Goal: Task Accomplishment & Management: Use online tool/utility

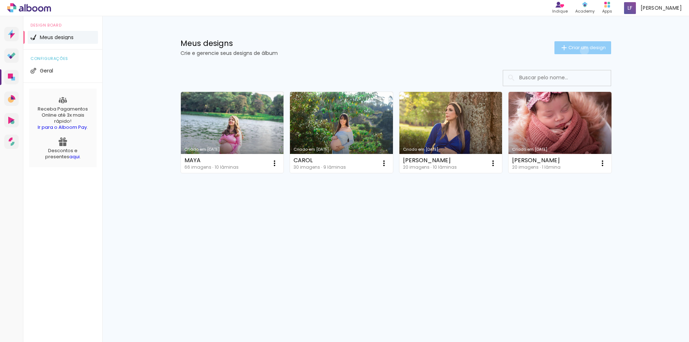
click at [583, 50] on span "Criar um design" at bounding box center [587, 47] width 37 height 5
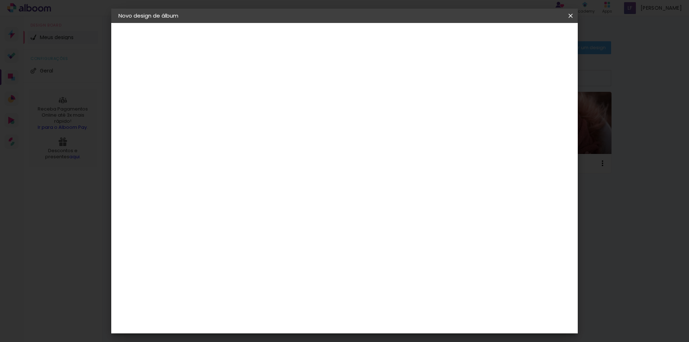
click at [236, 95] on input at bounding box center [236, 96] width 0 height 11
type input "k"
type input "[PERSON_NAME]"
type paper-input "[PERSON_NAME]"
click at [0, 0] on slot "Avançar" at bounding box center [0, 0] width 0 height 0
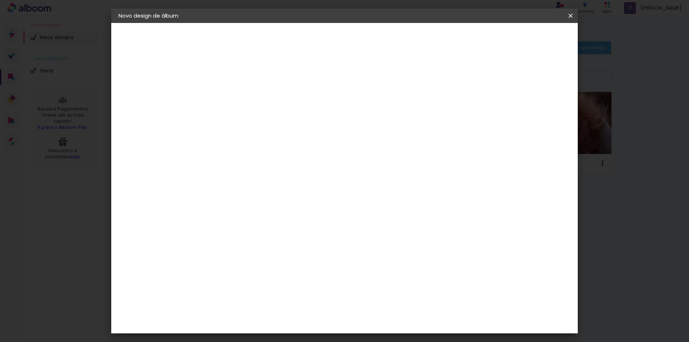
click at [0, 0] on slot "Tamanho Livre" at bounding box center [0, 0] width 0 height 0
click at [0, 0] on slot "Avançar" at bounding box center [0, 0] width 0 height 0
click at [221, 204] on input "30" at bounding box center [213, 204] width 19 height 11
type input "3"
type input "20"
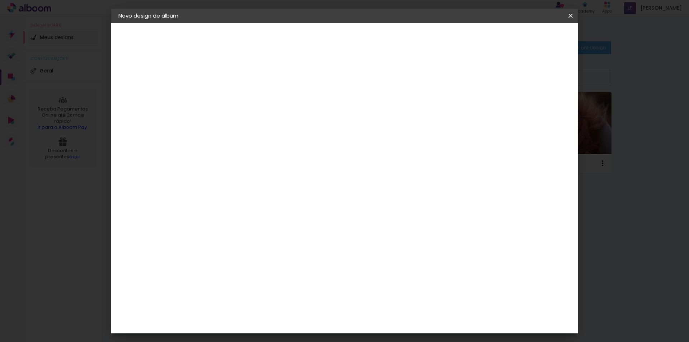
type paper-input "20"
drag, startPoint x: 391, startPoint y: 254, endPoint x: 371, endPoint y: 254, distance: 20.1
click at [371, 254] on div "cm" at bounding box center [389, 252] width 282 height 25
type input "50"
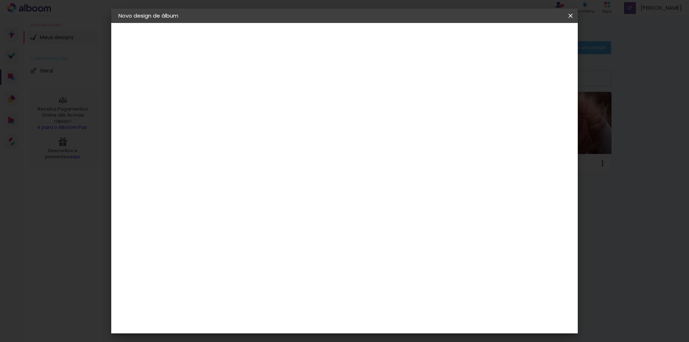
type paper-input "50"
click at [526, 38] on span "Iniciar design" at bounding box center [509, 38] width 33 height 5
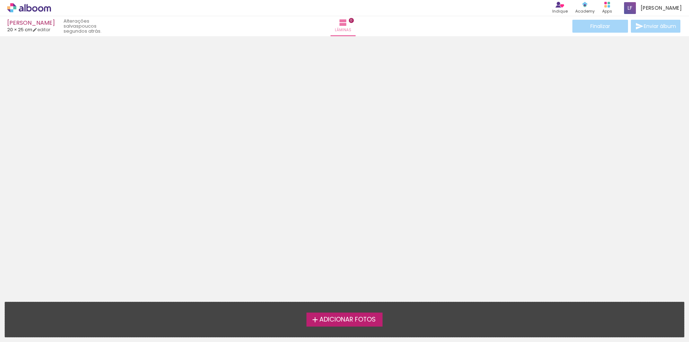
click at [340, 317] on span "Adicionar Fotos" at bounding box center [347, 320] width 56 height 6
click at [0, 0] on input "file" at bounding box center [0, 0] width 0 height 0
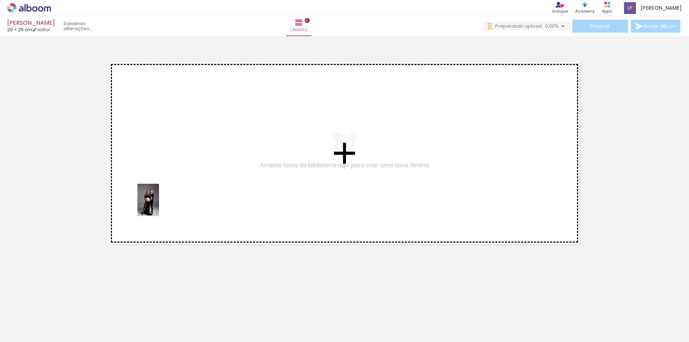
drag, startPoint x: 74, startPoint y: 325, endPoint x: 159, endPoint y: 205, distance: 146.8
click at [159, 205] on quentale-workspace at bounding box center [344, 171] width 689 height 342
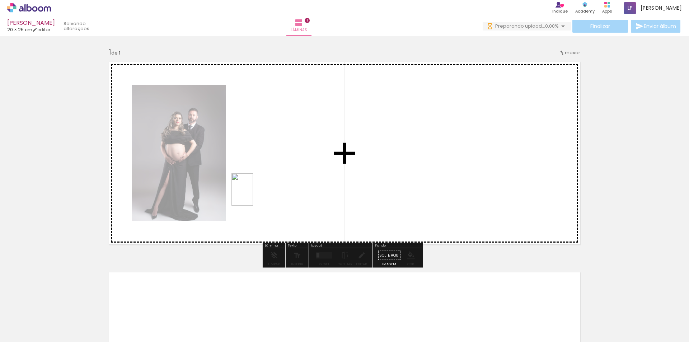
drag, startPoint x: 118, startPoint y: 318, endPoint x: 253, endPoint y: 195, distance: 183.0
click at [253, 195] on quentale-workspace at bounding box center [344, 171] width 689 height 342
drag, startPoint x: 234, startPoint y: 322, endPoint x: 235, endPoint y: 231, distance: 91.2
click at [235, 231] on quentale-workspace at bounding box center [344, 171] width 689 height 342
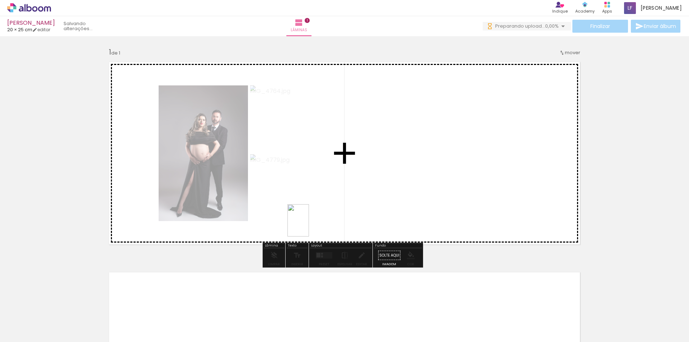
drag, startPoint x: 319, startPoint y: 321, endPoint x: 309, endPoint y: 222, distance: 99.5
click at [309, 222] on quentale-workspace at bounding box center [344, 171] width 689 height 342
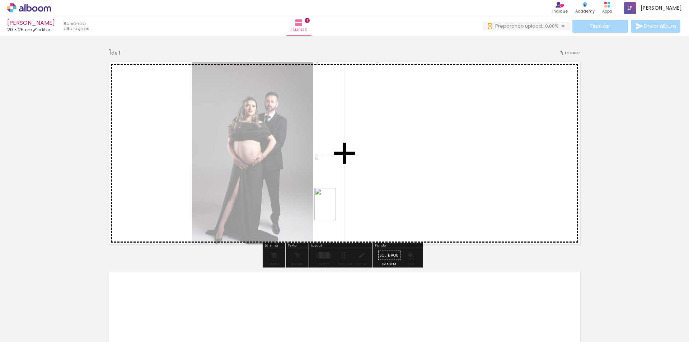
drag, startPoint x: 360, startPoint y: 321, endPoint x: 336, endPoint y: 210, distance: 114.3
click at [336, 210] on quentale-workspace at bounding box center [344, 171] width 689 height 342
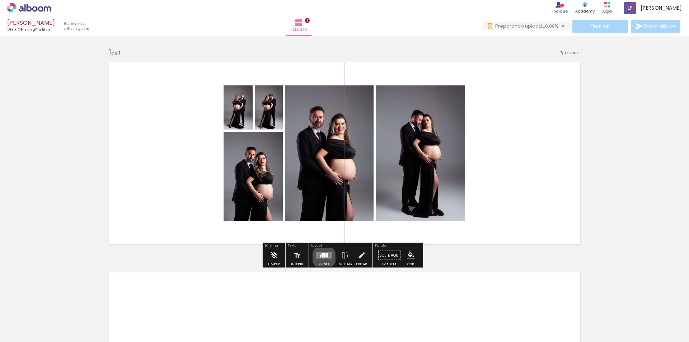
click at [322, 257] on div at bounding box center [323, 255] width 3 height 5
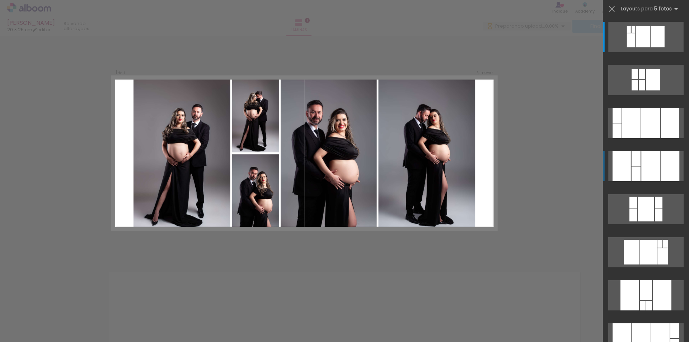
click at [648, 166] on div at bounding box center [650, 166] width 19 height 30
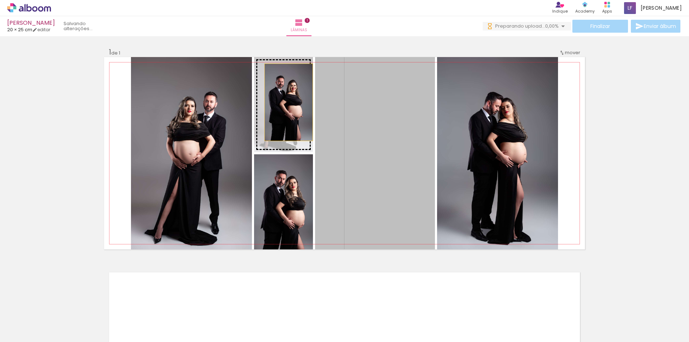
drag, startPoint x: 397, startPoint y: 145, endPoint x: 282, endPoint y: 102, distance: 122.3
click at [0, 0] on slot at bounding box center [0, 0] width 0 height 0
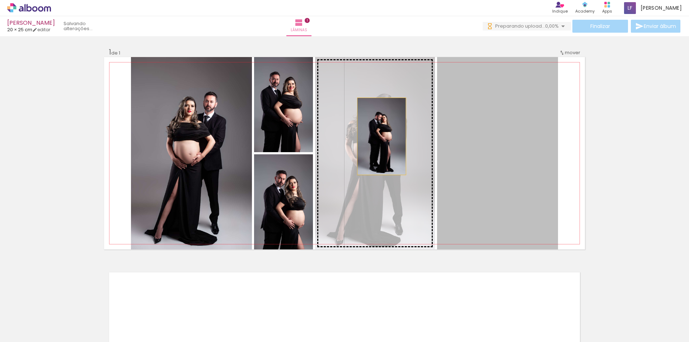
drag, startPoint x: 497, startPoint y: 140, endPoint x: 373, endPoint y: 136, distance: 124.2
click at [0, 0] on slot at bounding box center [0, 0] width 0 height 0
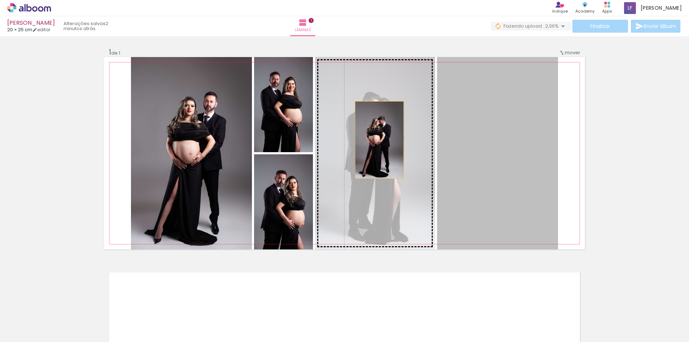
drag, startPoint x: 480, startPoint y: 143, endPoint x: 377, endPoint y: 140, distance: 103.4
click at [0, 0] on slot at bounding box center [0, 0] width 0 height 0
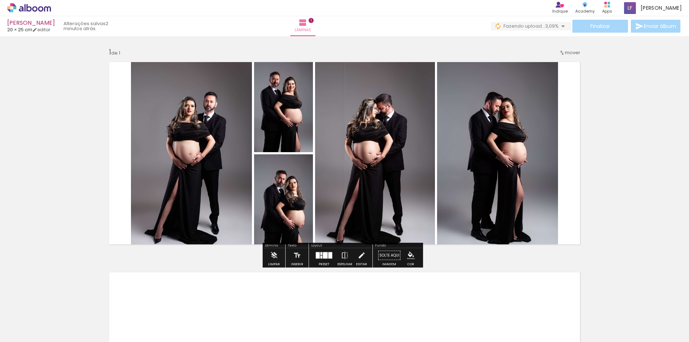
click at [600, 137] on div "Inserir lâmina 1 de 1" at bounding box center [344, 249] width 689 height 421
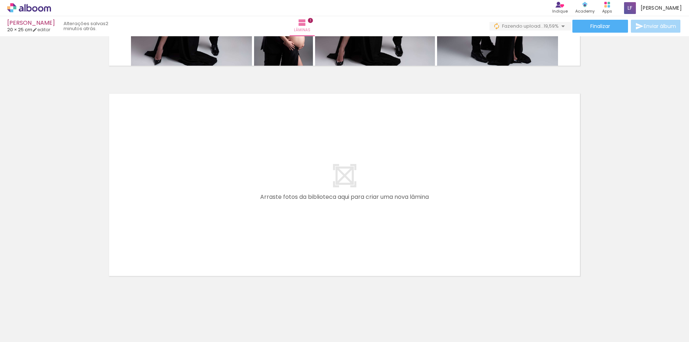
scroll to position [184, 0]
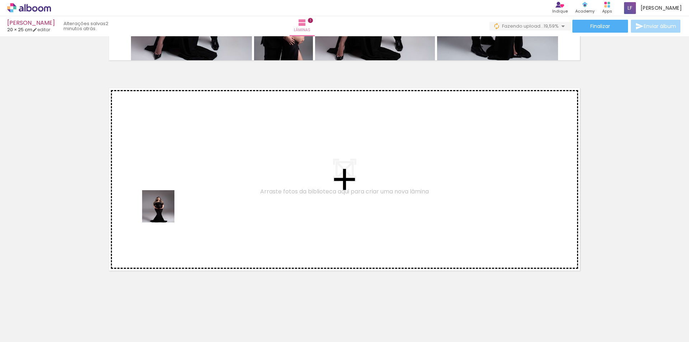
drag, startPoint x: 142, startPoint y: 324, endPoint x: 167, endPoint y: 196, distance: 131.3
click at [167, 196] on quentale-workspace at bounding box center [344, 171] width 689 height 342
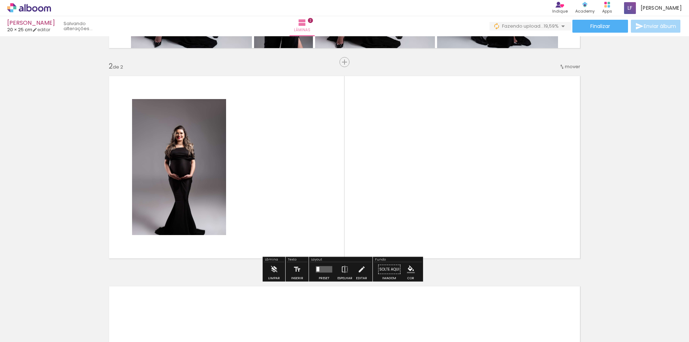
scroll to position [197, 0]
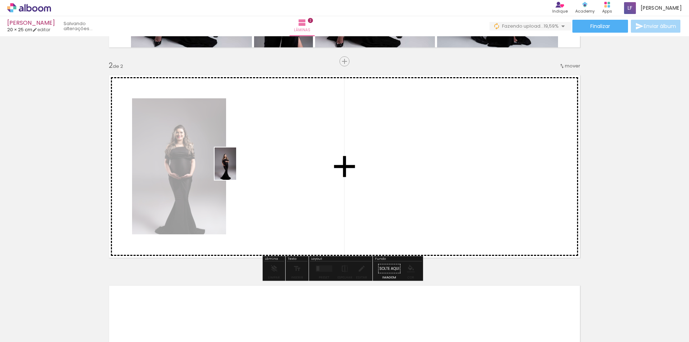
drag, startPoint x: 178, startPoint y: 325, endPoint x: 237, endPoint y: 169, distance: 166.6
click at [237, 169] on quentale-workspace at bounding box center [344, 171] width 689 height 342
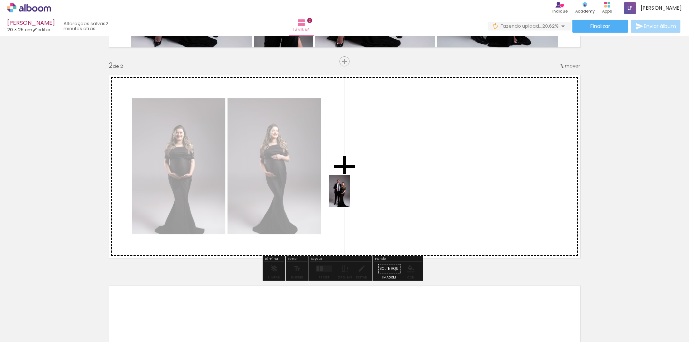
drag, startPoint x: 224, startPoint y: 320, endPoint x: 350, endPoint y: 196, distance: 176.7
click at [350, 196] on quentale-workspace at bounding box center [344, 171] width 689 height 342
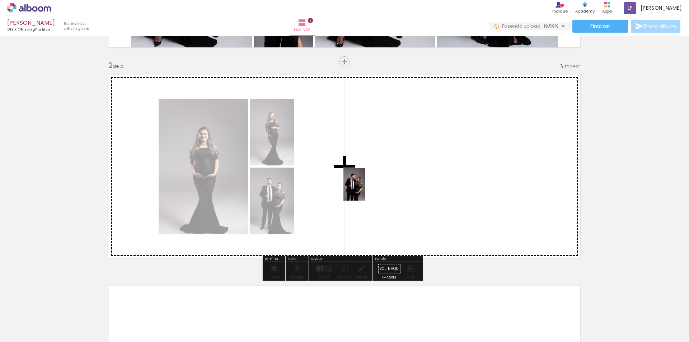
drag, startPoint x: 267, startPoint y: 320, endPoint x: 365, endPoint y: 190, distance: 163.5
click at [365, 190] on quentale-workspace at bounding box center [344, 171] width 689 height 342
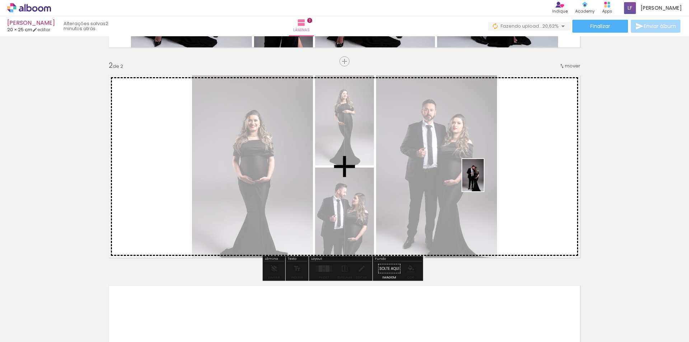
drag, startPoint x: 301, startPoint y: 327, endPoint x: 484, endPoint y: 181, distance: 234.2
click at [484, 181] on quentale-workspace at bounding box center [344, 171] width 689 height 342
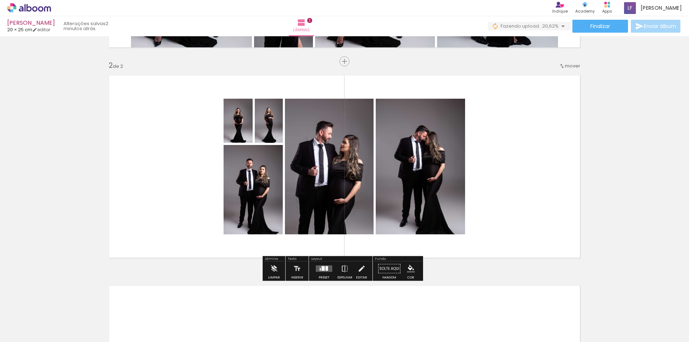
click at [322, 270] on div at bounding box center [323, 268] width 3 height 5
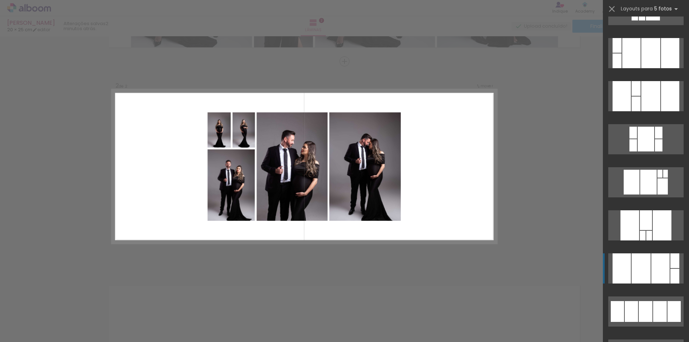
scroll to position [72, 0]
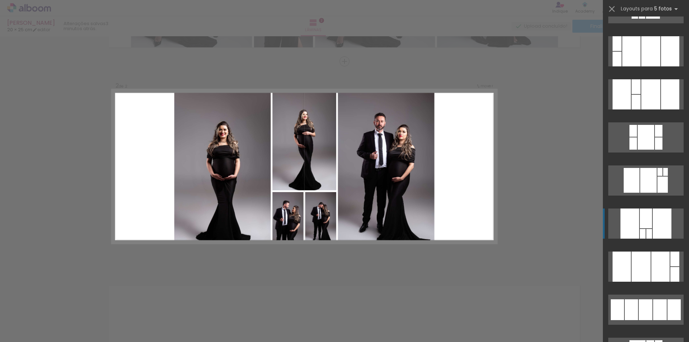
click at [647, 222] on div at bounding box center [646, 219] width 12 height 20
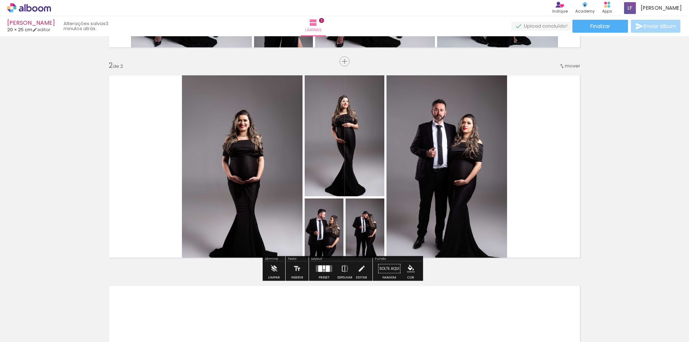
click at [247, 157] on quentale-photo at bounding box center [242, 166] width 121 height 192
click at [223, 162] on quentale-photo at bounding box center [242, 166] width 121 height 192
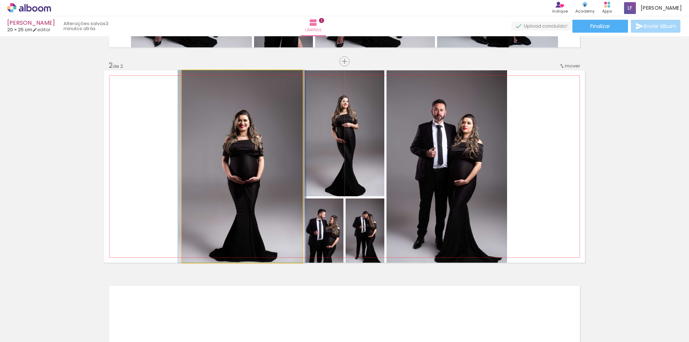
click at [223, 162] on quentale-photo at bounding box center [242, 166] width 121 height 192
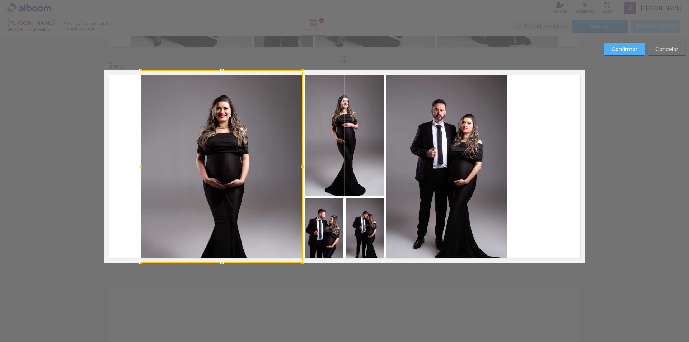
drag, startPoint x: 179, startPoint y: 163, endPoint x: 137, endPoint y: 162, distance: 41.3
click at [137, 162] on div at bounding box center [141, 166] width 14 height 14
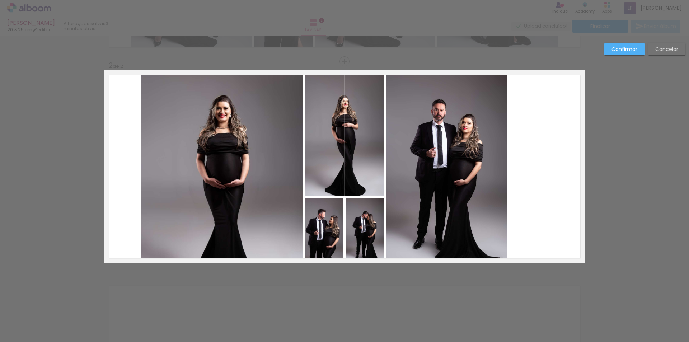
click at [474, 184] on quentale-photo at bounding box center [447, 166] width 121 height 192
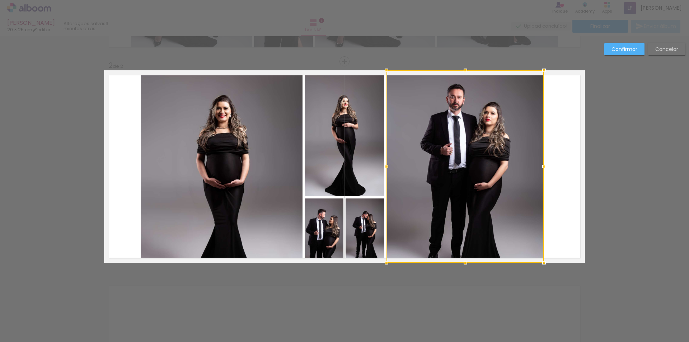
drag, startPoint x: 506, startPoint y: 165, endPoint x: 543, endPoint y: 165, distance: 37.0
click at [543, 165] on div at bounding box center [544, 166] width 14 height 14
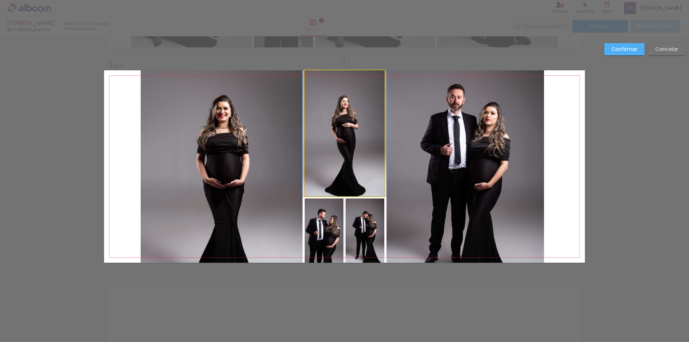
click at [313, 116] on quentale-photo at bounding box center [345, 133] width 80 height 126
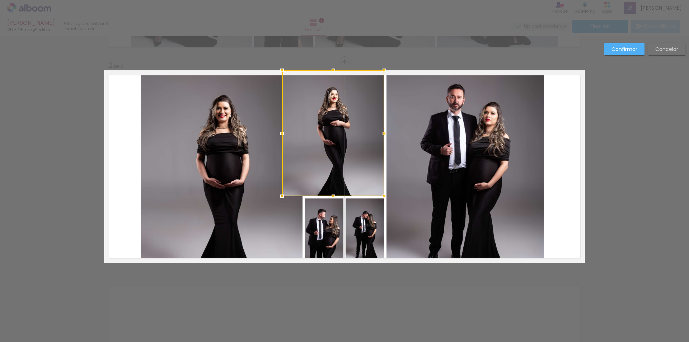
drag, startPoint x: 302, startPoint y: 134, endPoint x: 279, endPoint y: 138, distance: 23.0
click at [279, 138] on div at bounding box center [282, 133] width 14 height 14
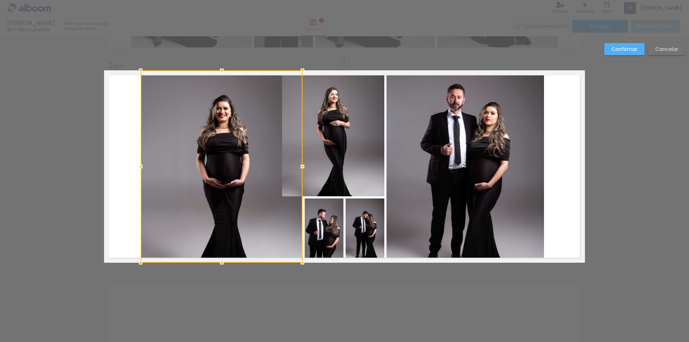
click at [377, 144] on quentale-photo at bounding box center [333, 133] width 102 height 126
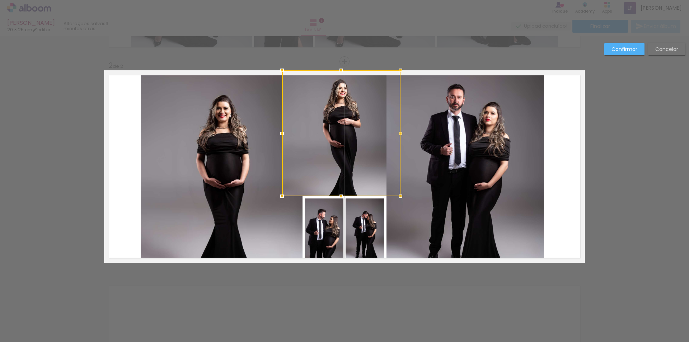
drag, startPoint x: 383, startPoint y: 136, endPoint x: 400, endPoint y: 136, distance: 16.2
click at [400, 136] on div at bounding box center [400, 133] width 14 height 14
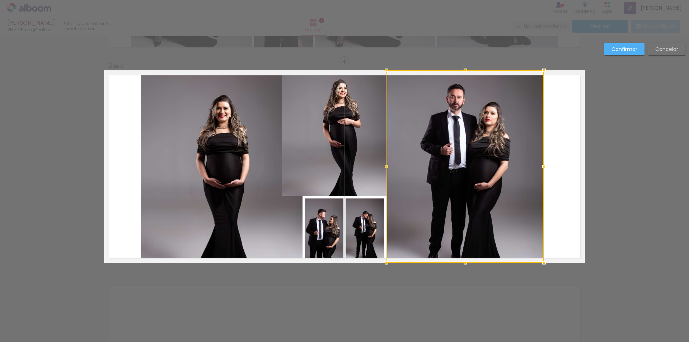
click at [323, 231] on quentale-photo at bounding box center [324, 231] width 39 height 64
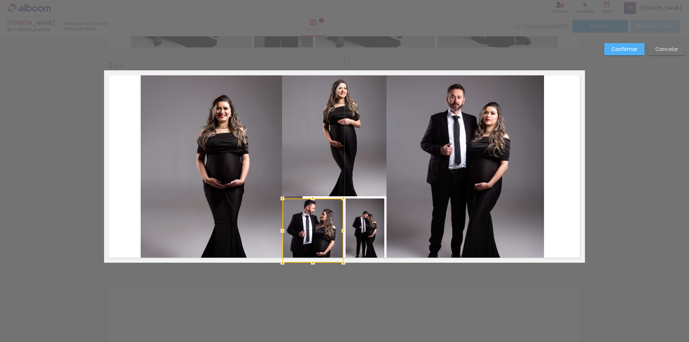
drag, startPoint x: 305, startPoint y: 232, endPoint x: 283, endPoint y: 233, distance: 22.3
click at [283, 233] on div at bounding box center [282, 231] width 14 height 14
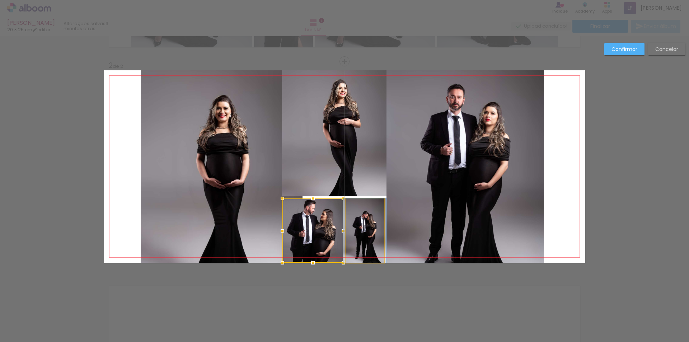
click at [363, 232] on quentale-photo at bounding box center [365, 231] width 39 height 64
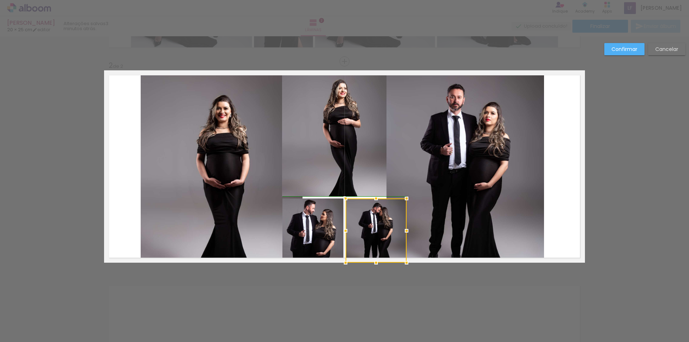
drag, startPoint x: 381, startPoint y: 227, endPoint x: 401, endPoint y: 228, distance: 20.1
click at [401, 228] on div at bounding box center [407, 231] width 14 height 14
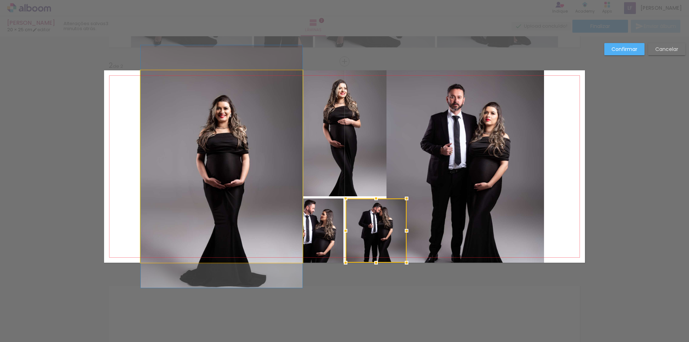
click at [187, 151] on quentale-photo at bounding box center [222, 166] width 162 height 192
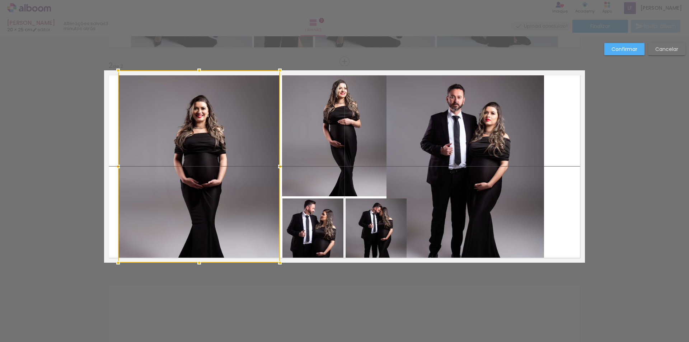
drag, startPoint x: 224, startPoint y: 144, endPoint x: 201, endPoint y: 144, distance: 22.6
click at [201, 144] on div at bounding box center [199, 166] width 162 height 192
click at [472, 127] on quentale-photo at bounding box center [466, 166] width 158 height 192
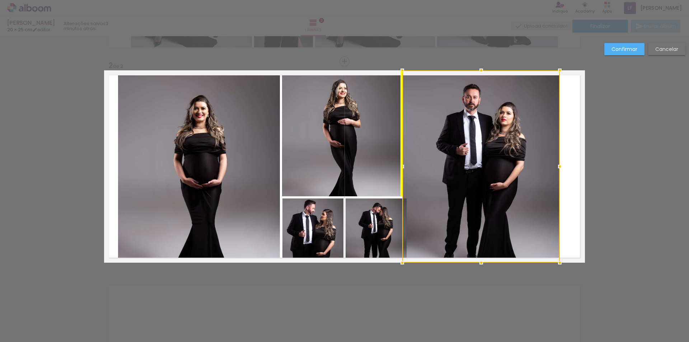
drag, startPoint x: 465, startPoint y: 130, endPoint x: 482, endPoint y: 131, distance: 16.9
click at [482, 131] on div at bounding box center [481, 166] width 158 height 192
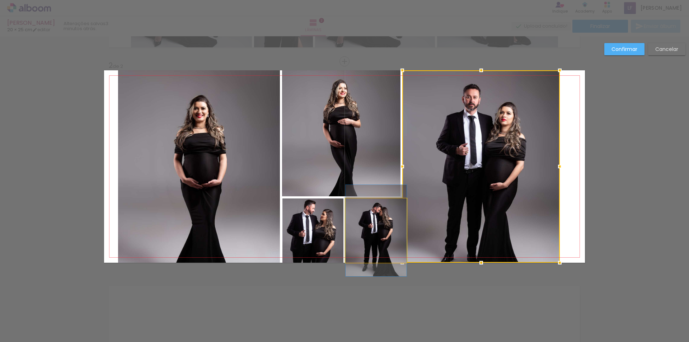
click at [377, 220] on quentale-photo at bounding box center [376, 231] width 61 height 64
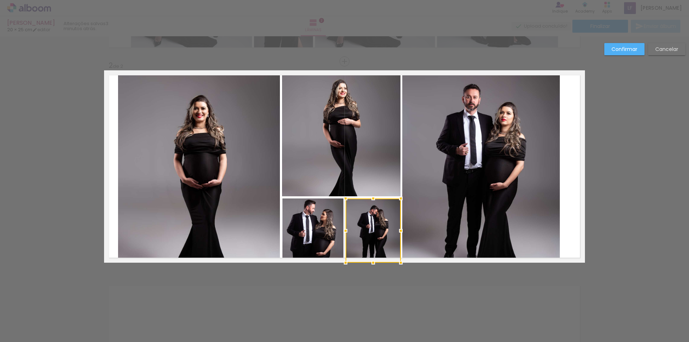
drag, startPoint x: 404, startPoint y: 231, endPoint x: 397, endPoint y: 233, distance: 7.0
click at [397, 233] on div at bounding box center [401, 231] width 14 height 14
click at [612, 119] on div "Confirmar Cancelar" at bounding box center [344, 163] width 689 height 648
click at [193, 137] on quentale-photo at bounding box center [199, 166] width 162 height 192
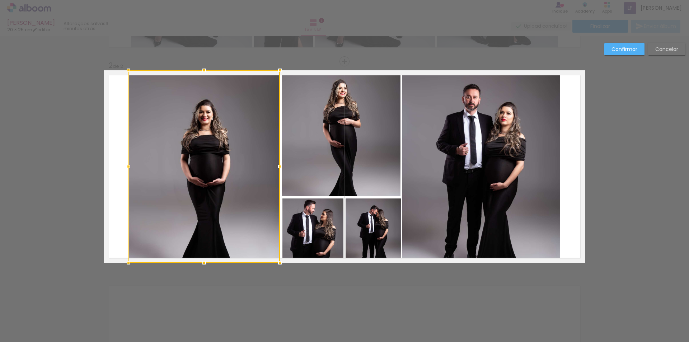
drag, startPoint x: 114, startPoint y: 167, endPoint x: 125, endPoint y: 171, distance: 11.9
click at [125, 171] on div at bounding box center [128, 166] width 14 height 14
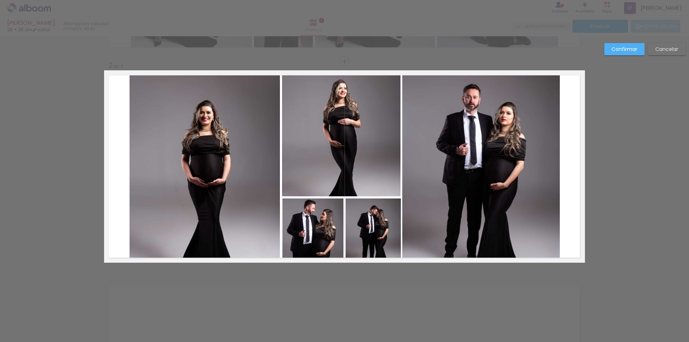
click at [504, 147] on quentale-photo at bounding box center [481, 166] width 158 height 192
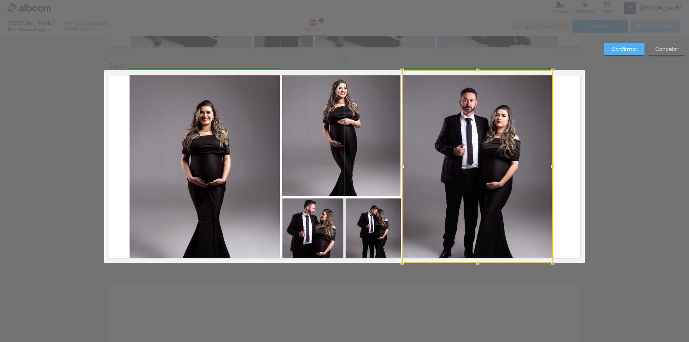
drag, startPoint x: 558, startPoint y: 169, endPoint x: 549, endPoint y: 170, distance: 8.7
click at [549, 170] on div at bounding box center [553, 166] width 14 height 14
click at [0, 0] on slot "Confirmar" at bounding box center [0, 0] width 0 height 0
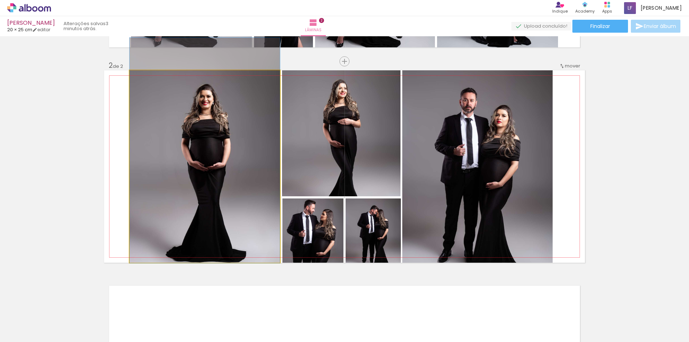
drag, startPoint x: 227, startPoint y: 169, endPoint x: 228, endPoint y: 153, distance: 16.2
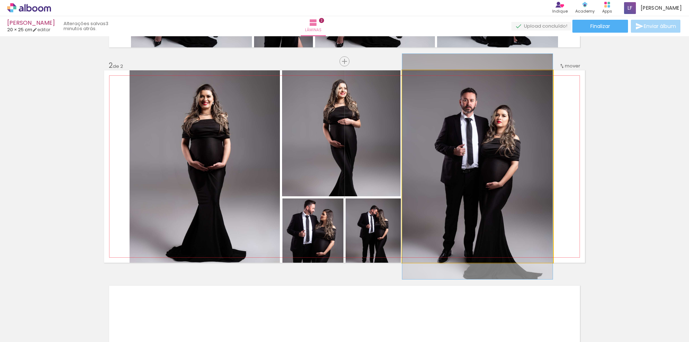
click at [518, 176] on quentale-photo at bounding box center [477, 166] width 150 height 192
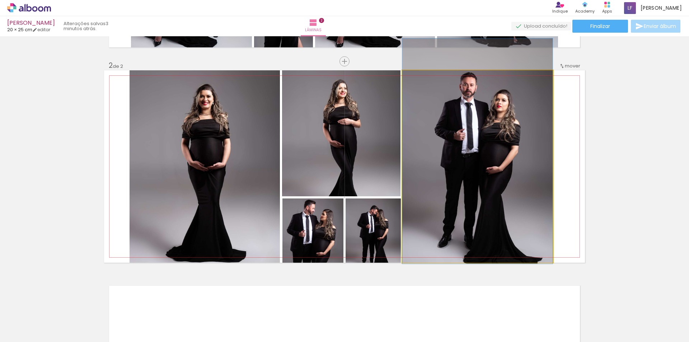
drag, startPoint x: 498, startPoint y: 186, endPoint x: 498, endPoint y: 170, distance: 15.4
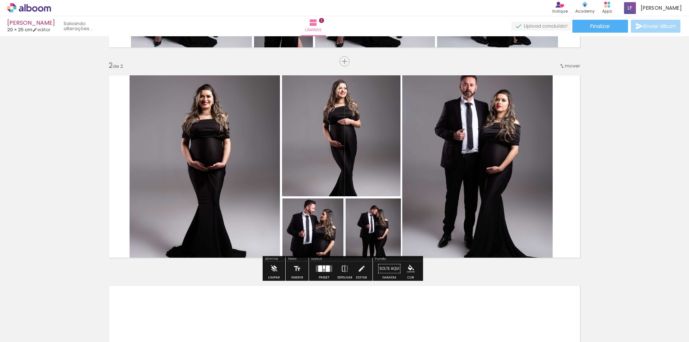
click at [601, 145] on div "Inserir lâmina 1 de 2 Inserir lâmina 2 de 2" at bounding box center [344, 157] width 689 height 631
click at [444, 160] on quentale-photo at bounding box center [477, 166] width 150 height 192
click at [530, 174] on quentale-photo at bounding box center [477, 166] width 150 height 192
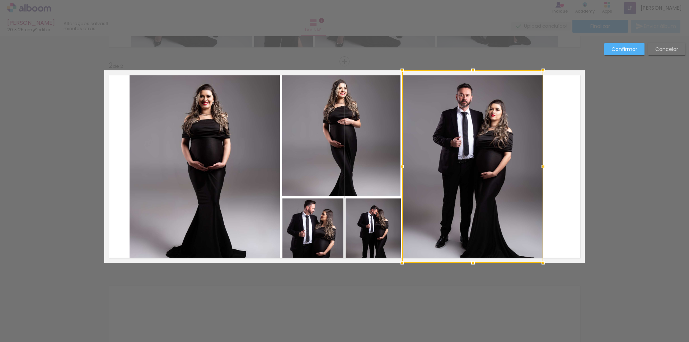
drag, startPoint x: 550, startPoint y: 167, endPoint x: 543, endPoint y: 168, distance: 6.9
click at [543, 168] on div at bounding box center [543, 166] width 14 height 14
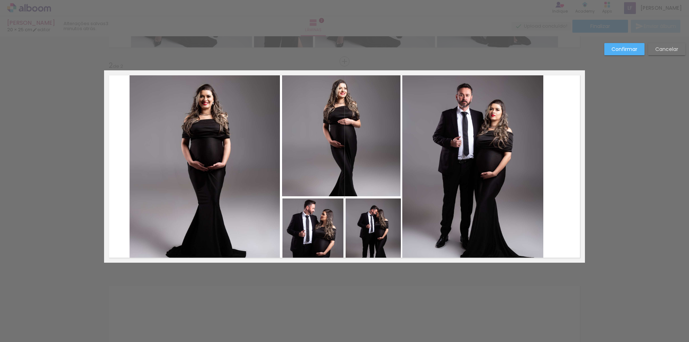
click at [163, 172] on quentale-photo at bounding box center [205, 166] width 150 height 192
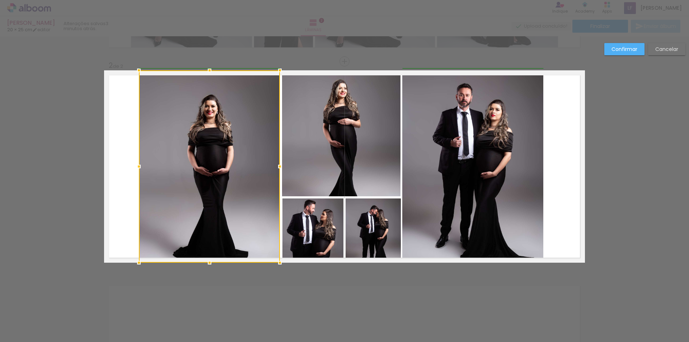
drag, startPoint x: 125, startPoint y: 165, endPoint x: 134, endPoint y: 164, distance: 8.6
click at [134, 164] on div at bounding box center [139, 166] width 14 height 14
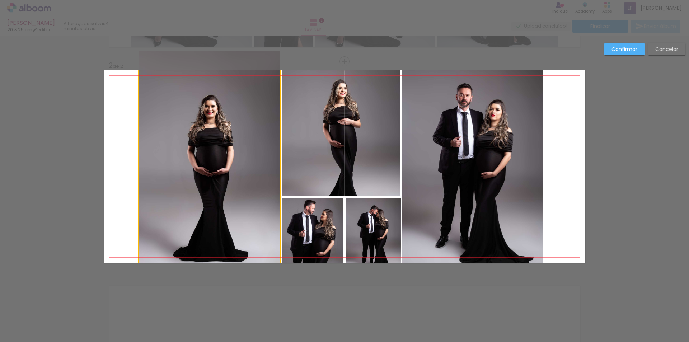
drag, startPoint x: 228, startPoint y: 160, endPoint x: 229, endPoint y: 149, distance: 12.0
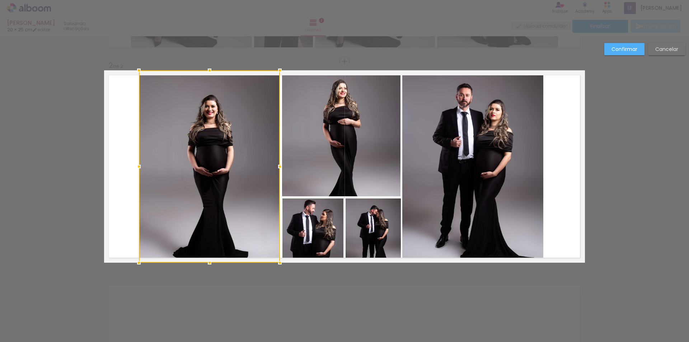
click at [228, 144] on div at bounding box center [209, 166] width 141 height 192
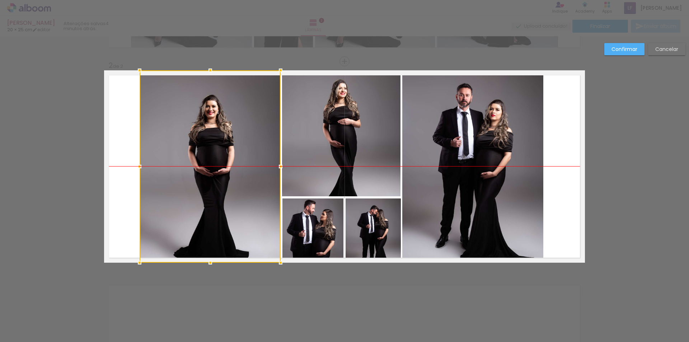
click at [194, 168] on div at bounding box center [210, 166] width 141 height 192
drag, startPoint x: 627, startPoint y: 50, endPoint x: 594, endPoint y: 66, distance: 36.5
click at [0, 0] on slot "Confirmar" at bounding box center [0, 0] width 0 height 0
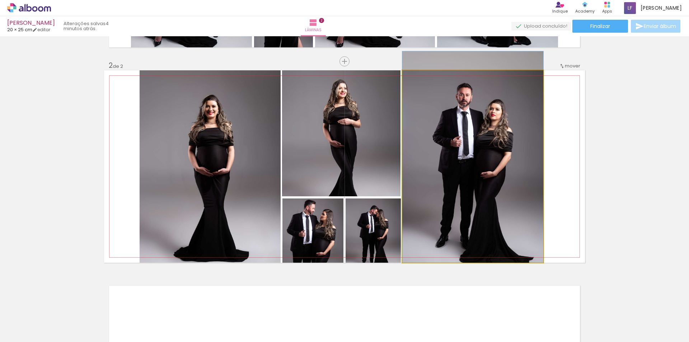
drag, startPoint x: 501, startPoint y: 157, endPoint x: 501, endPoint y: 153, distance: 3.9
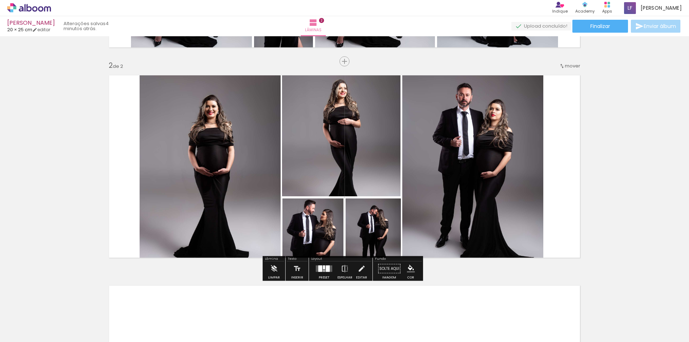
click at [641, 126] on div "Inserir lâmina 1 de 2 Inserir lâmina 2 de 2" at bounding box center [344, 157] width 689 height 631
click at [367, 158] on quentale-photo at bounding box center [341, 133] width 118 height 126
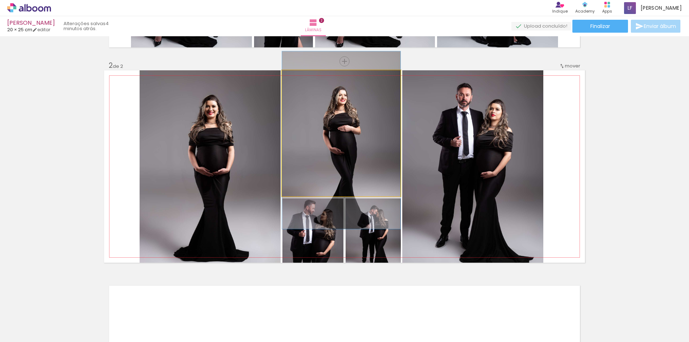
drag, startPoint x: 365, startPoint y: 132, endPoint x: 365, endPoint y: 139, distance: 7.2
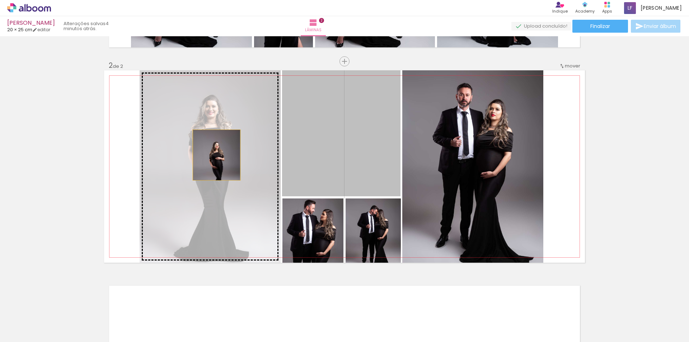
drag, startPoint x: 360, startPoint y: 141, endPoint x: 214, endPoint y: 155, distance: 147.5
click at [0, 0] on slot at bounding box center [0, 0] width 0 height 0
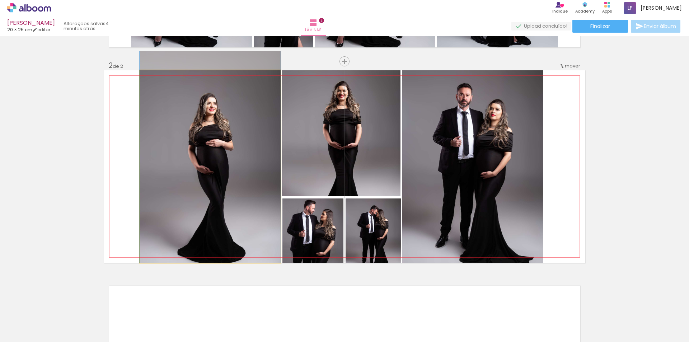
drag, startPoint x: 210, startPoint y: 163, endPoint x: 210, endPoint y: 149, distance: 14.0
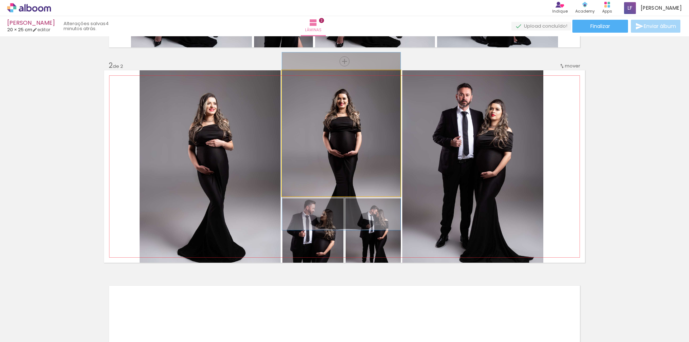
drag, startPoint x: 355, startPoint y: 134, endPoint x: 352, endPoint y: 141, distance: 7.9
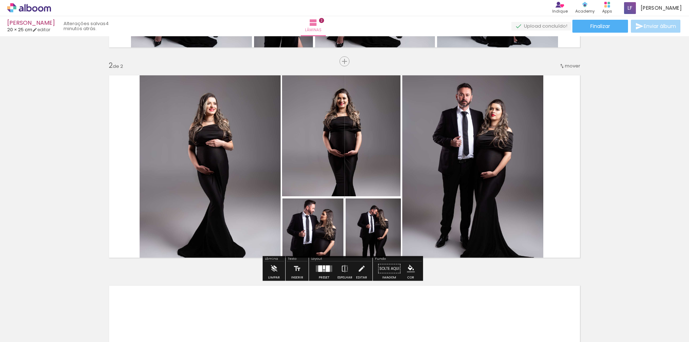
click at [580, 162] on quentale-layouter at bounding box center [344, 166] width 481 height 192
click at [636, 83] on div "Inserir lâmina 1 de 2 Inserir lâmina 2 de 2" at bounding box center [344, 157] width 689 height 631
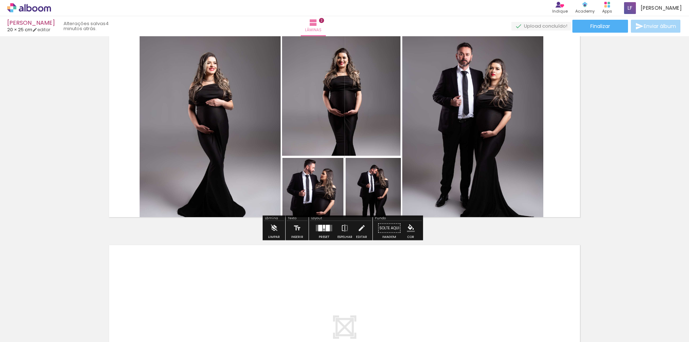
scroll to position [242, 0]
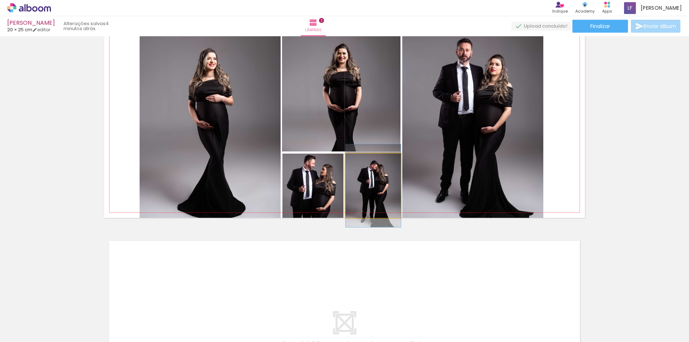
click at [376, 181] on quentale-photo at bounding box center [373, 186] width 55 height 64
drag, startPoint x: 379, startPoint y: 186, endPoint x: 380, endPoint y: 190, distance: 4.7
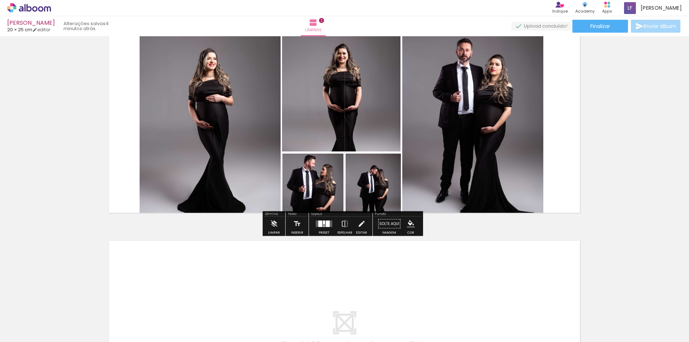
click at [639, 176] on div "Inserir lâmina 1 de 2 Inserir lâmina 2 de 2" at bounding box center [344, 112] width 689 height 631
click at [598, 116] on div "Inserir lâmina 1 de 2 Inserir lâmina 2 de 2" at bounding box center [344, 112] width 689 height 631
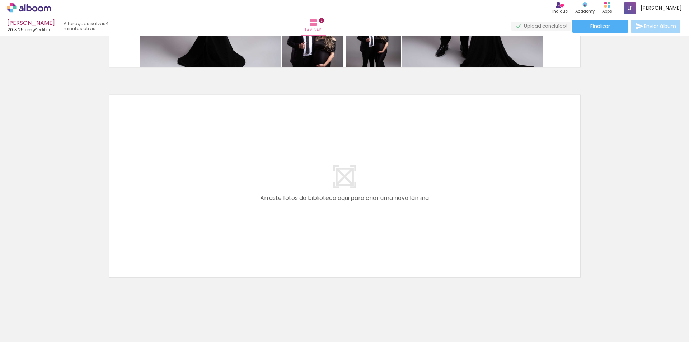
scroll to position [398, 0]
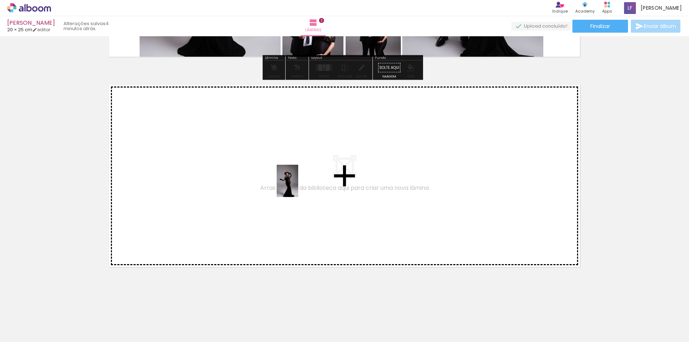
drag, startPoint x: 347, startPoint y: 327, endPoint x: 299, endPoint y: 189, distance: 145.9
click at [299, 189] on quentale-workspace at bounding box center [344, 171] width 689 height 342
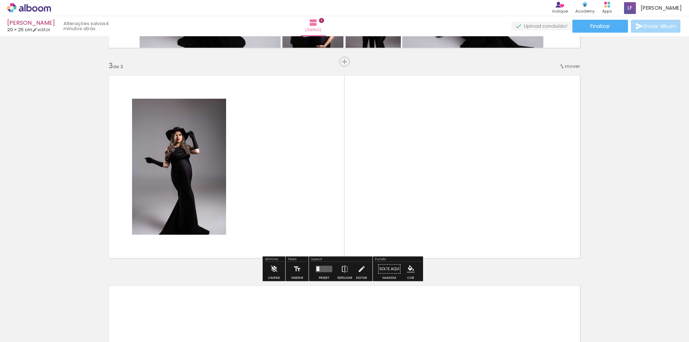
scroll to position [407, 0]
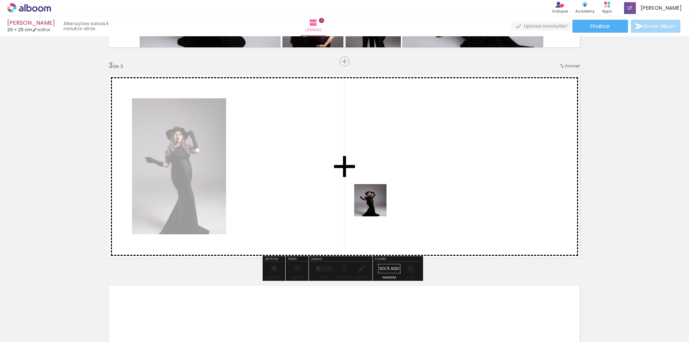
drag, startPoint x: 388, startPoint y: 323, endPoint x: 391, endPoint y: 230, distance: 93.0
click at [370, 182] on quentale-workspace at bounding box center [344, 171] width 689 height 342
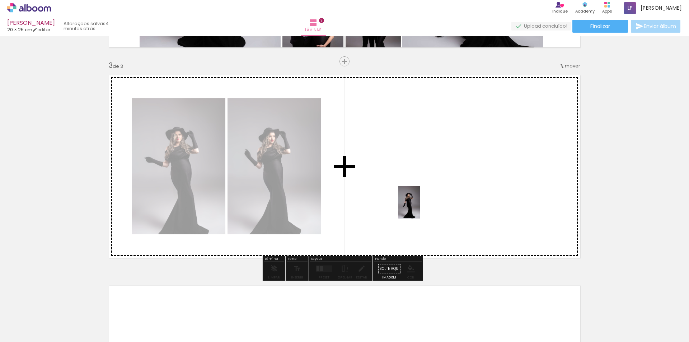
drag, startPoint x: 424, startPoint y: 321, endPoint x: 420, endPoint y: 207, distance: 113.5
click at [420, 207] on quentale-workspace at bounding box center [344, 171] width 689 height 342
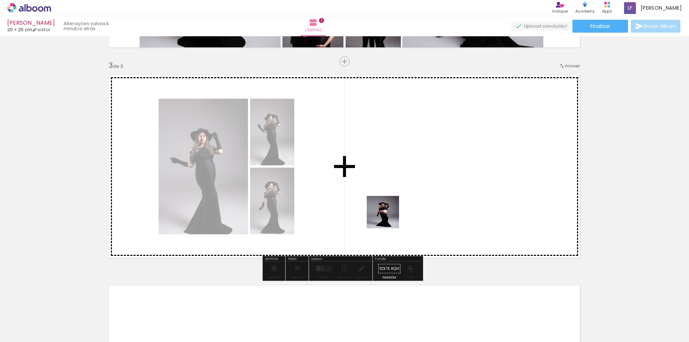
drag, startPoint x: 501, startPoint y: 323, endPoint x: 368, endPoint y: 205, distance: 178.0
click at [368, 205] on quentale-workspace at bounding box center [344, 171] width 689 height 342
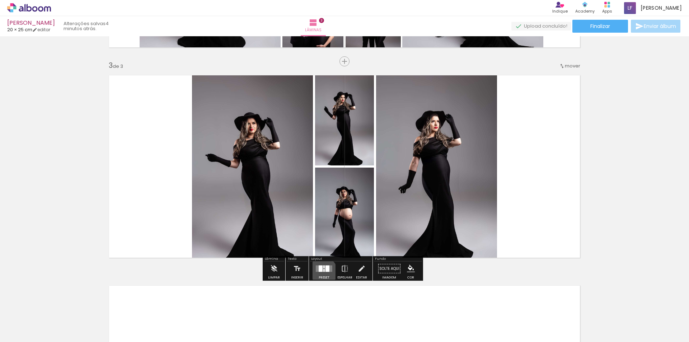
click at [319, 273] on div at bounding box center [323, 269] width 19 height 14
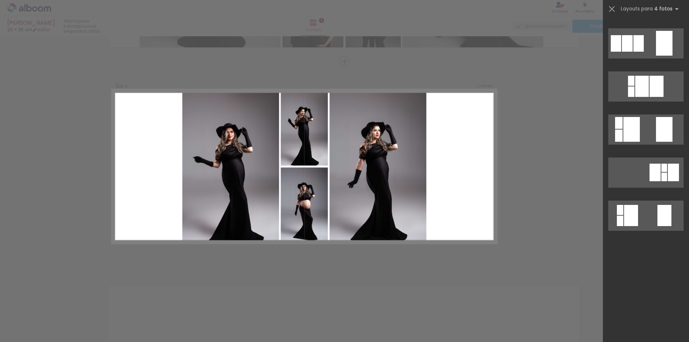
scroll to position [0, 0]
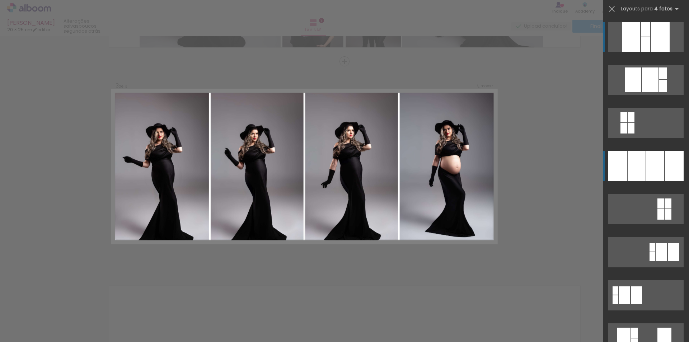
click at [648, 160] on div at bounding box center [655, 166] width 18 height 30
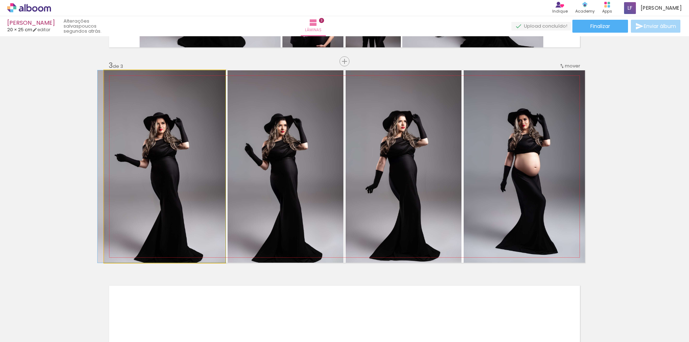
drag, startPoint x: 172, startPoint y: 183, endPoint x: 169, endPoint y: 167, distance: 16.4
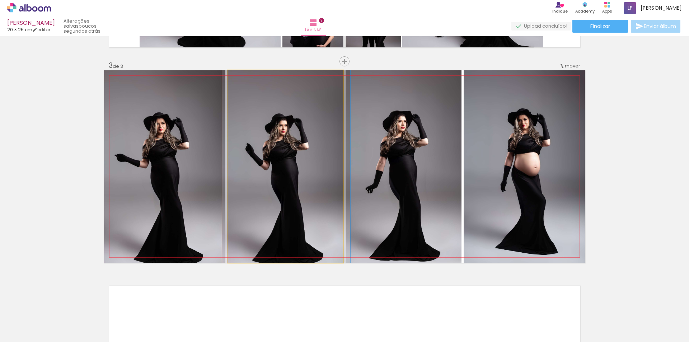
drag, startPoint x: 303, startPoint y: 166, endPoint x: 304, endPoint y: 154, distance: 12.6
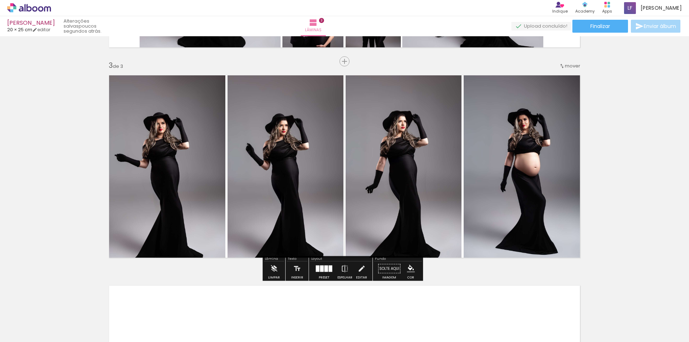
click at [627, 189] on div "Inserir lâmina 1 de 3 Inserir lâmina 2 de 3 Inserir lâmina 3 de 3" at bounding box center [344, 52] width 689 height 842
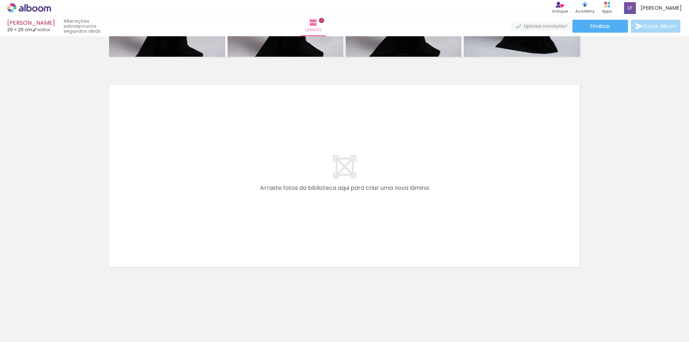
scroll to position [0, 626]
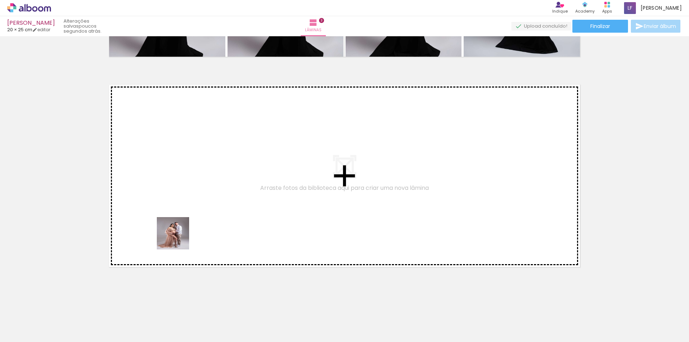
drag, startPoint x: 176, startPoint y: 324, endPoint x: 179, endPoint y: 217, distance: 106.7
click at [179, 217] on quentale-workspace at bounding box center [344, 171] width 689 height 342
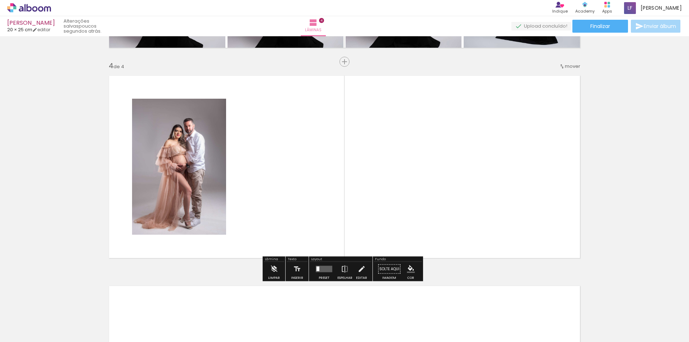
scroll to position [618, 0]
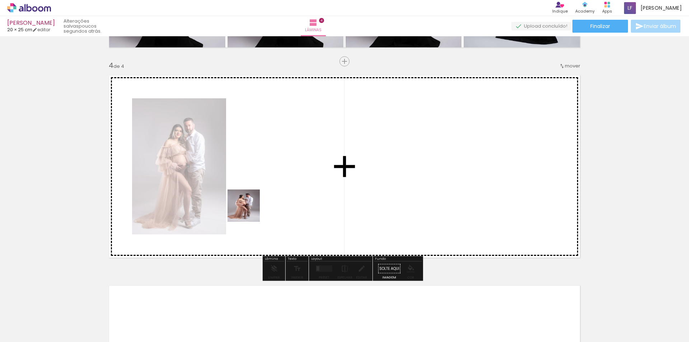
drag, startPoint x: 224, startPoint y: 324, endPoint x: 252, endPoint y: 270, distance: 60.8
click at [254, 201] on quentale-workspace at bounding box center [344, 171] width 689 height 342
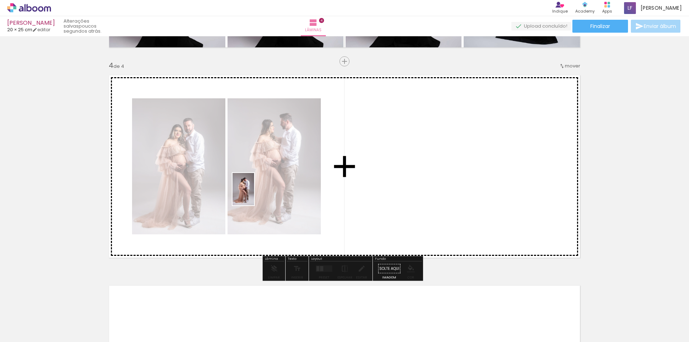
drag, startPoint x: 256, startPoint y: 312, endPoint x: 258, endPoint y: 243, distance: 69.0
click at [254, 193] on quentale-workspace at bounding box center [344, 171] width 689 height 342
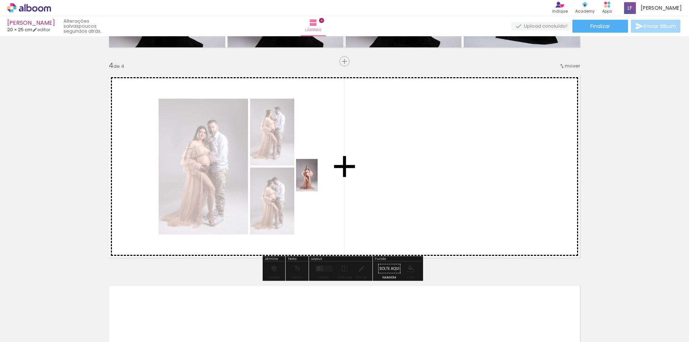
drag, startPoint x: 297, startPoint y: 324, endPoint x: 318, endPoint y: 181, distance: 145.4
click at [318, 181] on quentale-workspace at bounding box center [344, 171] width 689 height 342
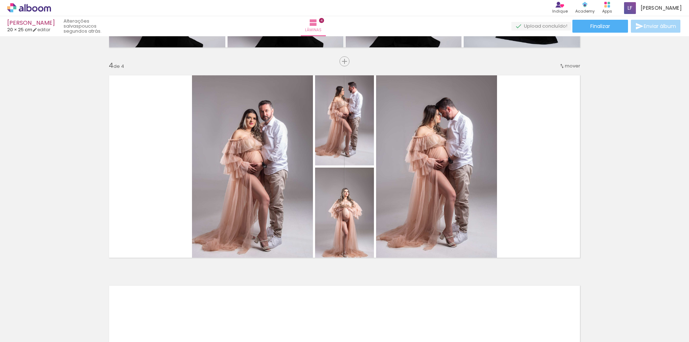
scroll to position [0, 746]
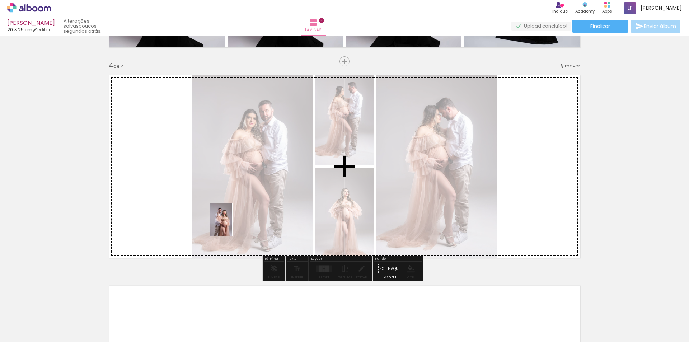
drag, startPoint x: 220, startPoint y: 332, endPoint x: 232, endPoint y: 225, distance: 107.2
click at [232, 225] on quentale-workspace at bounding box center [344, 171] width 689 height 342
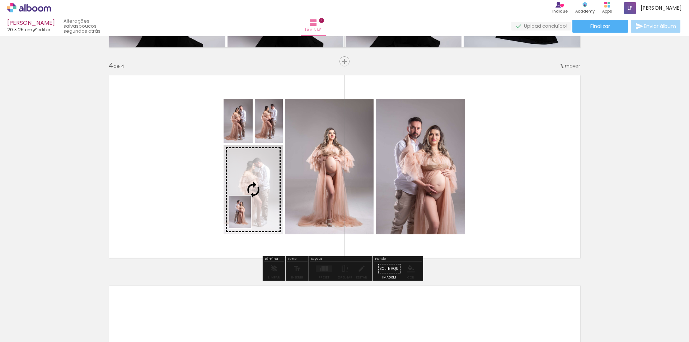
drag, startPoint x: 250, startPoint y: 321, endPoint x: 251, endPoint y: 217, distance: 104.1
click at [251, 217] on quentale-workspace at bounding box center [344, 171] width 689 height 342
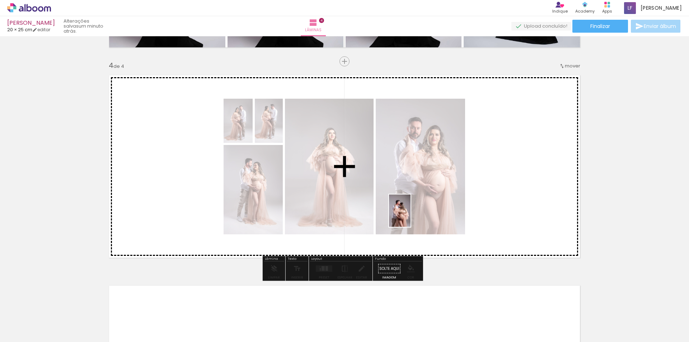
drag, startPoint x: 415, startPoint y: 323, endPoint x: 410, endPoint y: 215, distance: 108.2
click at [410, 215] on quentale-workspace at bounding box center [344, 171] width 689 height 342
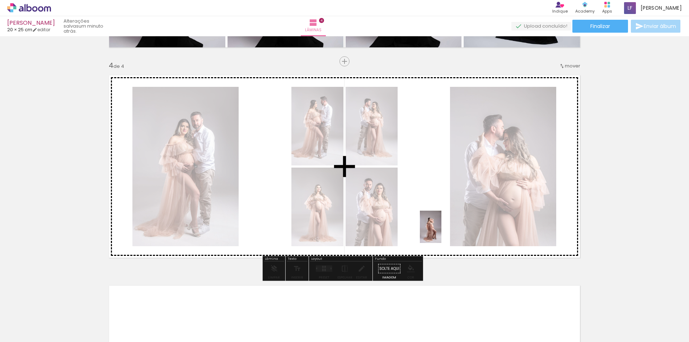
drag, startPoint x: 454, startPoint y: 323, endPoint x: 437, endPoint y: 220, distance: 104.3
click at [437, 220] on quentale-workspace at bounding box center [344, 171] width 689 height 342
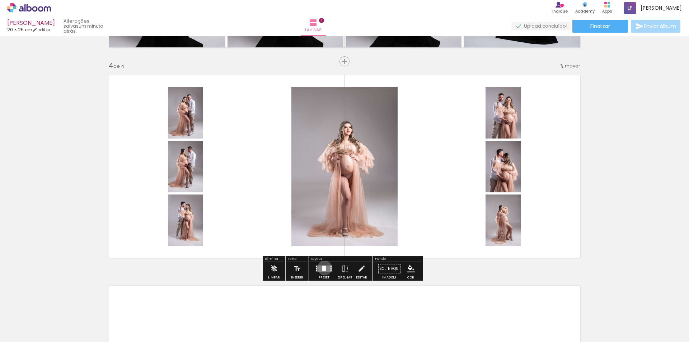
click at [323, 268] on div at bounding box center [324, 268] width 4 height 5
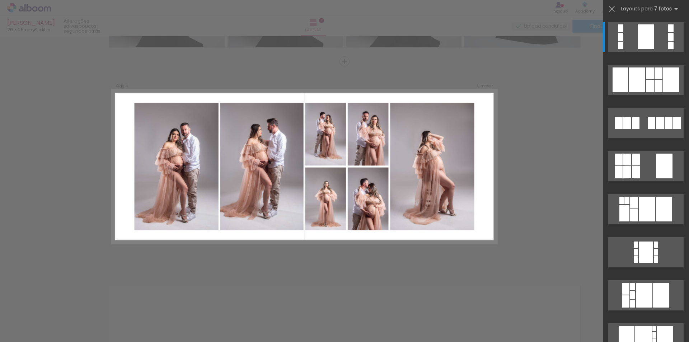
scroll to position [0, 746]
click at [629, 76] on div at bounding box center [637, 79] width 17 height 25
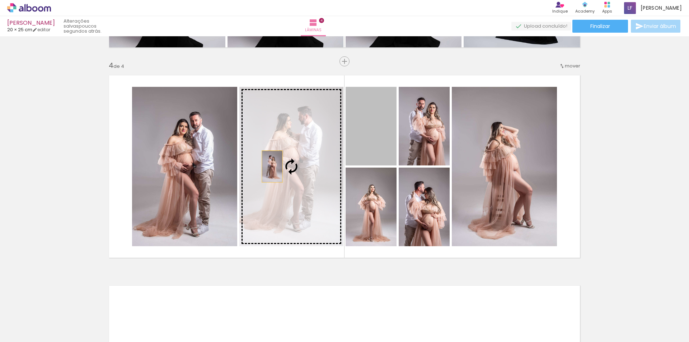
drag, startPoint x: 365, startPoint y: 135, endPoint x: 268, endPoint y: 167, distance: 102.0
click at [0, 0] on slot at bounding box center [0, 0] width 0 height 0
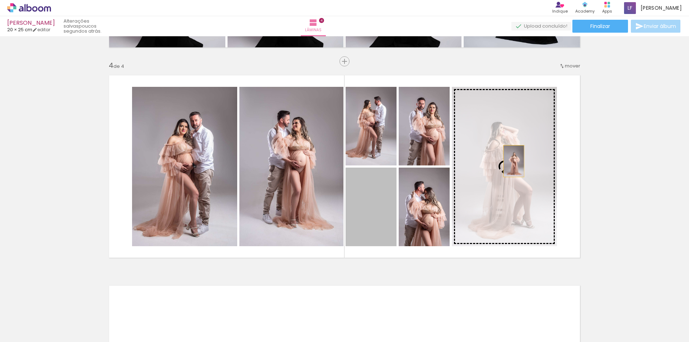
drag, startPoint x: 373, startPoint y: 213, endPoint x: 514, endPoint y: 160, distance: 151.0
click at [0, 0] on slot at bounding box center [0, 0] width 0 height 0
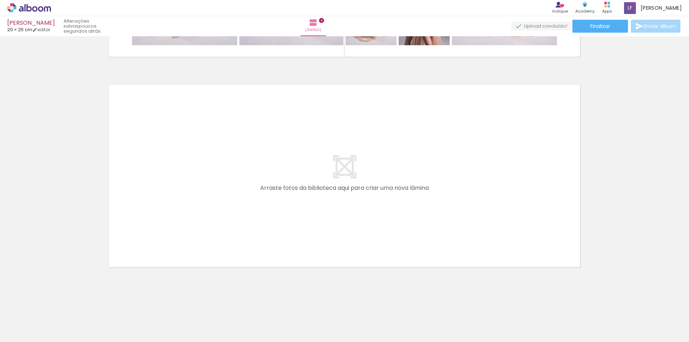
scroll to position [0, 1052]
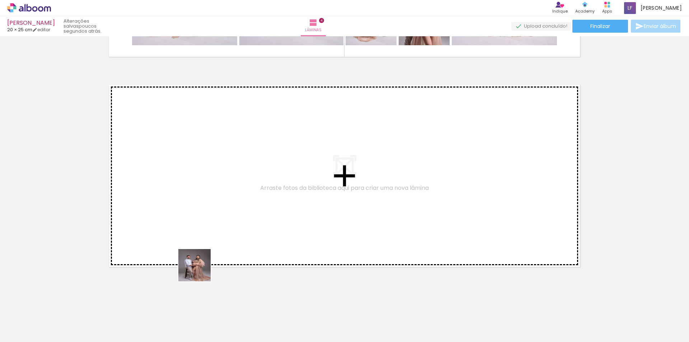
drag, startPoint x: 187, startPoint y: 321, endPoint x: 207, endPoint y: 217, distance: 106.4
click at [207, 217] on quentale-workspace at bounding box center [344, 171] width 689 height 342
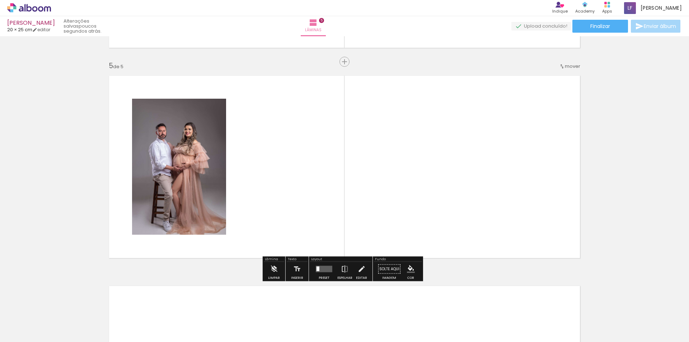
scroll to position [828, 0]
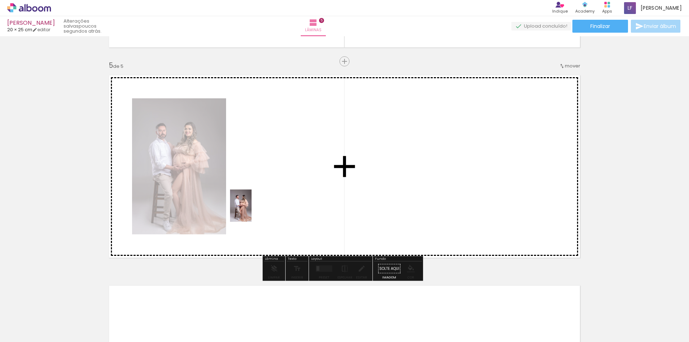
drag, startPoint x: 228, startPoint y: 324, endPoint x: 252, endPoint y: 211, distance: 115.8
click at [252, 211] on quentale-workspace at bounding box center [344, 171] width 689 height 342
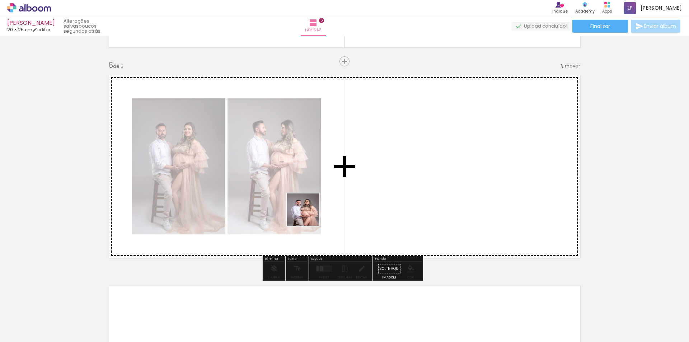
drag, startPoint x: 307, startPoint y: 325, endPoint x: 372, endPoint y: 298, distance: 70.5
click at [314, 192] on quentale-workspace at bounding box center [344, 171] width 689 height 342
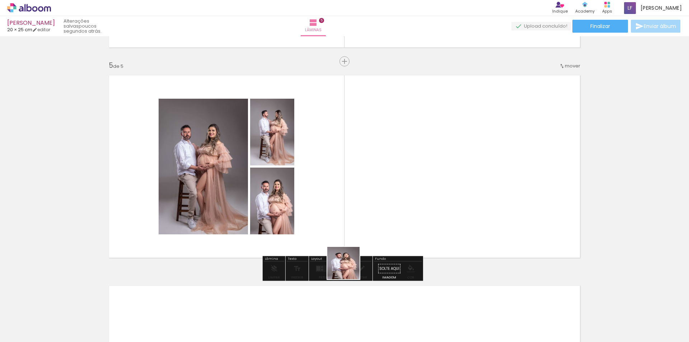
drag, startPoint x: 349, startPoint y: 318, endPoint x: 350, endPoint y: 220, distance: 98.0
click at [350, 220] on quentale-workspace at bounding box center [344, 171] width 689 height 342
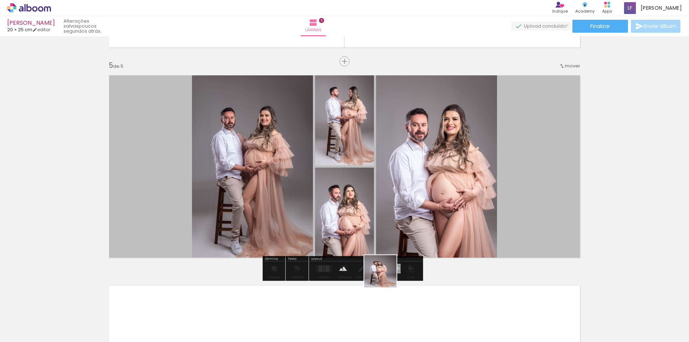
drag, startPoint x: 391, startPoint y: 328, endPoint x: 386, endPoint y: 225, distance: 102.8
click at [391, 195] on quentale-workspace at bounding box center [344, 171] width 689 height 342
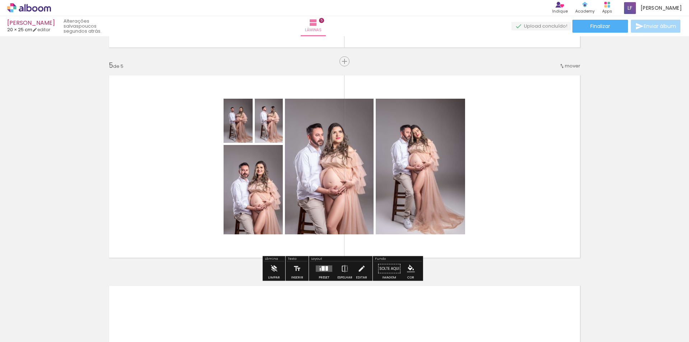
click at [318, 267] on quentale-layouter at bounding box center [324, 269] width 17 height 6
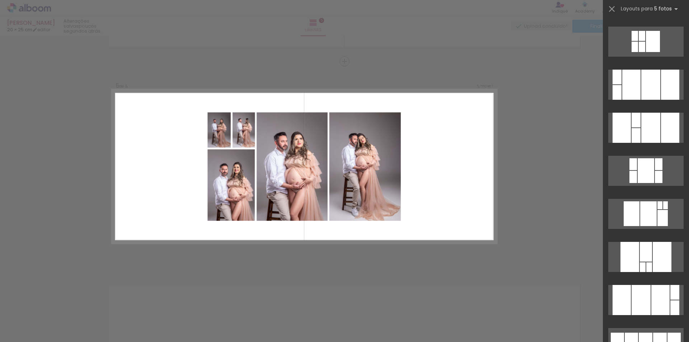
scroll to position [0, 0]
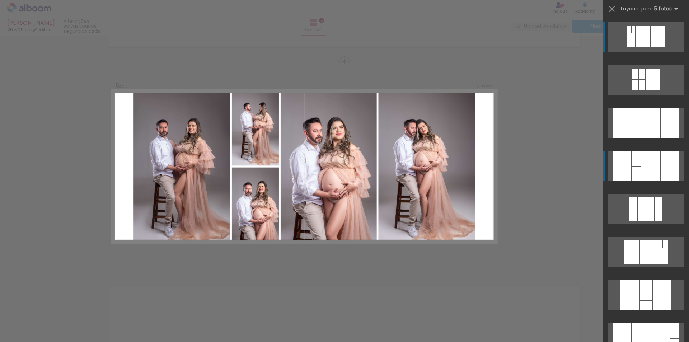
click at [652, 174] on div at bounding box center [650, 166] width 19 height 30
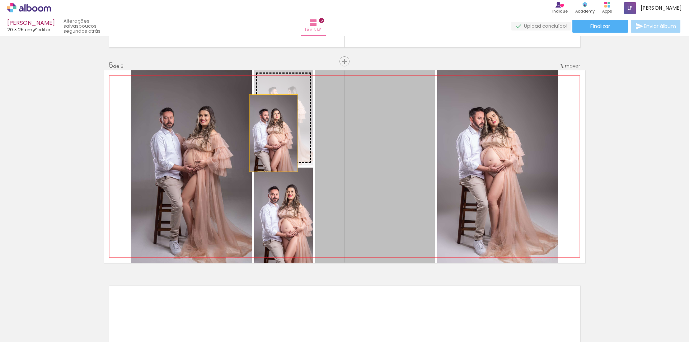
drag, startPoint x: 370, startPoint y: 177, endPoint x: 271, endPoint y: 133, distance: 108.3
click at [0, 0] on slot at bounding box center [0, 0] width 0 height 0
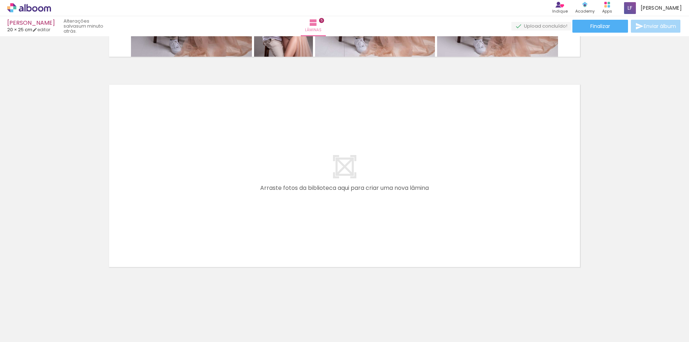
scroll to position [0, 1273]
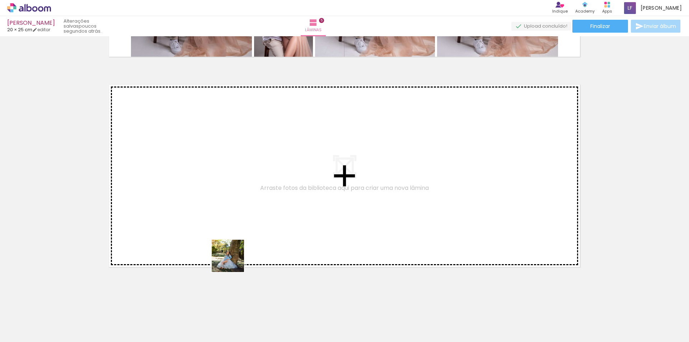
drag, startPoint x: 217, startPoint y: 325, endPoint x: 265, endPoint y: 287, distance: 61.8
click at [239, 239] on quentale-workspace at bounding box center [344, 171] width 689 height 342
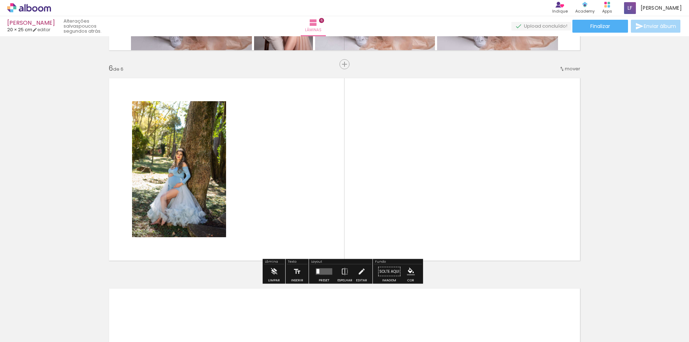
scroll to position [1038, 0]
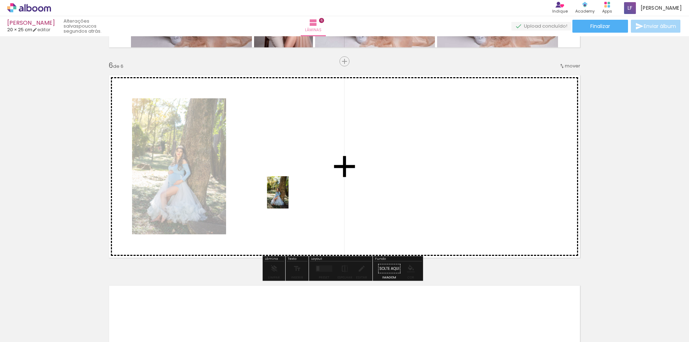
drag, startPoint x: 294, startPoint y: 314, endPoint x: 297, endPoint y: 254, distance: 60.0
click at [289, 197] on quentale-workspace at bounding box center [344, 171] width 689 height 342
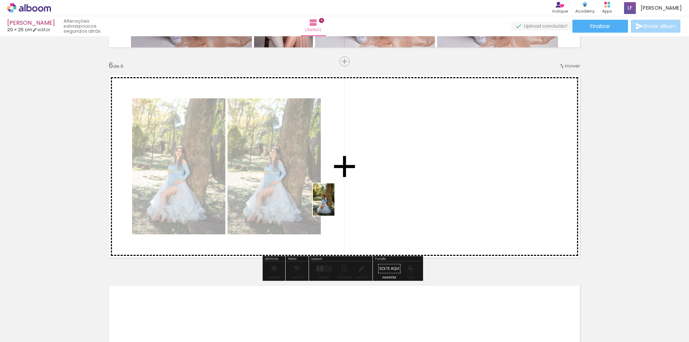
drag, startPoint x: 333, startPoint y: 327, endPoint x: 335, endPoint y: 205, distance: 122.8
click at [335, 205] on quentale-workspace at bounding box center [344, 171] width 689 height 342
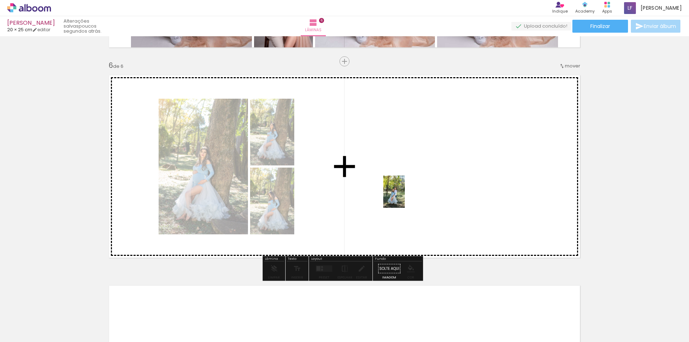
drag, startPoint x: 413, startPoint y: 330, endPoint x: 405, endPoint y: 197, distance: 133.8
click at [405, 197] on quentale-workspace at bounding box center [344, 171] width 689 height 342
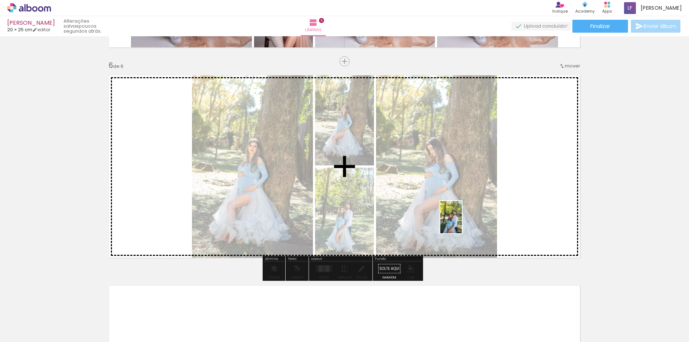
drag, startPoint x: 495, startPoint y: 330, endPoint x: 466, endPoint y: 240, distance: 93.6
click at [462, 222] on quentale-workspace at bounding box center [344, 171] width 689 height 342
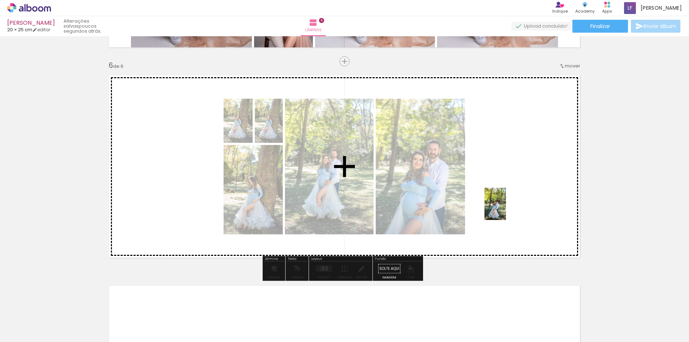
drag, startPoint x: 532, startPoint y: 326, endPoint x: 501, endPoint y: 198, distance: 132.2
click at [501, 198] on quentale-workspace at bounding box center [344, 171] width 689 height 342
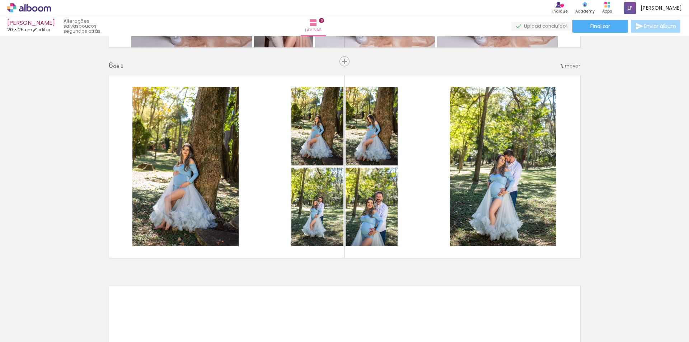
scroll to position [0, 1588]
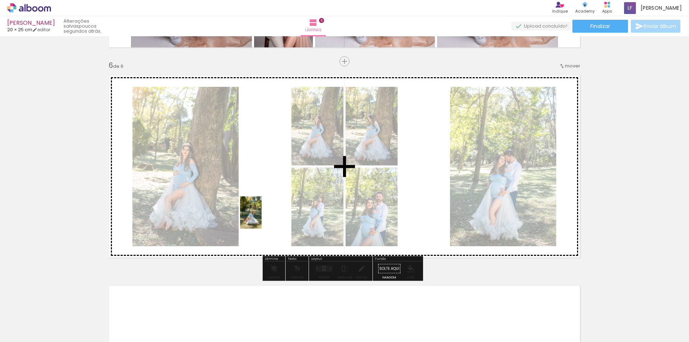
drag, startPoint x: 263, startPoint y: 326, endPoint x: 262, endPoint y: 218, distance: 107.7
click at [262, 218] on quentale-workspace at bounding box center [344, 171] width 689 height 342
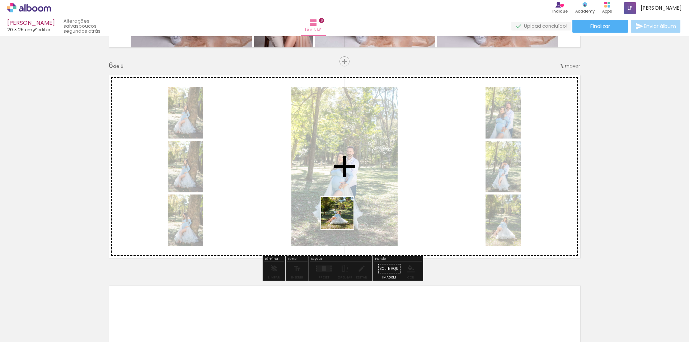
drag, startPoint x: 339, startPoint y: 326, endPoint x: 351, endPoint y: 205, distance: 120.9
click at [345, 188] on quentale-workspace at bounding box center [344, 171] width 689 height 342
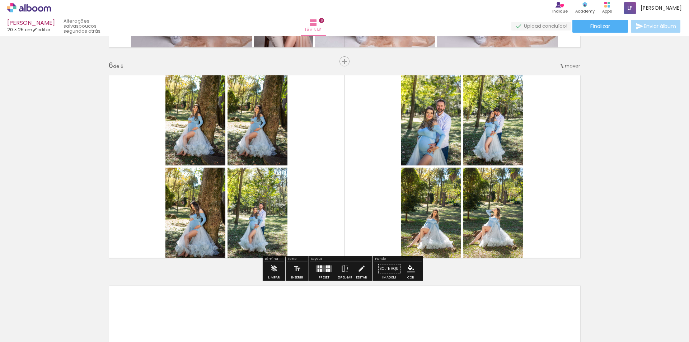
scroll to position [0, 1777]
click at [326, 269] on div at bounding box center [327, 270] width 2 height 3
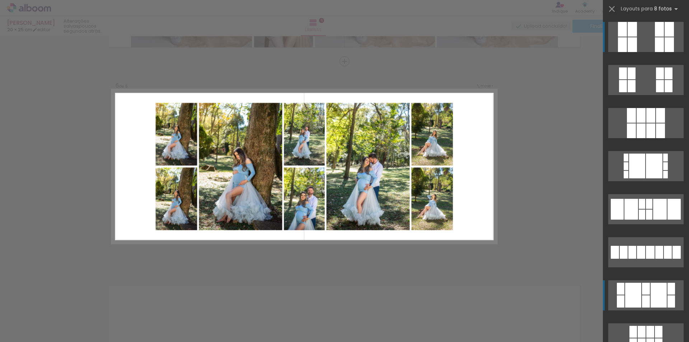
click at [627, 92] on div at bounding box center [623, 86] width 8 height 12
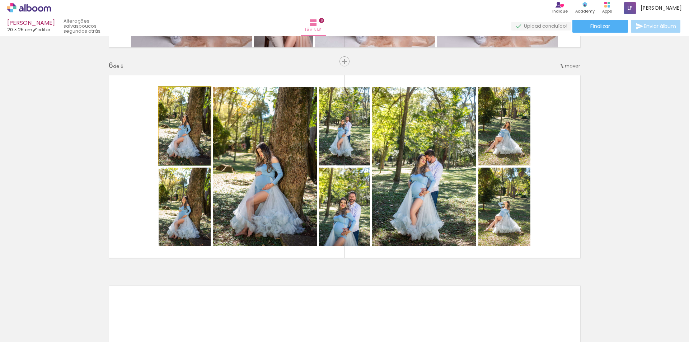
click at [166, 126] on quentale-photo at bounding box center [185, 126] width 52 height 79
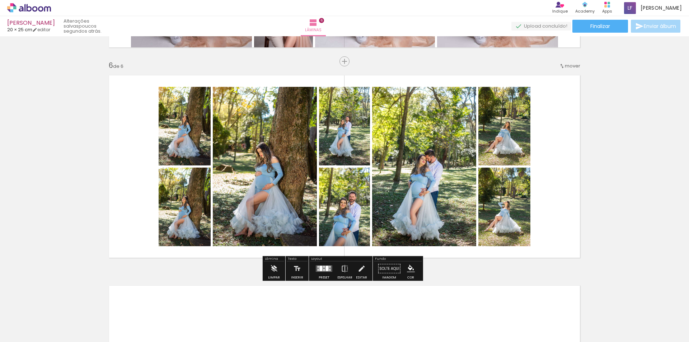
click at [166, 126] on quentale-photo at bounding box center [185, 126] width 52 height 79
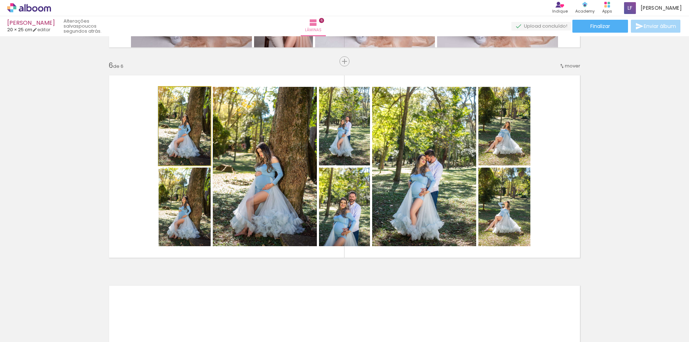
click at [166, 126] on quentale-photo at bounding box center [185, 126] width 52 height 79
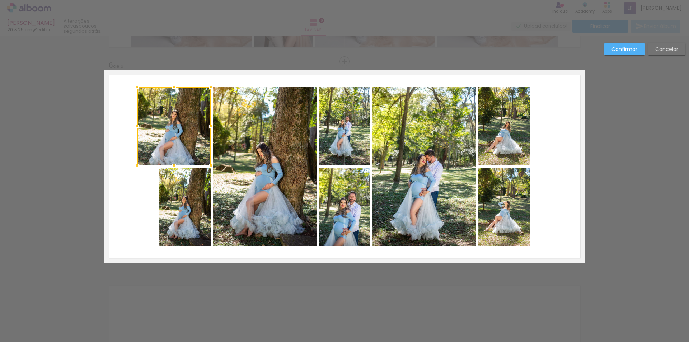
drag, startPoint x: 159, startPoint y: 124, endPoint x: 137, endPoint y: 124, distance: 21.5
click at [137, 124] on div at bounding box center [137, 126] width 14 height 14
click at [164, 210] on quentale-photo at bounding box center [185, 207] width 52 height 79
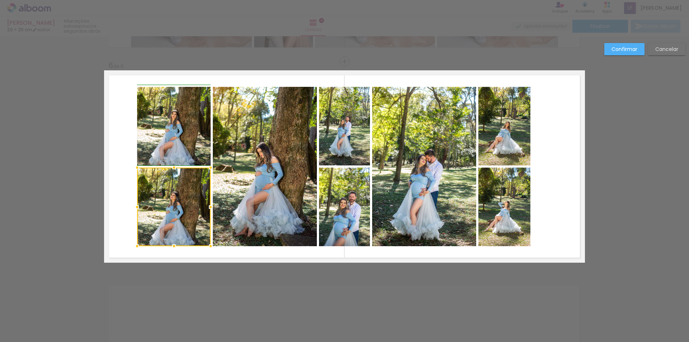
drag, startPoint x: 154, startPoint y: 206, endPoint x: 132, endPoint y: 203, distance: 22.5
click at [132, 203] on div at bounding box center [137, 207] width 14 height 14
click at [501, 121] on quentale-photo at bounding box center [504, 126] width 52 height 79
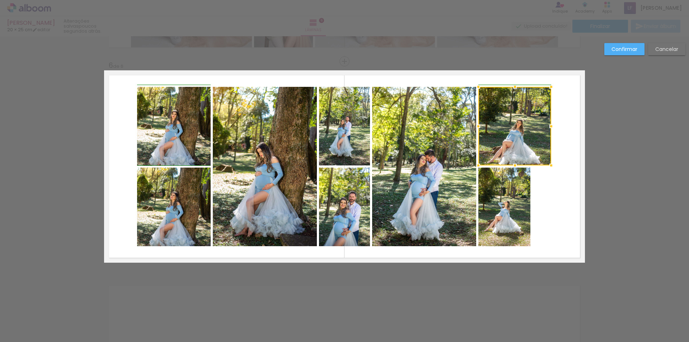
drag, startPoint x: 530, startPoint y: 125, endPoint x: 550, endPoint y: 126, distance: 20.1
click at [550, 126] on div at bounding box center [551, 126] width 14 height 14
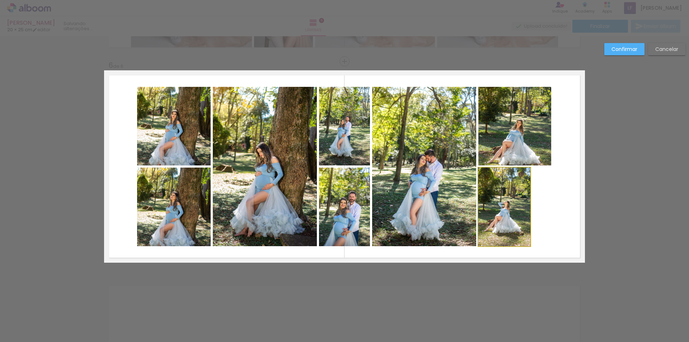
drag, startPoint x: 516, startPoint y: 198, endPoint x: 520, endPoint y: 198, distance: 3.9
click at [516, 198] on quentale-photo at bounding box center [504, 207] width 52 height 79
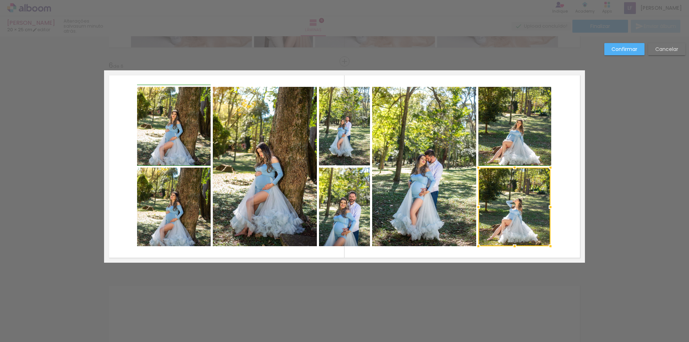
drag, startPoint x: 530, startPoint y: 207, endPoint x: 553, endPoint y: 206, distance: 23.3
click at [553, 206] on div at bounding box center [550, 207] width 14 height 14
click at [455, 176] on quentale-photo at bounding box center [424, 166] width 104 height 159
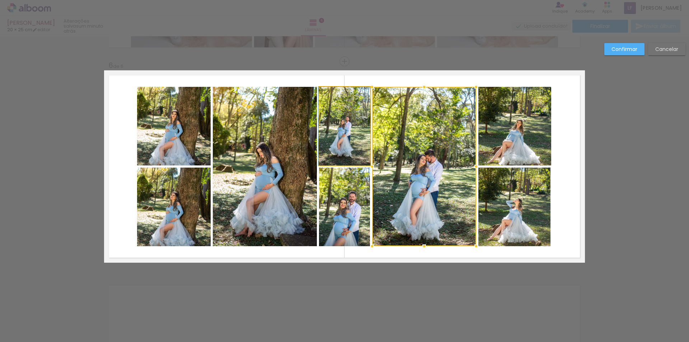
click at [332, 123] on quentale-photo at bounding box center [344, 126] width 51 height 79
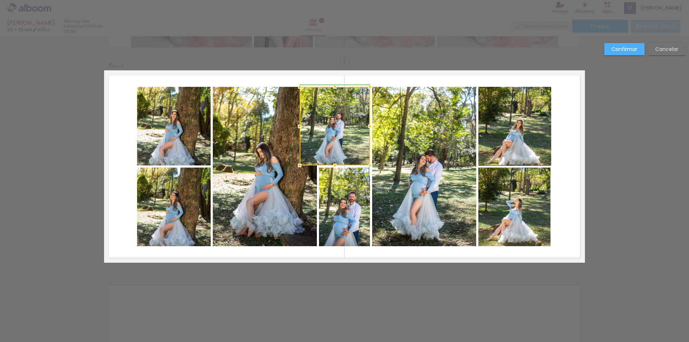
drag, startPoint x: 319, startPoint y: 125, endPoint x: 300, endPoint y: 125, distance: 18.7
click at [300, 125] on div at bounding box center [300, 126] width 14 height 14
click at [329, 191] on quentale-photo at bounding box center [344, 207] width 51 height 79
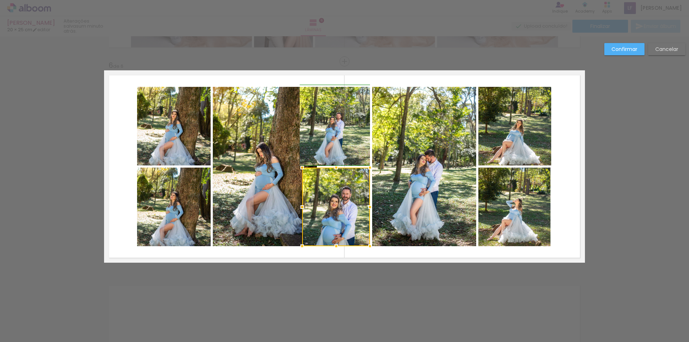
drag, startPoint x: 316, startPoint y: 206, endPoint x: 296, endPoint y: 202, distance: 19.8
click at [296, 202] on div at bounding box center [302, 207] width 14 height 14
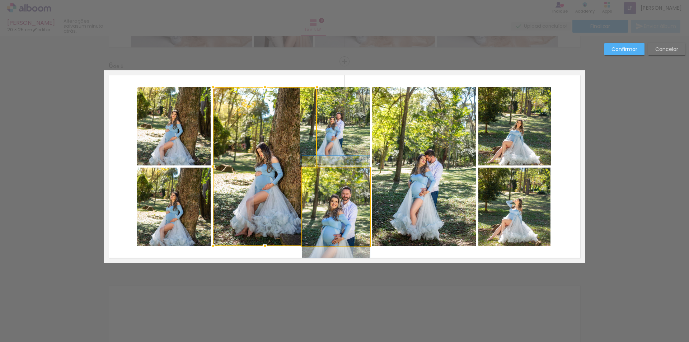
click at [349, 197] on quentale-photo at bounding box center [336, 207] width 68 height 79
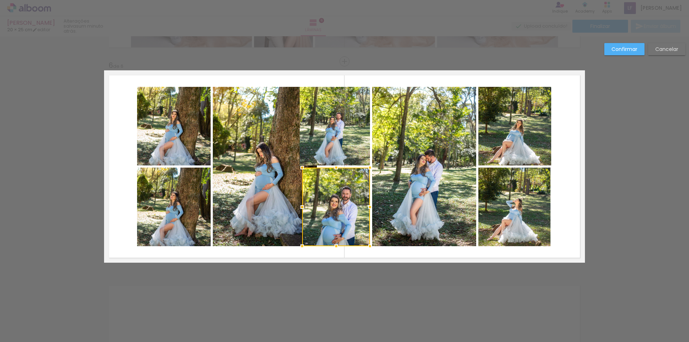
click at [349, 197] on div at bounding box center [336, 207] width 68 height 79
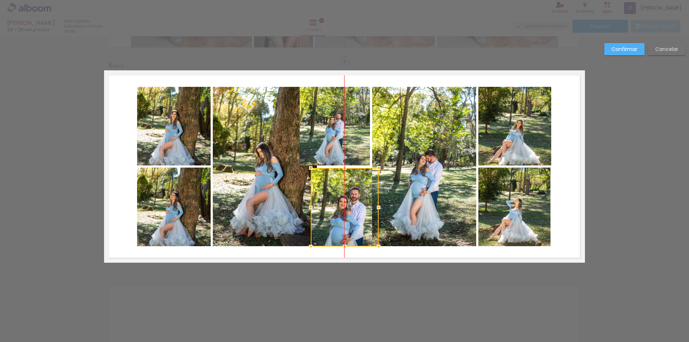
drag, startPoint x: 349, startPoint y: 197, endPoint x: 358, endPoint y: 197, distance: 8.6
click at [358, 197] on div at bounding box center [345, 207] width 68 height 79
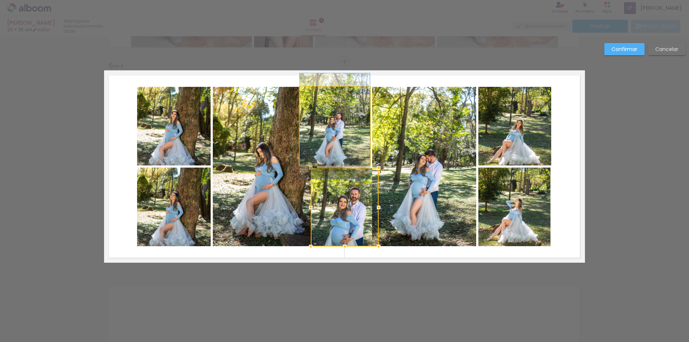
click at [359, 124] on quentale-photo at bounding box center [335, 126] width 70 height 79
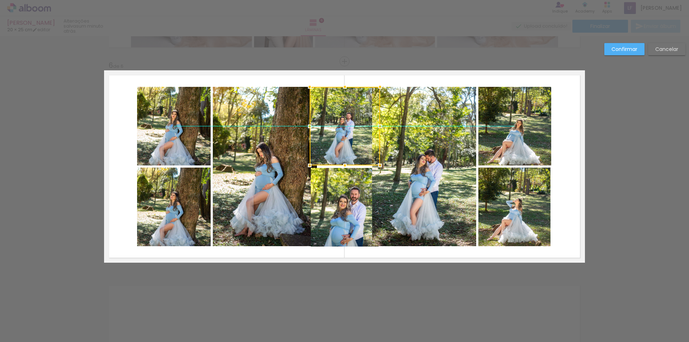
drag, startPoint x: 354, startPoint y: 124, endPoint x: 364, endPoint y: 124, distance: 10.1
click at [364, 124] on div at bounding box center [345, 126] width 70 height 79
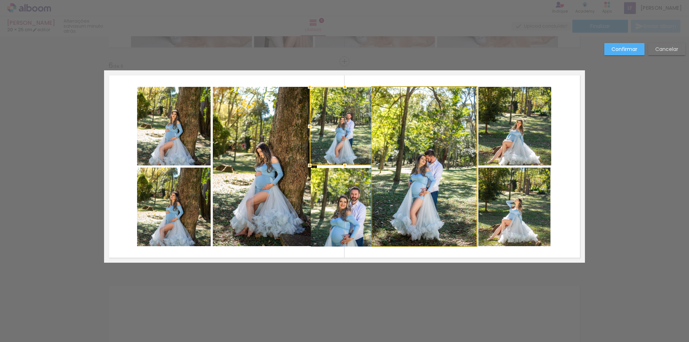
click at [434, 165] on quentale-photo at bounding box center [424, 166] width 104 height 159
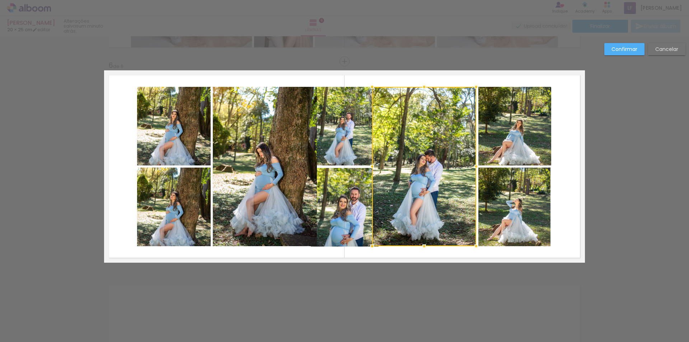
click at [265, 172] on quentale-photo at bounding box center [265, 166] width 104 height 159
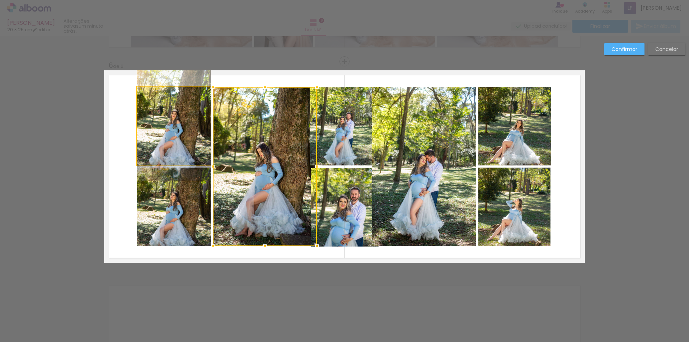
drag, startPoint x: 176, startPoint y: 127, endPoint x: 170, endPoint y: 126, distance: 5.8
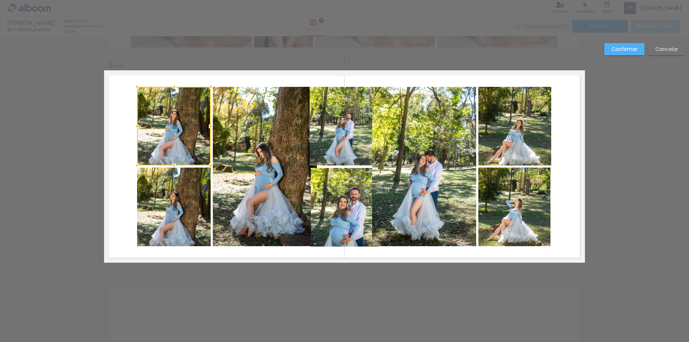
click at [177, 125] on div at bounding box center [174, 126] width 74 height 79
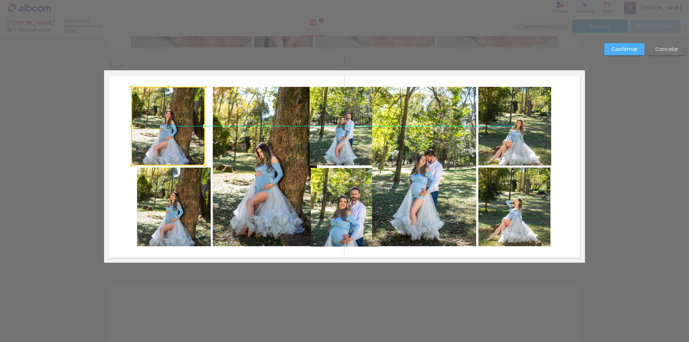
drag, startPoint x: 177, startPoint y: 125, endPoint x: 171, endPoint y: 125, distance: 5.7
click at [171, 125] on div at bounding box center [168, 126] width 74 height 79
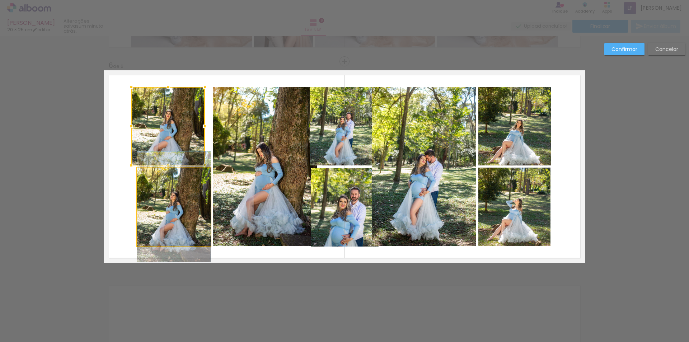
click at [167, 206] on quentale-photo at bounding box center [174, 207] width 74 height 79
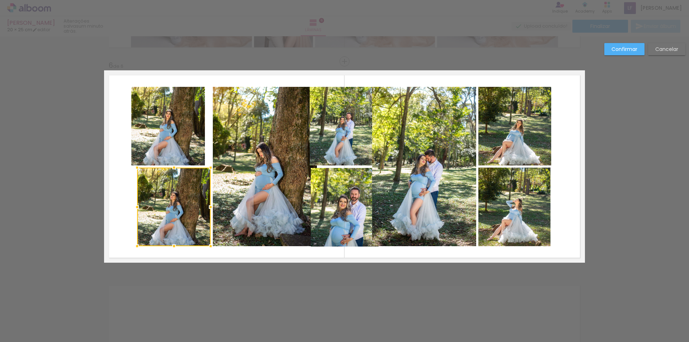
click at [166, 215] on div at bounding box center [174, 207] width 74 height 79
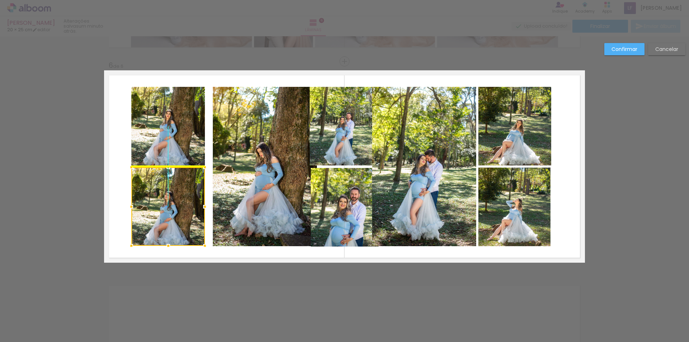
drag, startPoint x: 166, startPoint y: 214, endPoint x: 159, endPoint y: 213, distance: 7.3
click at [159, 213] on div at bounding box center [168, 206] width 74 height 79
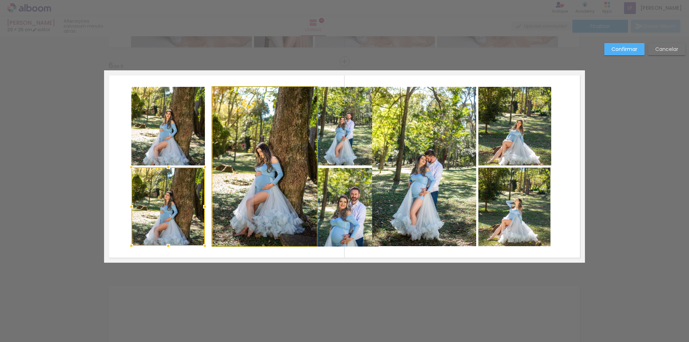
click at [229, 170] on quentale-photo at bounding box center [265, 166] width 104 height 159
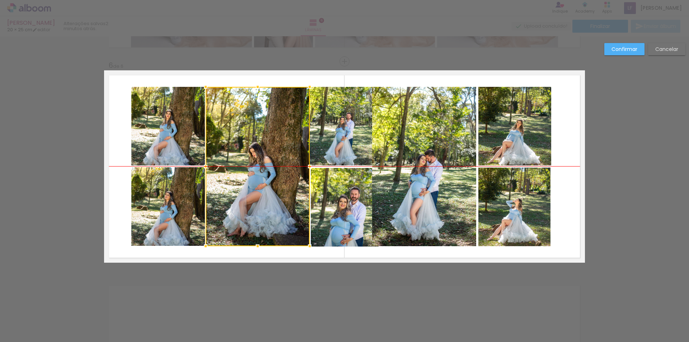
drag, startPoint x: 270, startPoint y: 160, endPoint x: 263, endPoint y: 161, distance: 7.2
click at [263, 161] on div at bounding box center [258, 166] width 104 height 159
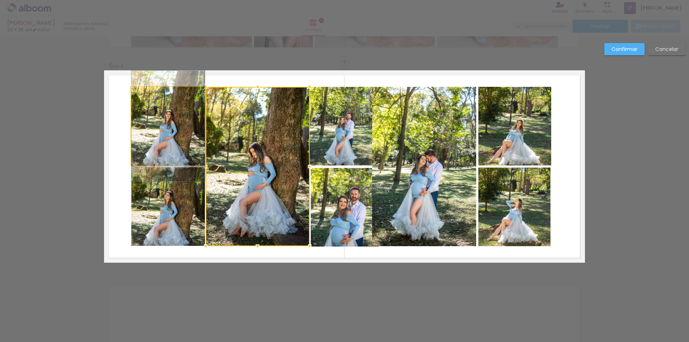
drag, startPoint x: 179, startPoint y: 129, endPoint x: 173, endPoint y: 129, distance: 5.8
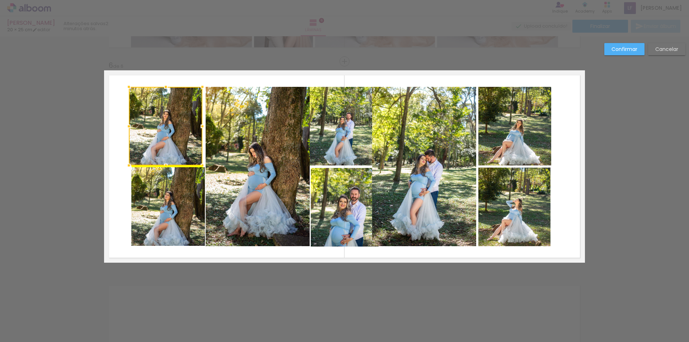
click at [172, 129] on div at bounding box center [166, 126] width 74 height 79
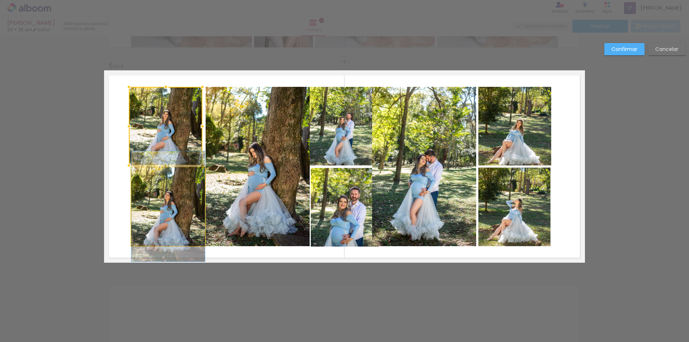
click at [171, 167] on quentale-photo at bounding box center [168, 206] width 74 height 79
click at [167, 192] on quentale-photo at bounding box center [168, 206] width 74 height 79
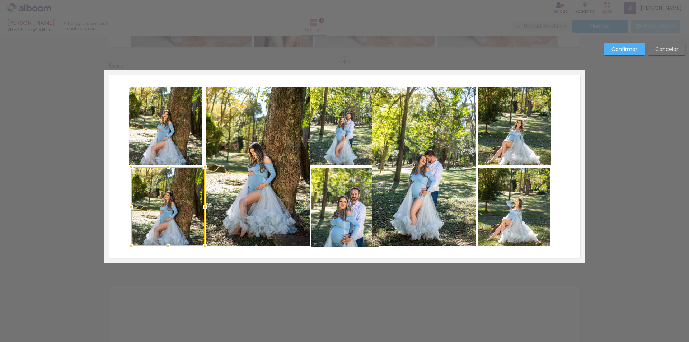
click at [169, 192] on div at bounding box center [168, 206] width 74 height 79
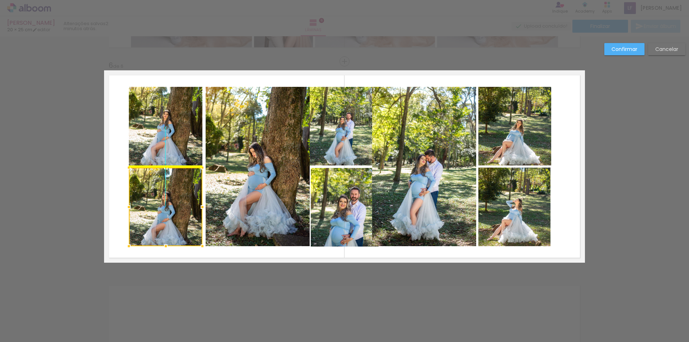
drag, startPoint x: 169, startPoint y: 192, endPoint x: 165, endPoint y: 191, distance: 4.2
click at [165, 191] on div at bounding box center [166, 207] width 74 height 79
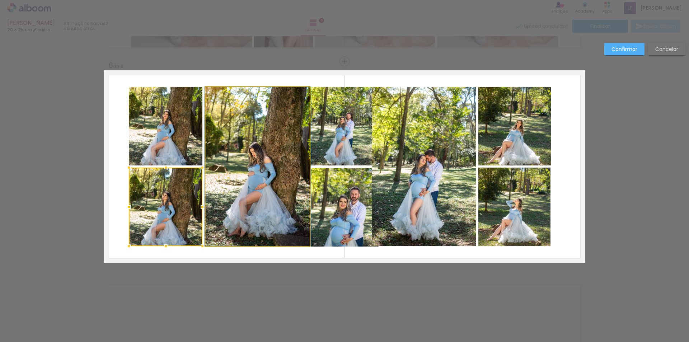
click at [247, 171] on quentale-photo at bounding box center [258, 166] width 104 height 159
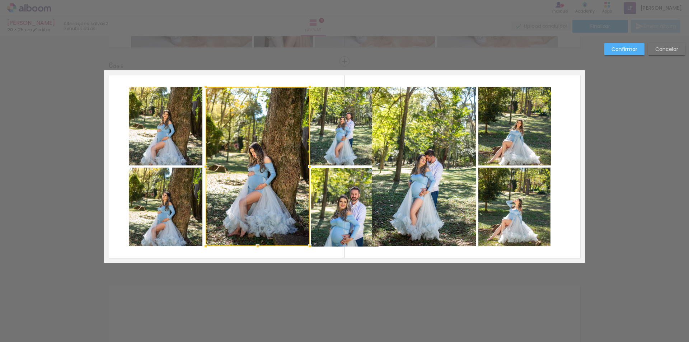
click at [247, 171] on div at bounding box center [258, 166] width 104 height 159
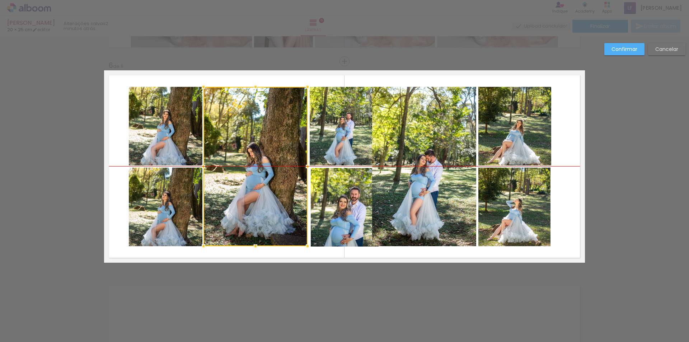
click at [259, 165] on div at bounding box center [256, 166] width 104 height 159
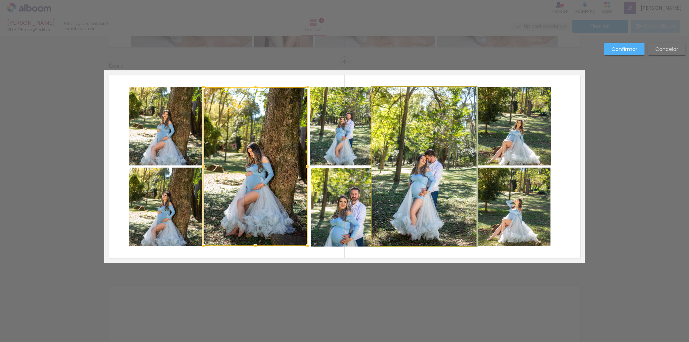
click at [414, 159] on quentale-photo at bounding box center [424, 166] width 104 height 159
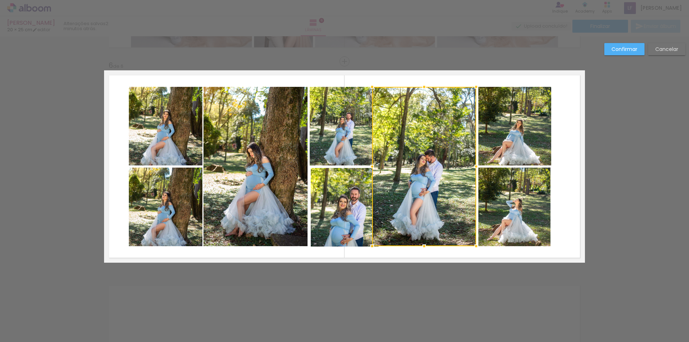
click at [519, 128] on quentale-photo at bounding box center [514, 126] width 73 height 79
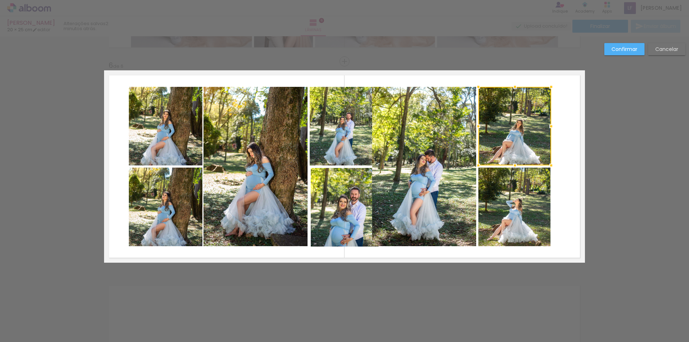
click at [519, 128] on div at bounding box center [514, 126] width 73 height 79
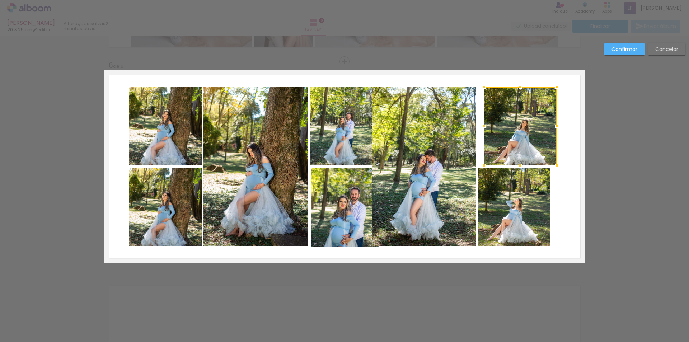
drag, startPoint x: 519, startPoint y: 128, endPoint x: 524, endPoint y: 128, distance: 5.4
click at [524, 128] on div at bounding box center [520, 126] width 73 height 79
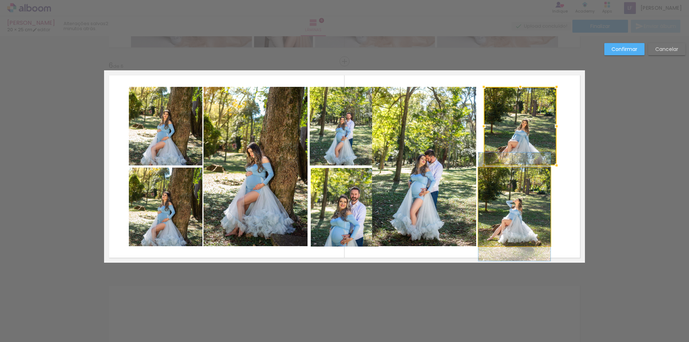
click at [522, 201] on quentale-photo at bounding box center [514, 207] width 72 height 79
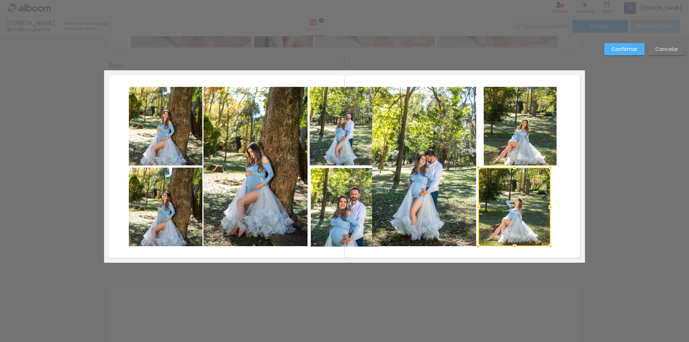
click at [522, 201] on div at bounding box center [514, 207] width 72 height 79
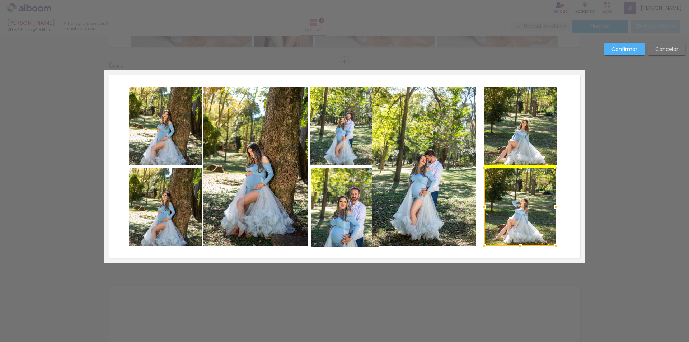
drag, startPoint x: 522, startPoint y: 201, endPoint x: 529, endPoint y: 200, distance: 7.0
click at [529, 200] on div at bounding box center [520, 207] width 72 height 79
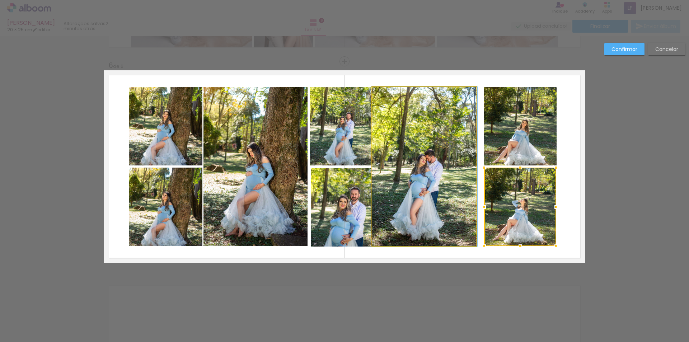
click at [410, 184] on quentale-photo at bounding box center [424, 166] width 104 height 159
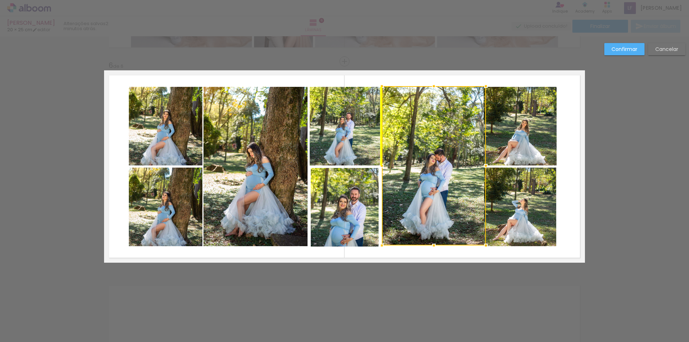
drag, startPoint x: 398, startPoint y: 175, endPoint x: 407, endPoint y: 174, distance: 9.4
click at [407, 174] on div at bounding box center [434, 165] width 104 height 159
click at [412, 199] on div at bounding box center [434, 165] width 104 height 159
click at [413, 186] on div at bounding box center [434, 165] width 104 height 159
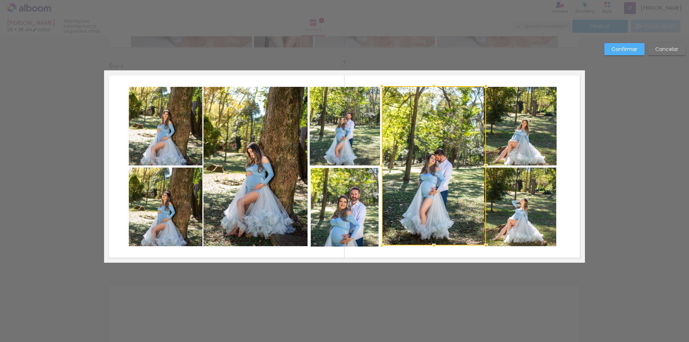
click at [323, 204] on quentale-photo at bounding box center [345, 207] width 68 height 79
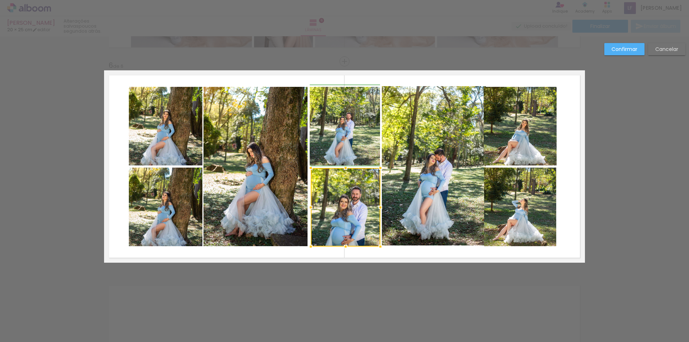
click at [375, 209] on div at bounding box center [380, 207] width 14 height 14
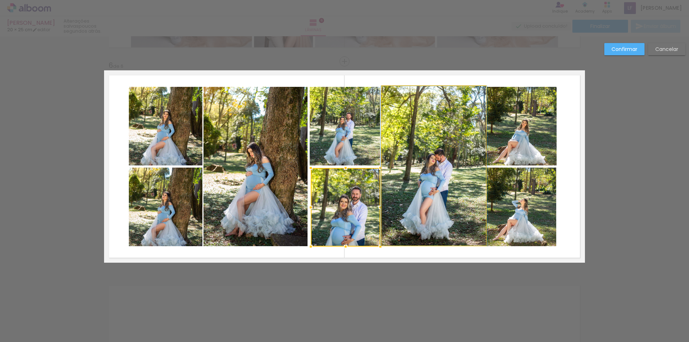
click at [445, 139] on quentale-photo at bounding box center [434, 165] width 104 height 159
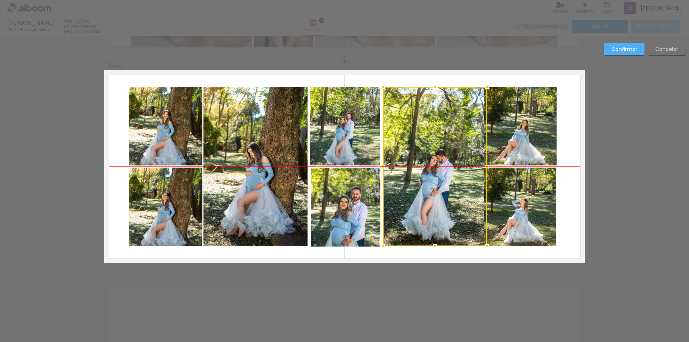
click at [447, 140] on div at bounding box center [435, 166] width 104 height 159
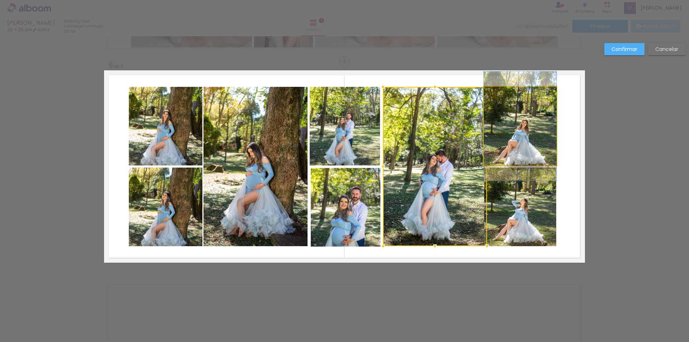
click at [509, 144] on quentale-photo at bounding box center [520, 126] width 73 height 79
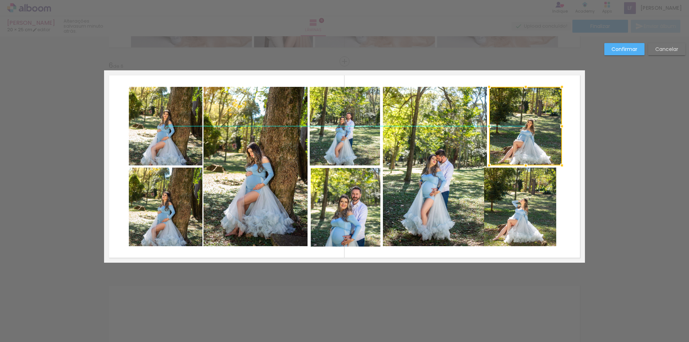
drag, startPoint x: 510, startPoint y: 136, endPoint x: 515, endPoint y: 136, distance: 5.4
click at [515, 136] on div at bounding box center [525, 126] width 73 height 79
click at [511, 204] on quentale-photo at bounding box center [520, 207] width 72 height 79
click at [510, 199] on div at bounding box center [520, 207] width 72 height 79
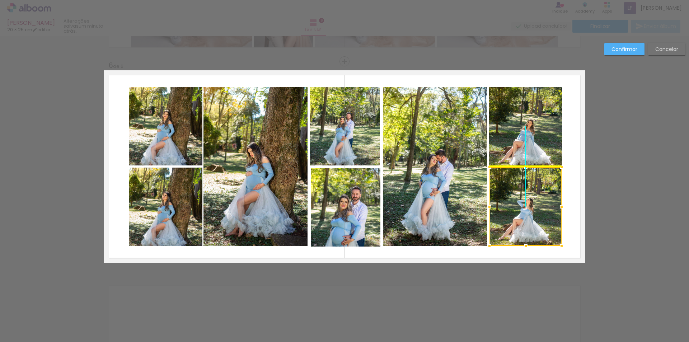
drag, startPoint x: 510, startPoint y: 199, endPoint x: 516, endPoint y: 198, distance: 5.8
click at [516, 198] on div at bounding box center [526, 206] width 72 height 79
click at [577, 127] on quentale-layouter at bounding box center [344, 166] width 481 height 192
click at [174, 145] on quentale-photo at bounding box center [166, 126] width 74 height 79
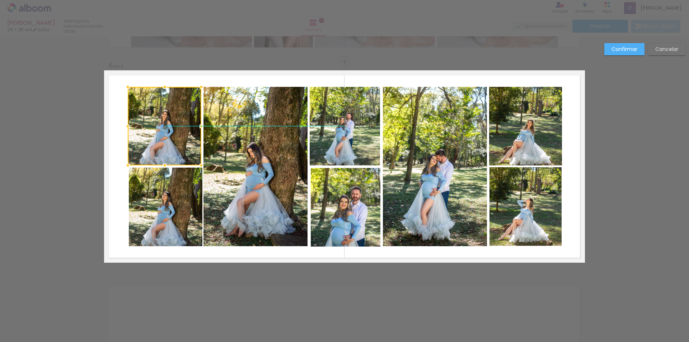
click at [172, 130] on div at bounding box center [165, 126] width 74 height 79
click at [166, 195] on quentale-photo at bounding box center [166, 207] width 74 height 79
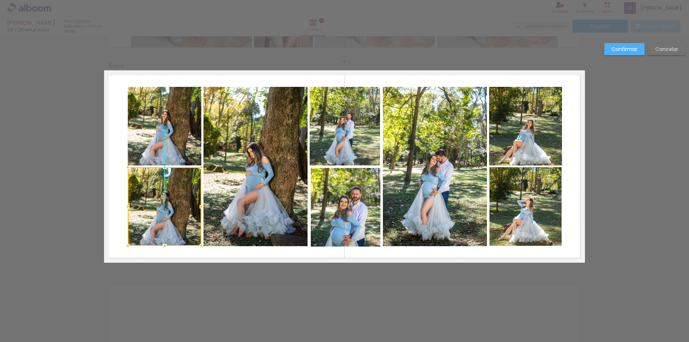
click at [170, 195] on div at bounding box center [165, 206] width 74 height 79
click at [0, 0] on slot "Confirmar" at bounding box center [0, 0] width 0 height 0
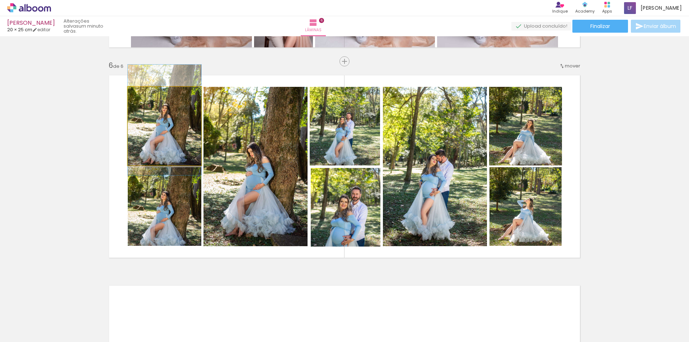
drag, startPoint x: 166, startPoint y: 122, endPoint x: 166, endPoint y: 116, distance: 6.1
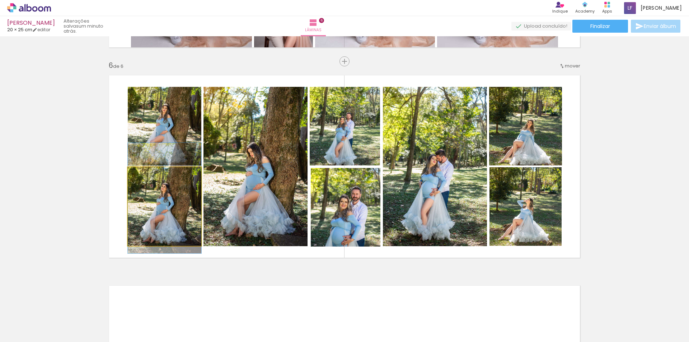
drag, startPoint x: 162, startPoint y: 205, endPoint x: 163, endPoint y: 196, distance: 8.3
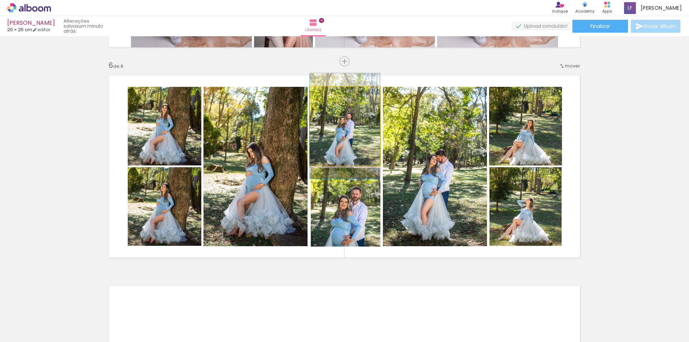
click at [355, 137] on quentale-photo at bounding box center [345, 126] width 70 height 79
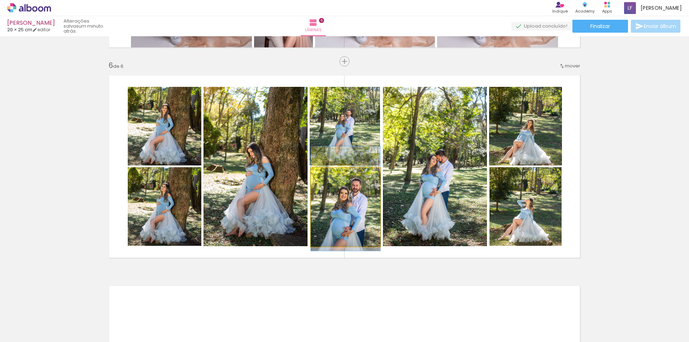
drag, startPoint x: 352, startPoint y: 223, endPoint x: 353, endPoint y: 215, distance: 8.3
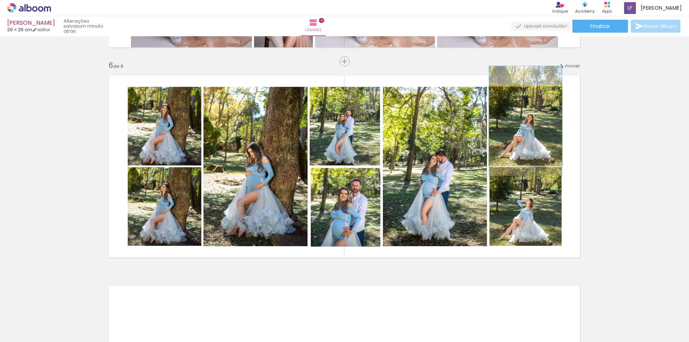
drag, startPoint x: 547, startPoint y: 137, endPoint x: 547, endPoint y: 132, distance: 5.4
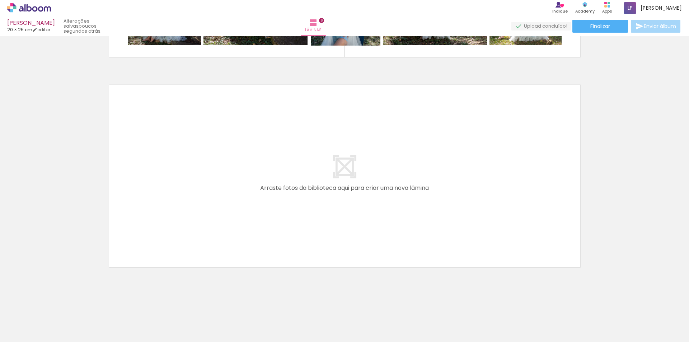
scroll to position [0, 1835]
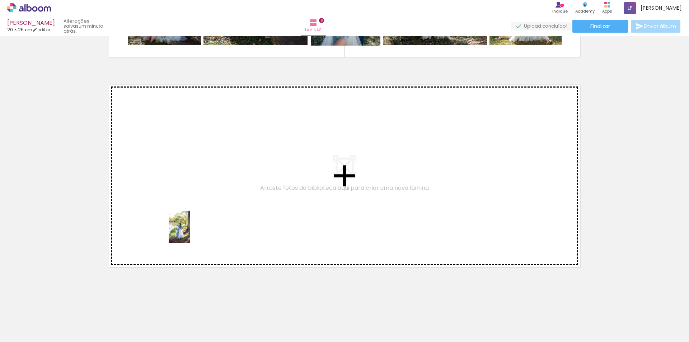
drag, startPoint x: 133, startPoint y: 327, endPoint x: 226, endPoint y: 303, distance: 95.6
click at [193, 226] on quentale-workspace at bounding box center [344, 171] width 689 height 342
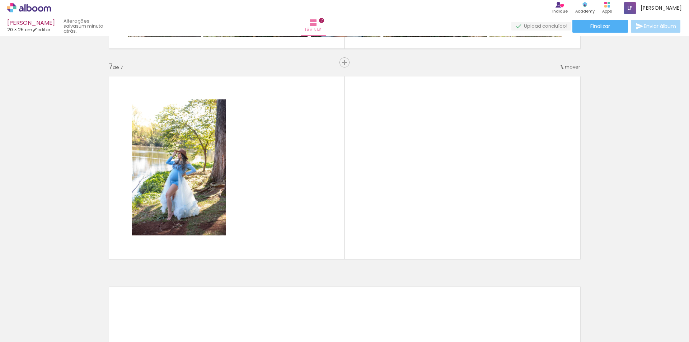
scroll to position [1249, 0]
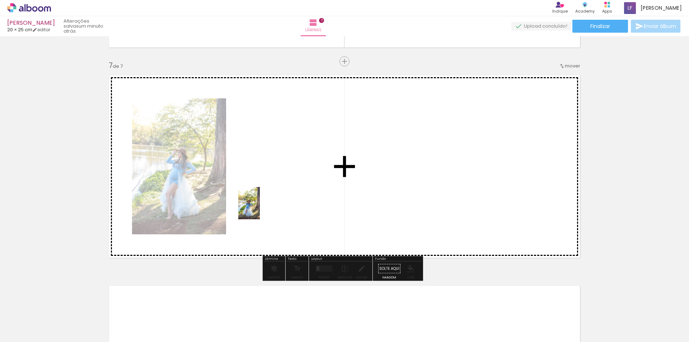
drag, startPoint x: 213, startPoint y: 325, endPoint x: 260, endPoint y: 209, distance: 125.6
click at [260, 209] on quentale-workspace at bounding box center [344, 171] width 689 height 342
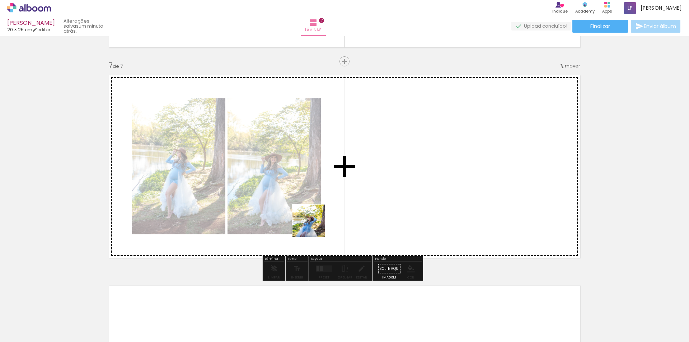
drag, startPoint x: 293, startPoint y: 328, endPoint x: 321, endPoint y: 208, distance: 122.8
click at [321, 208] on quentale-workspace at bounding box center [344, 171] width 689 height 342
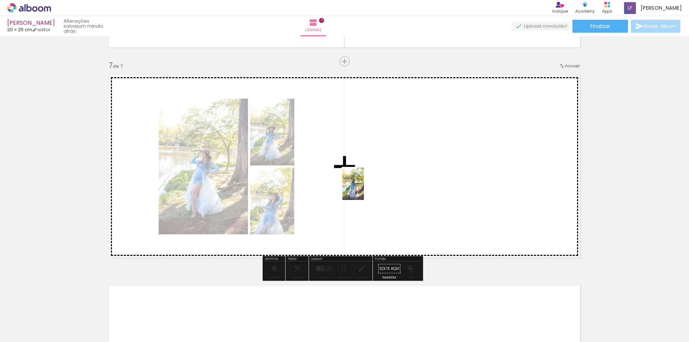
drag, startPoint x: 329, startPoint y: 324, endPoint x: 364, endPoint y: 189, distance: 139.8
click at [364, 189] on quentale-workspace at bounding box center [344, 171] width 689 height 342
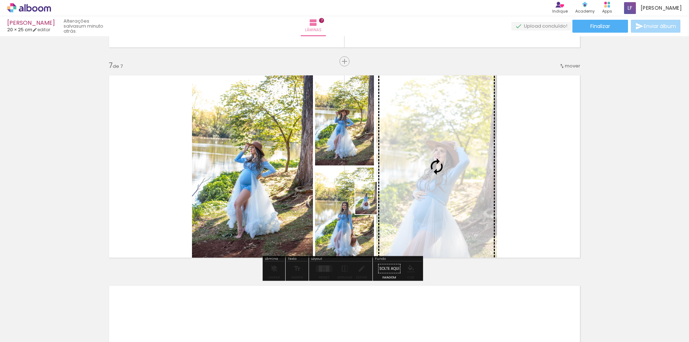
drag, startPoint x: 373, startPoint y: 318, endPoint x: 377, endPoint y: 198, distance: 120.0
click at [377, 198] on quentale-workspace at bounding box center [344, 171] width 689 height 342
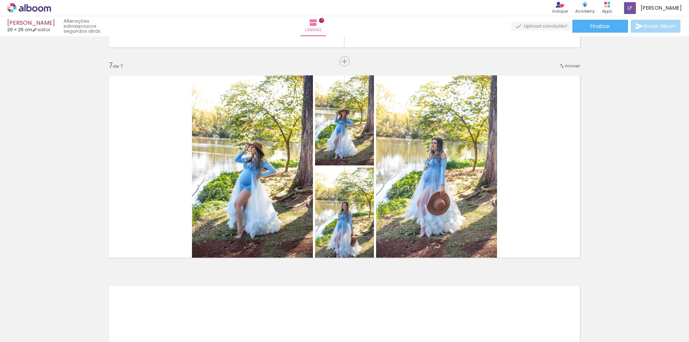
scroll to position [0, 1982]
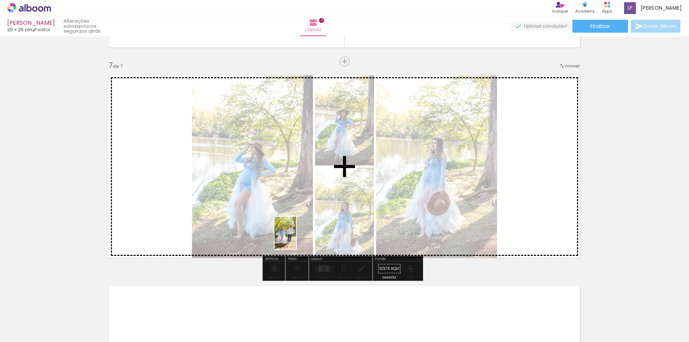
drag, startPoint x: 271, startPoint y: 319, endPoint x: 323, endPoint y: 298, distance: 55.9
click at [297, 238] on quentale-workspace at bounding box center [344, 171] width 689 height 342
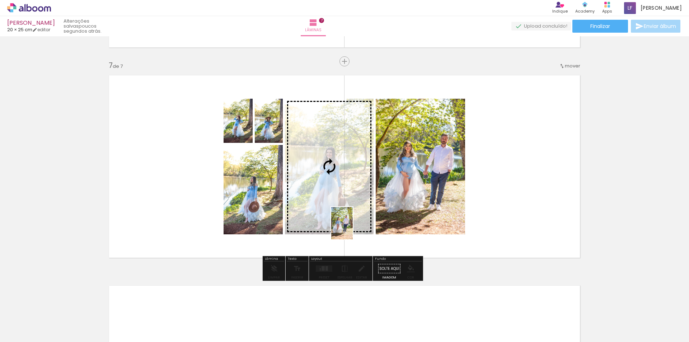
drag, startPoint x: 343, startPoint y: 324, endPoint x: 353, endPoint y: 229, distance: 96.0
click at [353, 229] on quentale-workspace at bounding box center [344, 171] width 689 height 342
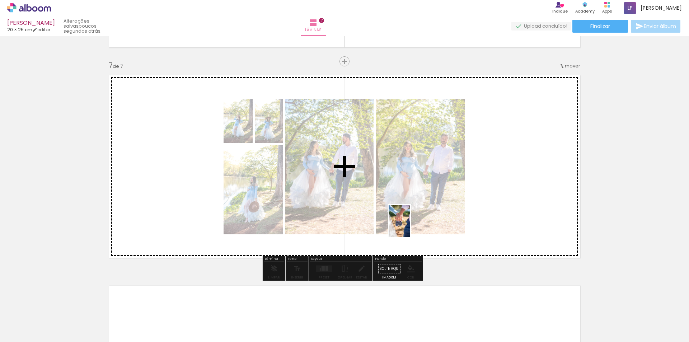
drag, startPoint x: 422, startPoint y: 321, endPoint x: 410, endPoint y: 226, distance: 95.5
click at [410, 226] on quentale-workspace at bounding box center [344, 171] width 689 height 342
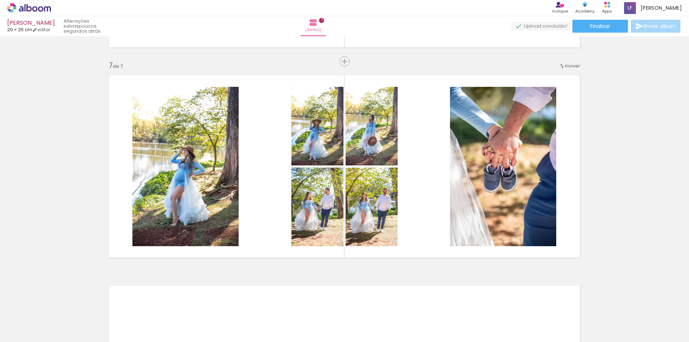
scroll to position [0, 2187]
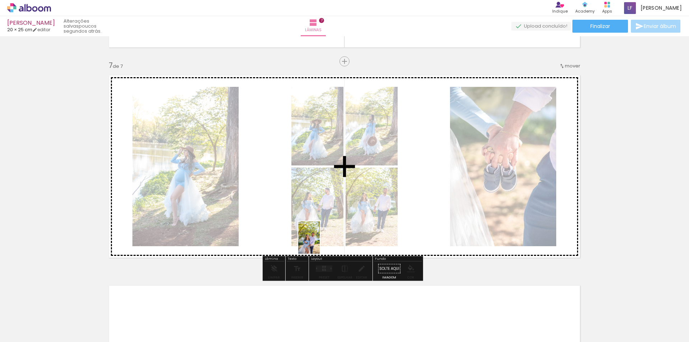
drag, startPoint x: 307, startPoint y: 318, endPoint x: 322, endPoint y: 235, distance: 84.2
click at [322, 235] on quentale-workspace at bounding box center [344, 171] width 689 height 342
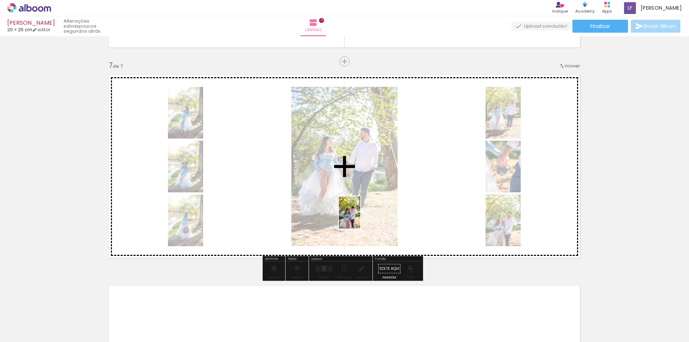
drag, startPoint x: 347, startPoint y: 333, endPoint x: 375, endPoint y: 284, distance: 56.6
click at [362, 213] on quentale-workspace at bounding box center [344, 171] width 689 height 342
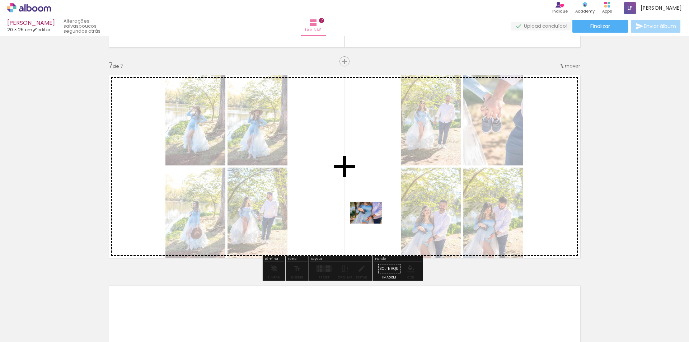
drag, startPoint x: 383, startPoint y: 316, endPoint x: 372, endPoint y: 223, distance: 93.7
click at [372, 223] on quentale-workspace at bounding box center [344, 171] width 689 height 342
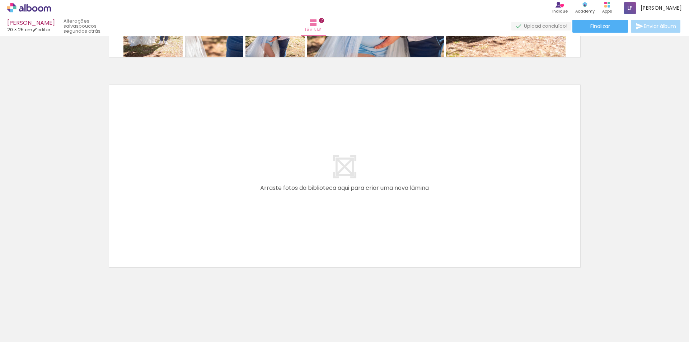
scroll to position [0, 2427]
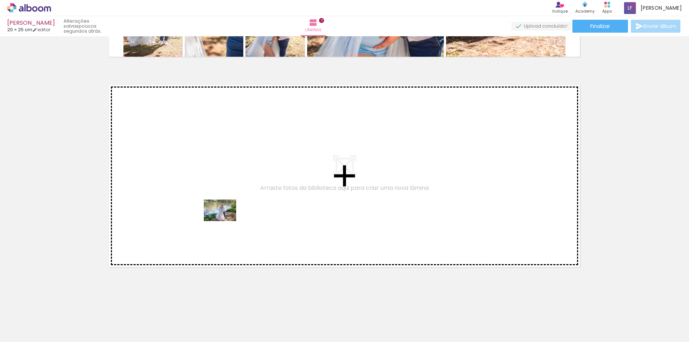
drag, startPoint x: 222, startPoint y: 325, endPoint x: 226, endPoint y: 215, distance: 109.9
click at [226, 215] on quentale-workspace at bounding box center [344, 171] width 689 height 342
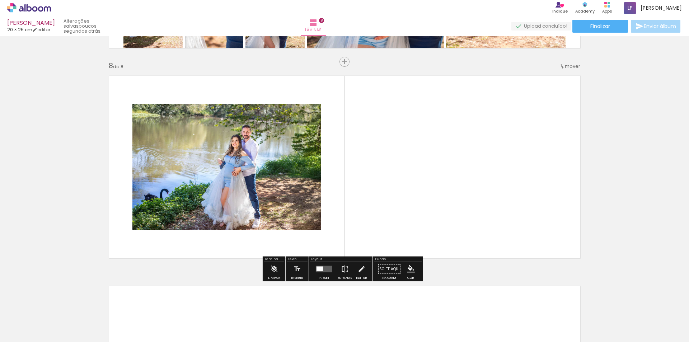
scroll to position [1459, 0]
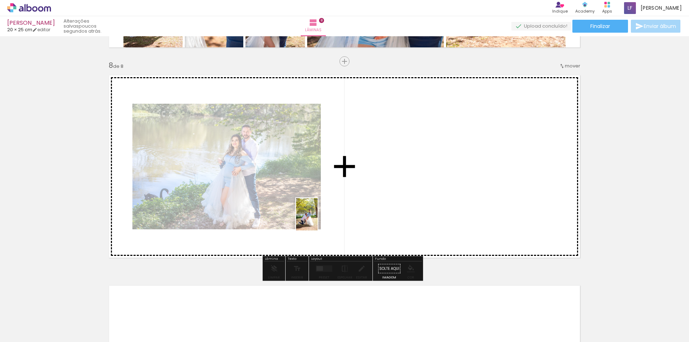
drag, startPoint x: 266, startPoint y: 325, endPoint x: 323, endPoint y: 211, distance: 127.3
click at [323, 211] on quentale-workspace at bounding box center [344, 171] width 689 height 342
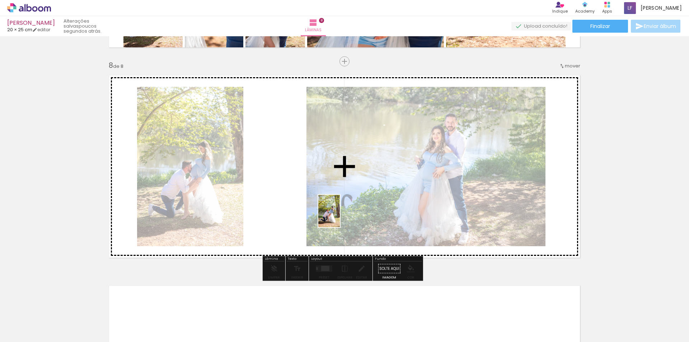
drag, startPoint x: 337, startPoint y: 326, endPoint x: 340, endPoint y: 206, distance: 120.6
click at [340, 206] on quentale-workspace at bounding box center [344, 171] width 689 height 342
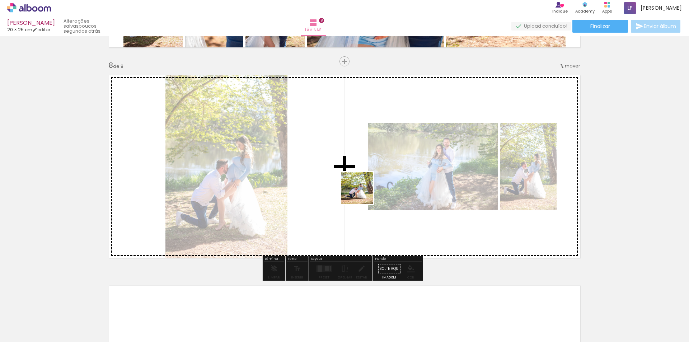
drag, startPoint x: 382, startPoint y: 326, endPoint x: 362, endPoint y: 193, distance: 135.0
click at [362, 193] on quentale-workspace at bounding box center [344, 171] width 689 height 342
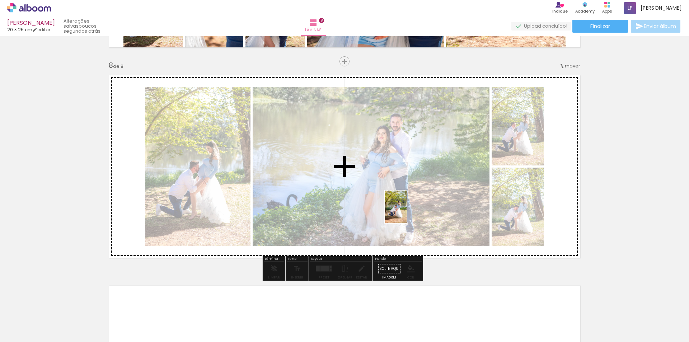
drag, startPoint x: 422, startPoint y: 320, endPoint x: 407, endPoint y: 212, distance: 109.1
click at [407, 212] on quentale-workspace at bounding box center [344, 171] width 689 height 342
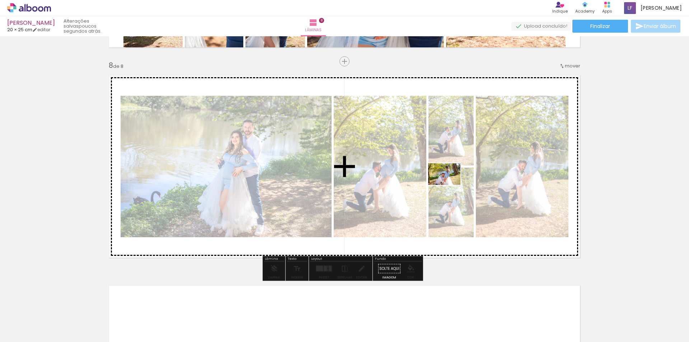
drag, startPoint x: 468, startPoint y: 318, endPoint x: 450, endPoint y: 185, distance: 134.1
click at [450, 185] on quentale-workspace at bounding box center [344, 171] width 689 height 342
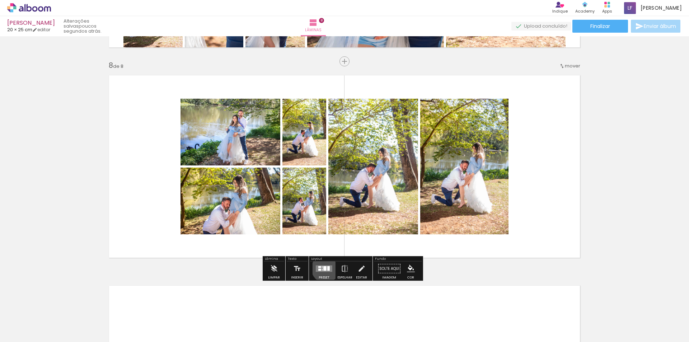
click at [324, 268] on div at bounding box center [324, 268] width 3 height 5
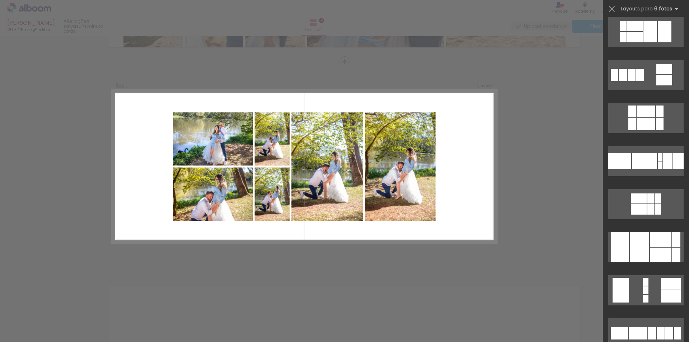
scroll to position [158, 0]
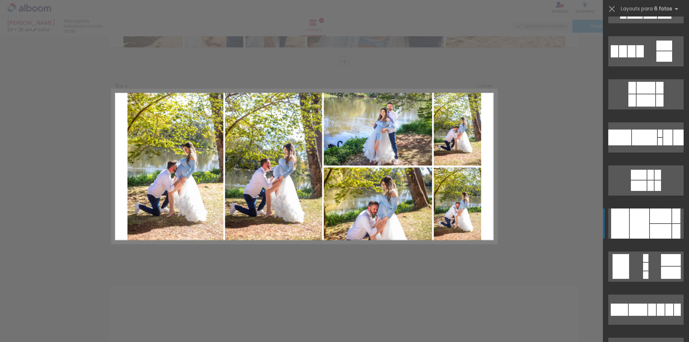
click at [652, 219] on div at bounding box center [661, 216] width 22 height 15
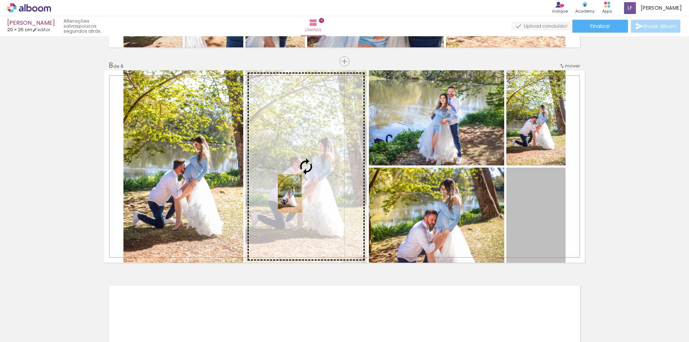
drag, startPoint x: 538, startPoint y: 236, endPoint x: 263, endPoint y: 191, distance: 277.9
click at [0, 0] on slot at bounding box center [0, 0] width 0 height 0
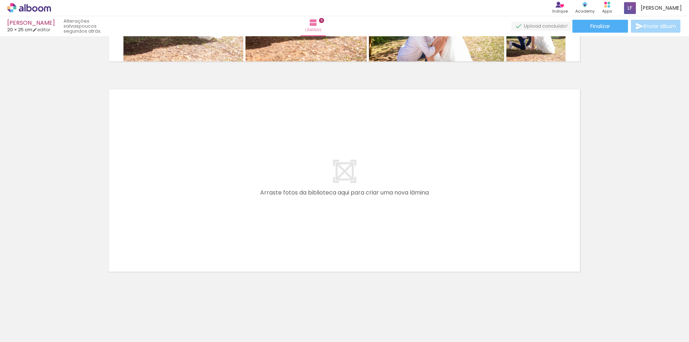
scroll to position [1660, 0]
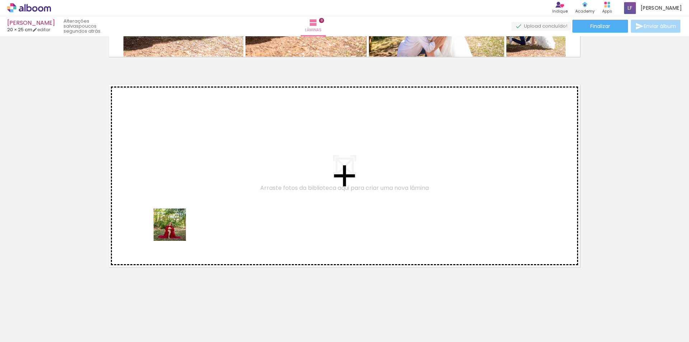
drag, startPoint x: 166, startPoint y: 327, endPoint x: 175, endPoint y: 219, distance: 108.4
click at [175, 219] on quentale-workspace at bounding box center [344, 171] width 689 height 342
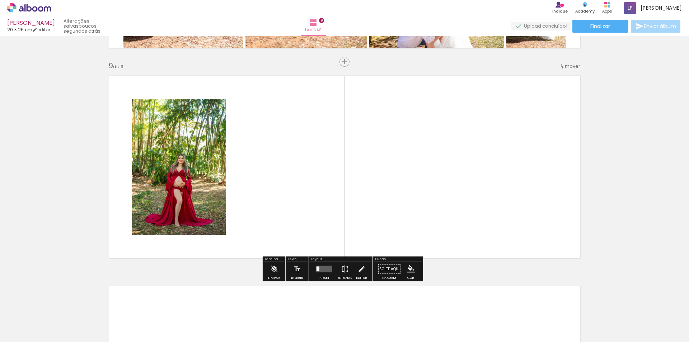
scroll to position [1669, 0]
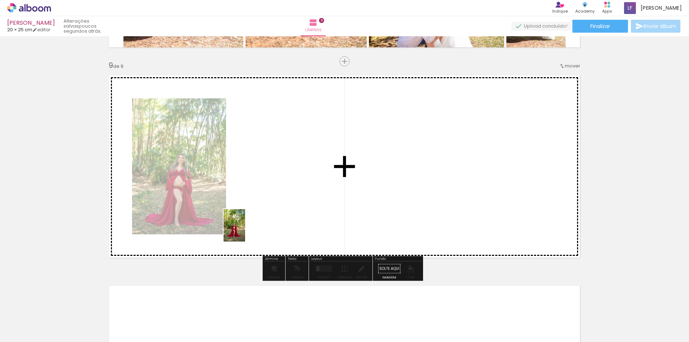
drag, startPoint x: 242, startPoint y: 320, endPoint x: 245, endPoint y: 231, distance: 89.1
click at [245, 231] on quentale-workspace at bounding box center [344, 171] width 689 height 342
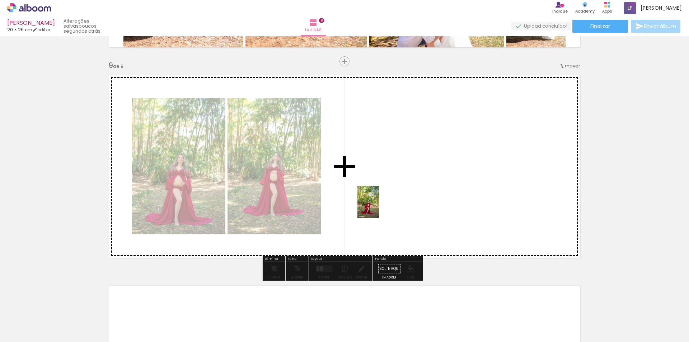
drag, startPoint x: 288, startPoint y: 323, endPoint x: 379, endPoint y: 207, distance: 146.9
click at [379, 207] on quentale-workspace at bounding box center [344, 171] width 689 height 342
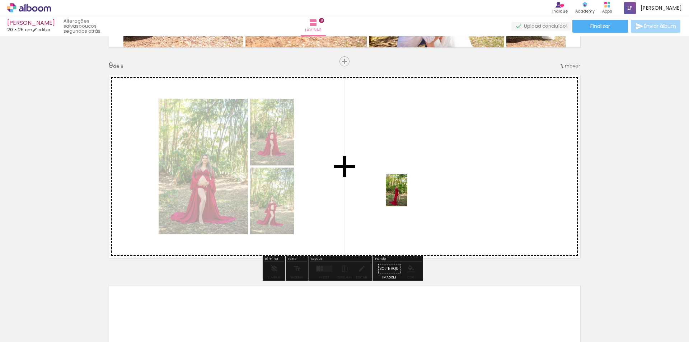
drag, startPoint x: 337, startPoint y: 324, endPoint x: 408, endPoint y: 194, distance: 148.4
click at [408, 194] on quentale-workspace at bounding box center [344, 171] width 689 height 342
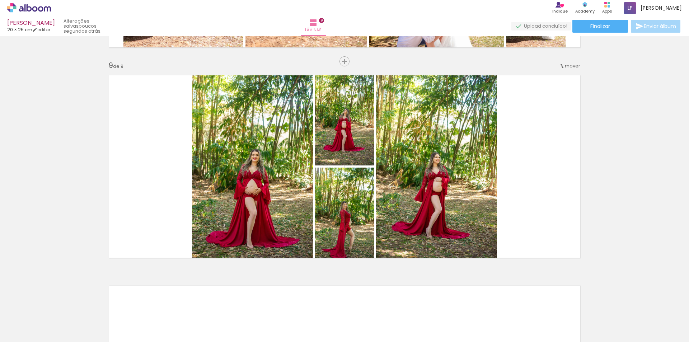
scroll to position [0, 2997]
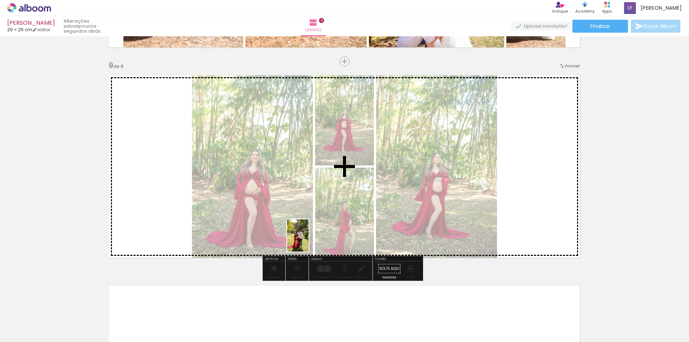
drag, startPoint x: 254, startPoint y: 330, endPoint x: 309, endPoint y: 241, distance: 104.6
click at [309, 241] on quentale-workspace at bounding box center [344, 171] width 689 height 342
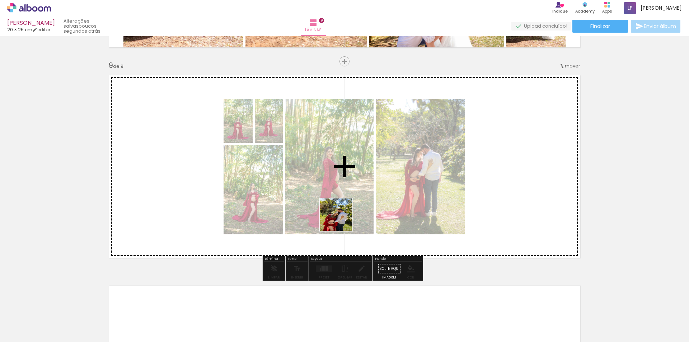
drag, startPoint x: 332, startPoint y: 323, endPoint x: 344, endPoint y: 207, distance: 116.6
click at [344, 207] on quentale-workspace at bounding box center [344, 171] width 689 height 342
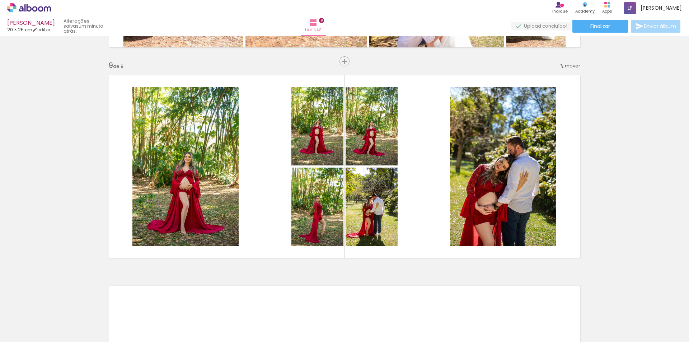
scroll to position [0, 3120]
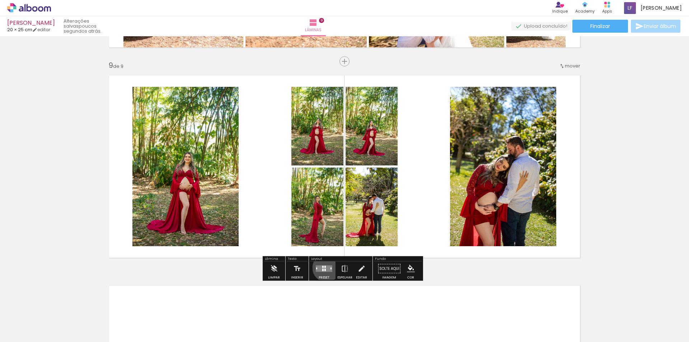
click at [324, 268] on quentale-layouter at bounding box center [324, 269] width 17 height 6
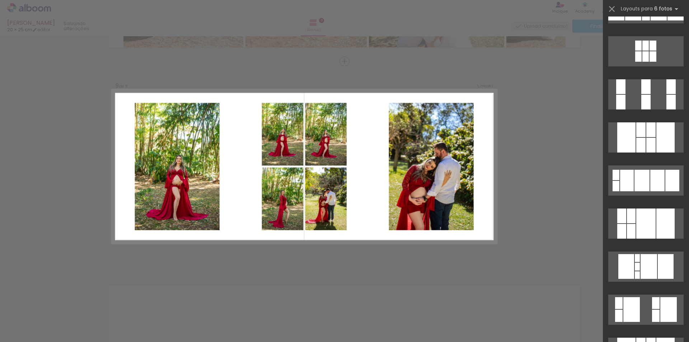
scroll to position [0, 0]
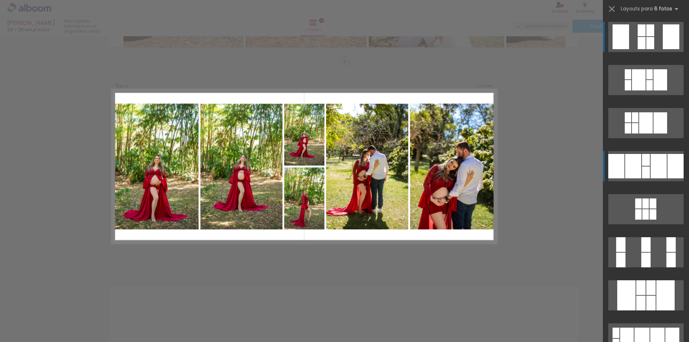
click at [646, 164] on div at bounding box center [646, 160] width 8 height 12
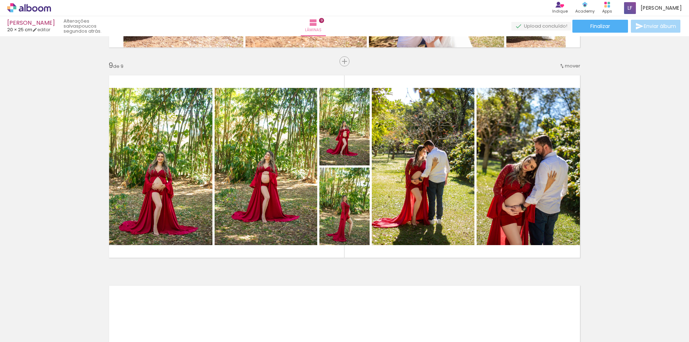
scroll to position [0, 3120]
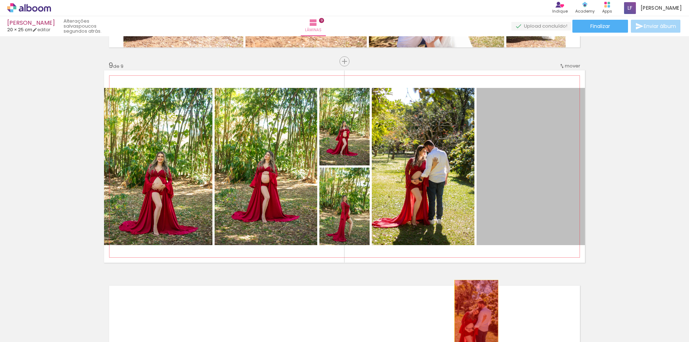
drag, startPoint x: 558, startPoint y: 169, endPoint x: 464, endPoint y: 321, distance: 178.9
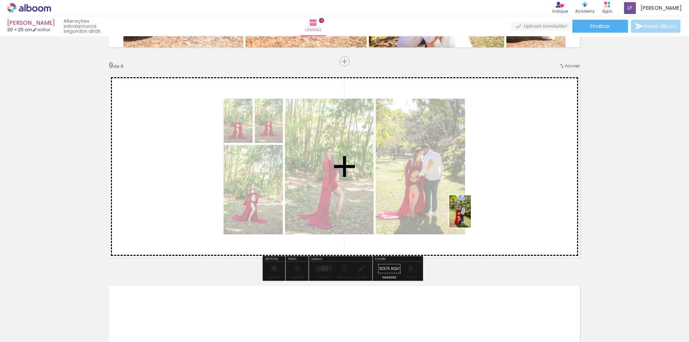
drag, startPoint x: 176, startPoint y: 326, endPoint x: 494, endPoint y: 204, distance: 340.5
click at [494, 204] on quentale-workspace at bounding box center [344, 171] width 689 height 342
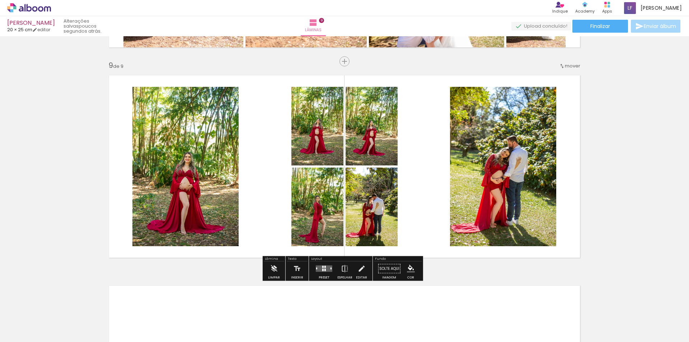
click at [324, 268] on quentale-layouter at bounding box center [324, 269] width 17 height 6
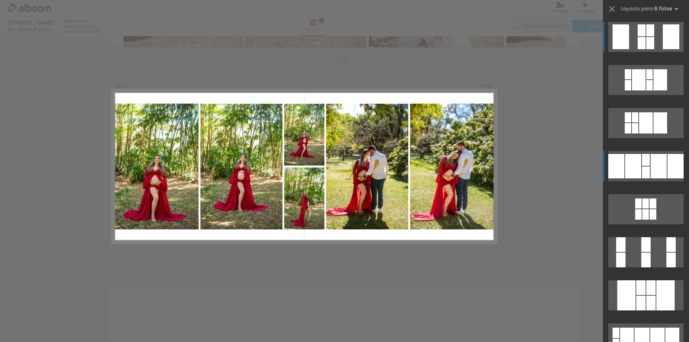
click at [642, 164] on div at bounding box center [646, 160] width 8 height 12
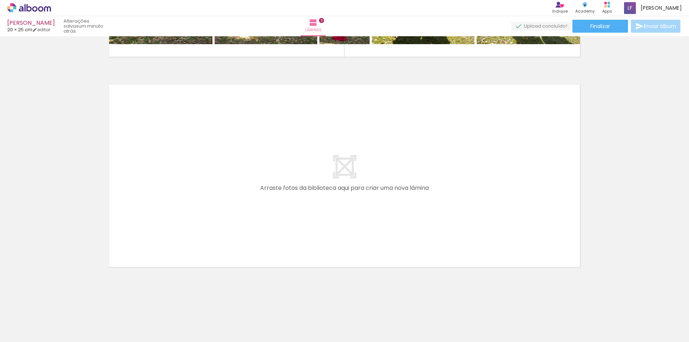
scroll to position [0, 3211]
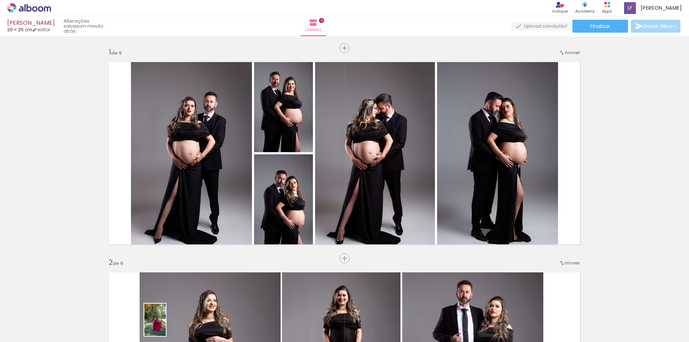
click at [203, 219] on quentale-workspace at bounding box center [344, 171] width 689 height 342
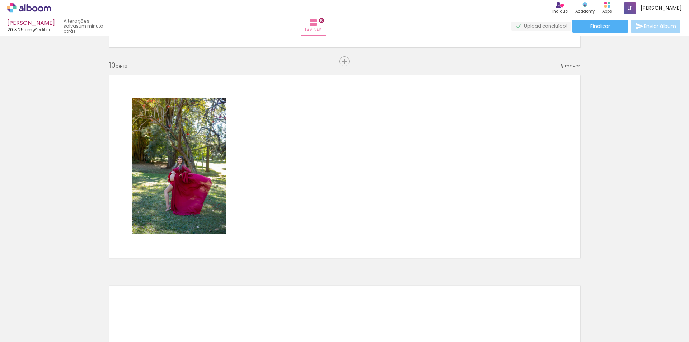
scroll to position [0, 3211]
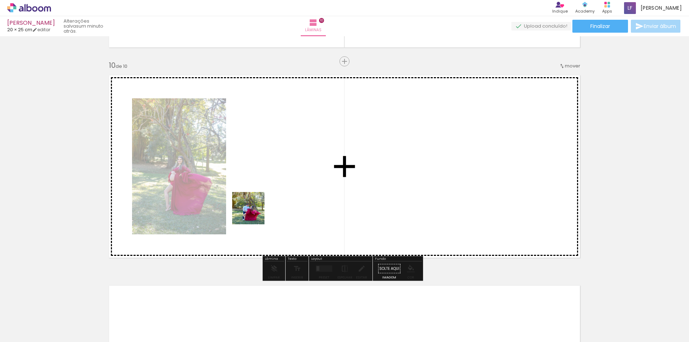
drag, startPoint x: 207, startPoint y: 318, endPoint x: 241, endPoint y: 283, distance: 49.0
click at [254, 213] on quentale-workspace at bounding box center [344, 171] width 689 height 342
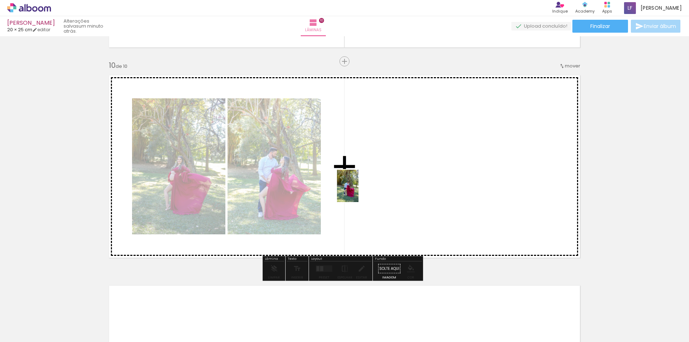
drag, startPoint x: 249, startPoint y: 328, endPoint x: 359, endPoint y: 192, distance: 175.6
click at [359, 191] on quentale-workspace at bounding box center [344, 171] width 689 height 342
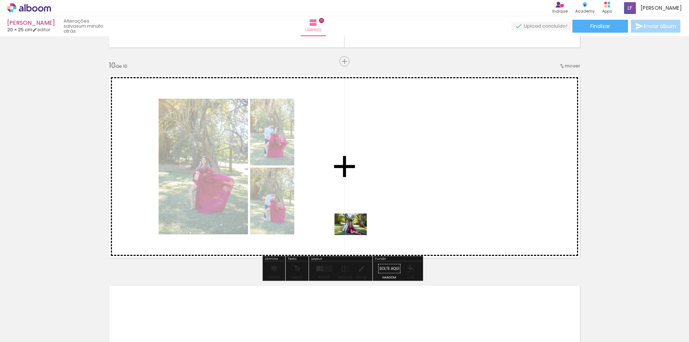
drag, startPoint x: 284, startPoint y: 326, endPoint x: 356, endPoint y: 235, distance: 115.9
click at [356, 235] on quentale-workspace at bounding box center [344, 171] width 689 height 342
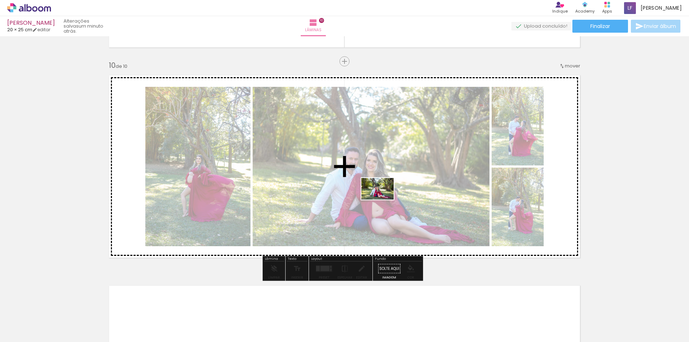
drag, startPoint x: 340, startPoint y: 301, endPoint x: 383, endPoint y: 200, distance: 110.5
click at [383, 200] on quentale-workspace at bounding box center [344, 171] width 689 height 342
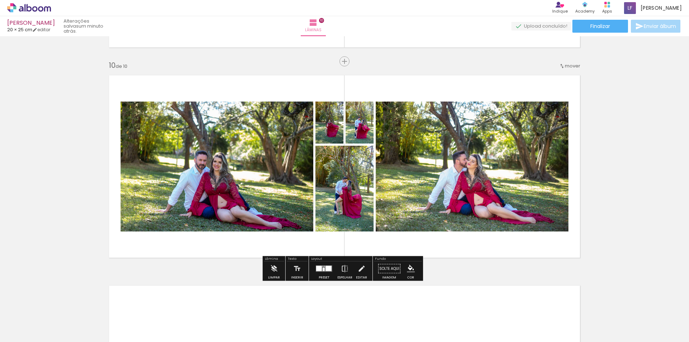
scroll to position [0, 3272]
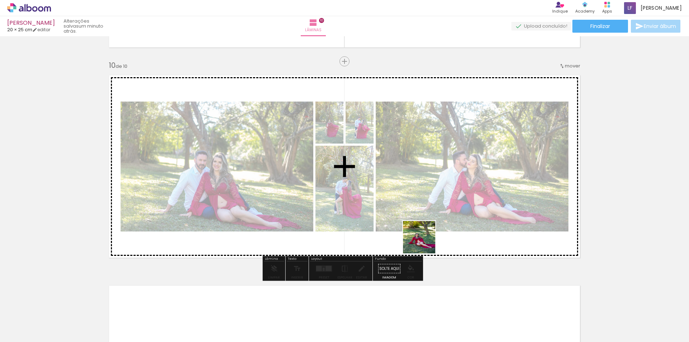
drag, startPoint x: 424, startPoint y: 328, endPoint x: 417, endPoint y: 228, distance: 100.4
click at [417, 228] on quentale-workspace at bounding box center [344, 171] width 689 height 342
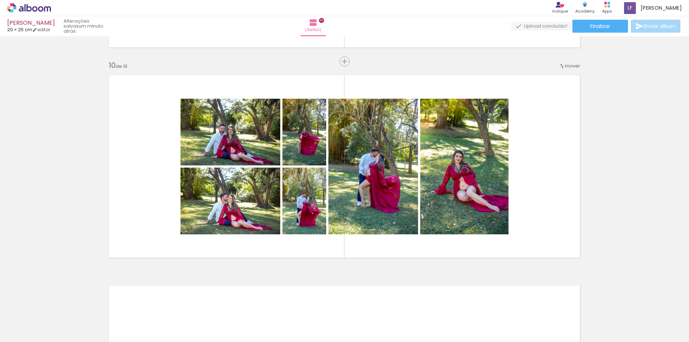
click at [59, 336] on iron-horizontal-list at bounding box center [52, 319] width 14 height 45
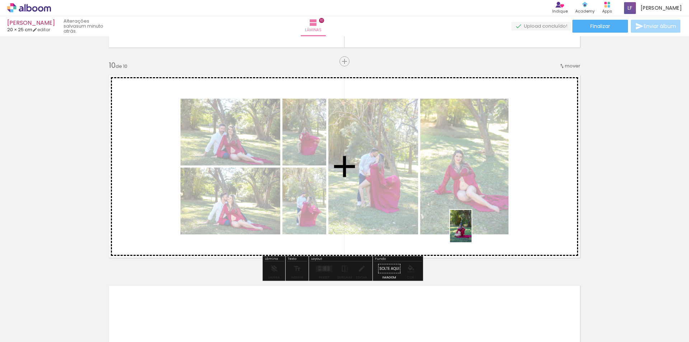
drag, startPoint x: 505, startPoint y: 323, endPoint x: 472, endPoint y: 232, distance: 97.1
click at [472, 232] on quentale-workspace at bounding box center [344, 171] width 689 height 342
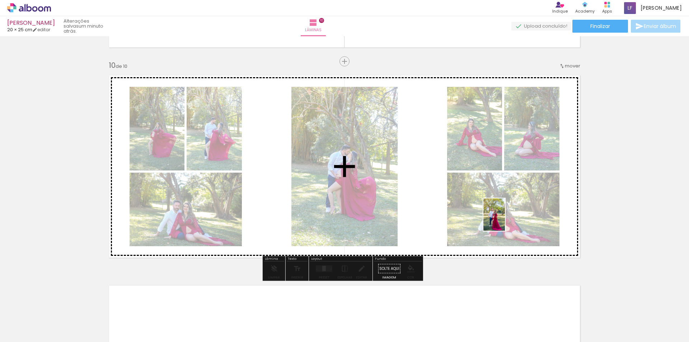
drag, startPoint x: 586, startPoint y: 319, endPoint x: 504, endPoint y: 220, distance: 128.3
click at [504, 220] on quentale-workspace at bounding box center [344, 171] width 689 height 342
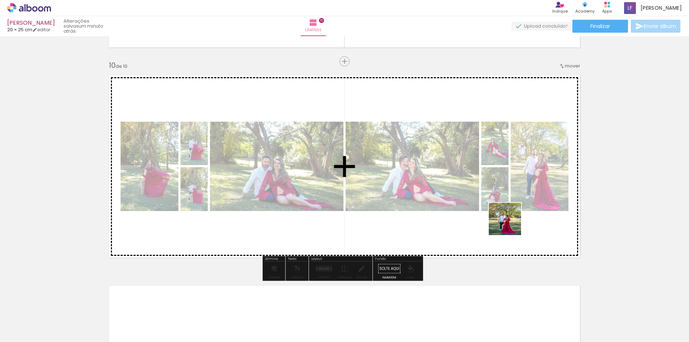
drag, startPoint x: 669, startPoint y: 324, endPoint x: 489, endPoint y: 216, distance: 209.7
click at [490, 216] on quentale-workspace at bounding box center [344, 171] width 689 height 342
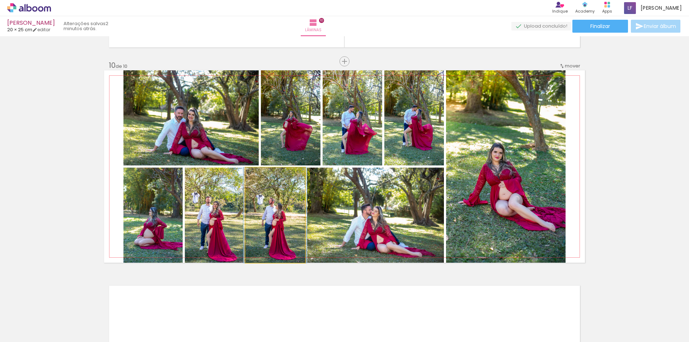
drag, startPoint x: 285, startPoint y: 223, endPoint x: 285, endPoint y: 216, distance: 6.8
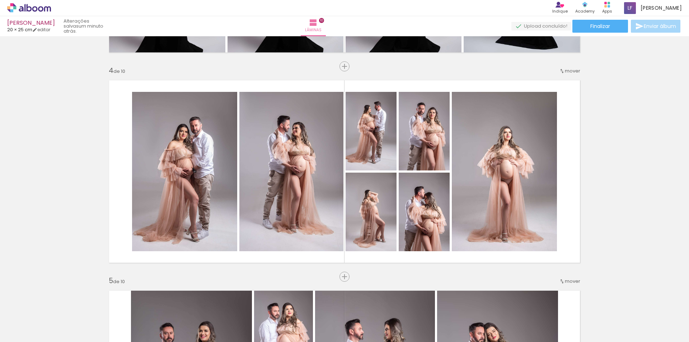
scroll to position [0, 0]
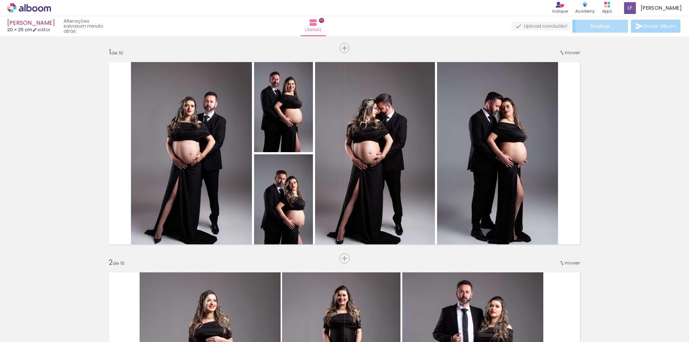
click at [604, 24] on span "Finalizar" at bounding box center [600, 26] width 20 height 5
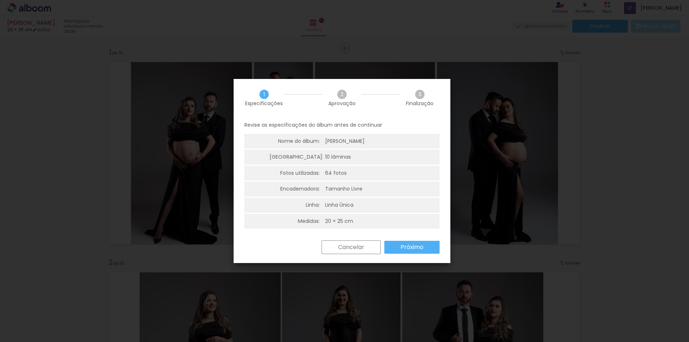
click at [0, 0] on slot "Próximo" at bounding box center [0, 0] width 0 height 0
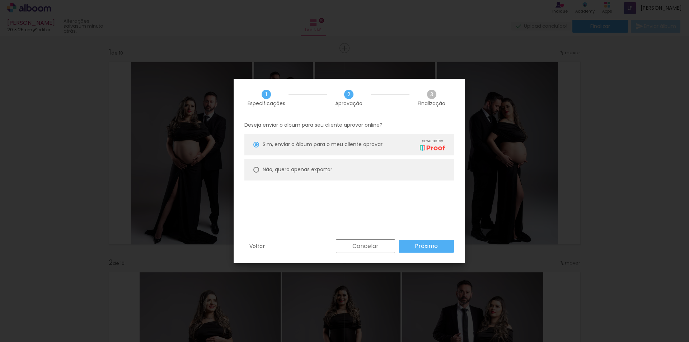
scroll to position [0, 3272]
click at [373, 174] on paper-radio-button "Não, quero apenas exportar" at bounding box center [349, 170] width 210 height 22
type paper-radio-button "on"
click at [434, 252] on paper-button "Próximo" at bounding box center [426, 246] width 55 height 13
type input "Alta, 300 DPI"
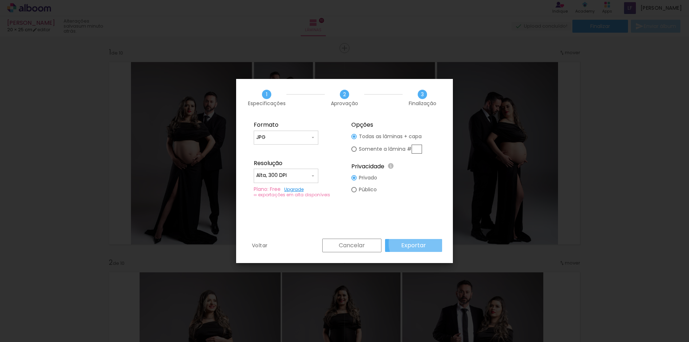
click at [0, 0] on slot "Exportar" at bounding box center [0, 0] width 0 height 0
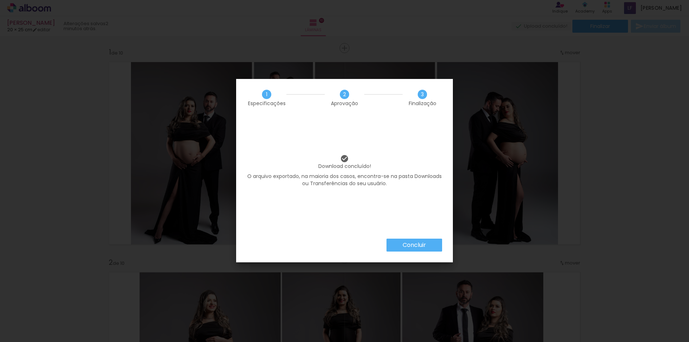
scroll to position [0, 3272]
click at [414, 249] on paper-button "Concluir" at bounding box center [415, 245] width 56 height 13
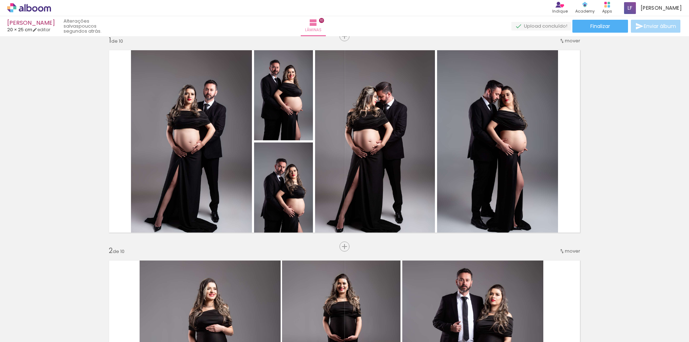
scroll to position [0, 0]
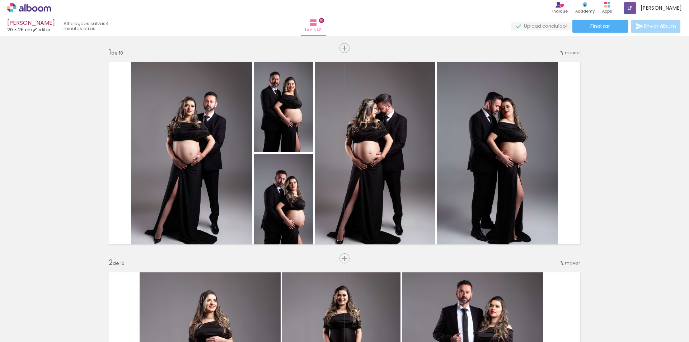
scroll to position [0, 3272]
